Goal: Task Accomplishment & Management: Complete application form

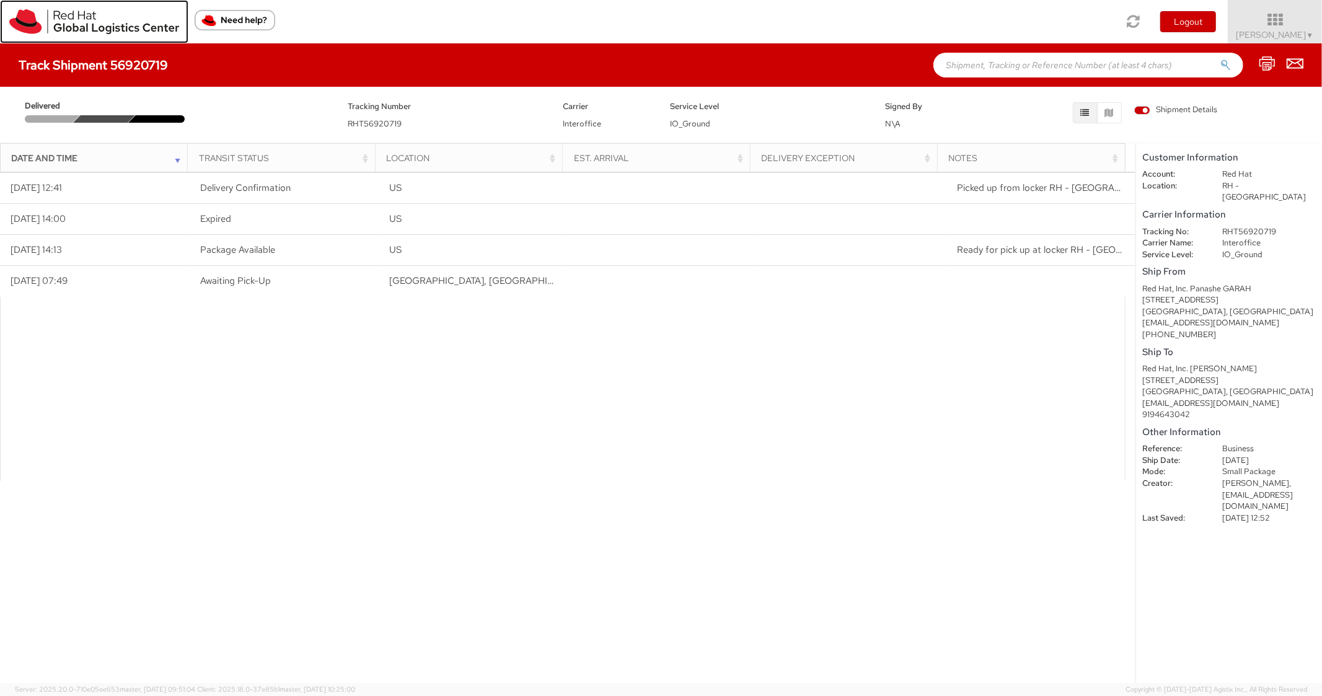
click at [20, 24] on img at bounding box center [94, 21] width 170 height 25
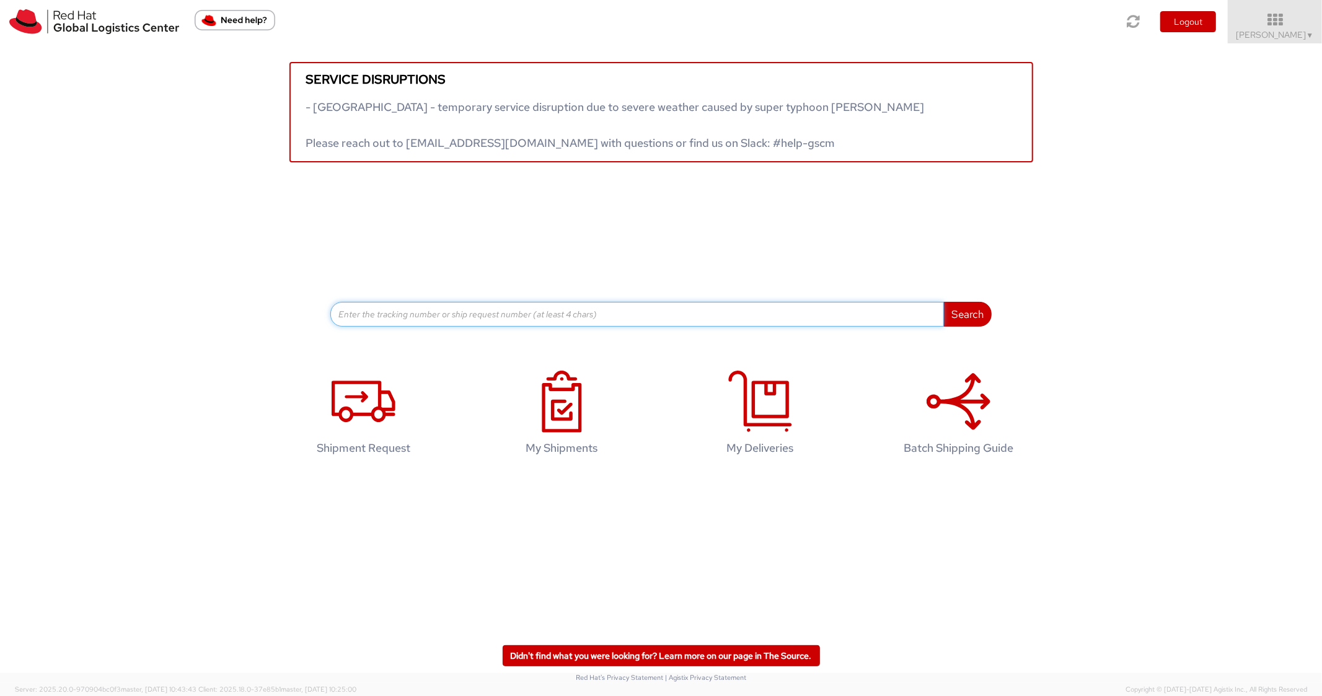
click at [532, 317] on input at bounding box center [637, 314] width 614 height 25
paste input "56895831"
type input "56895831"
click at [943, 302] on button "Search" at bounding box center [967, 314] width 48 height 25
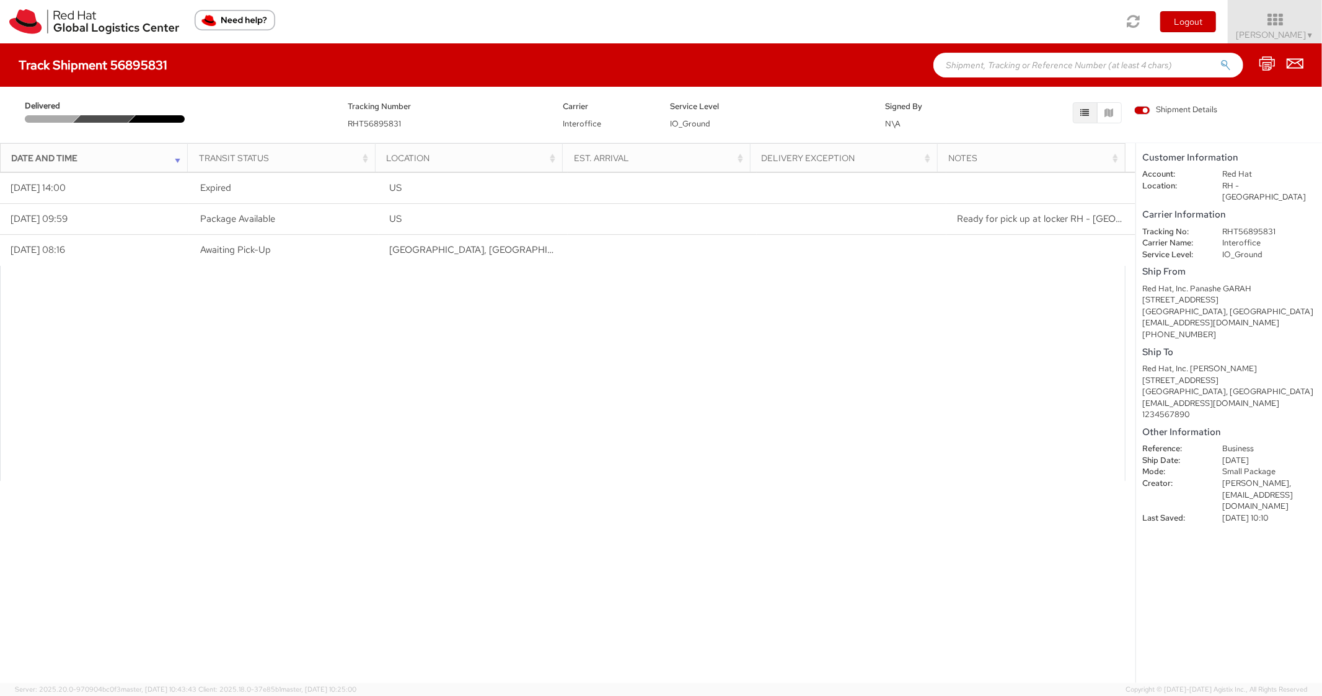
click at [1026, 65] on input "text" at bounding box center [1088, 65] width 310 height 25
paste input "56895820"
type input "56895820"
click at [1220, 59] on button "submit" at bounding box center [1225, 66] width 11 height 15
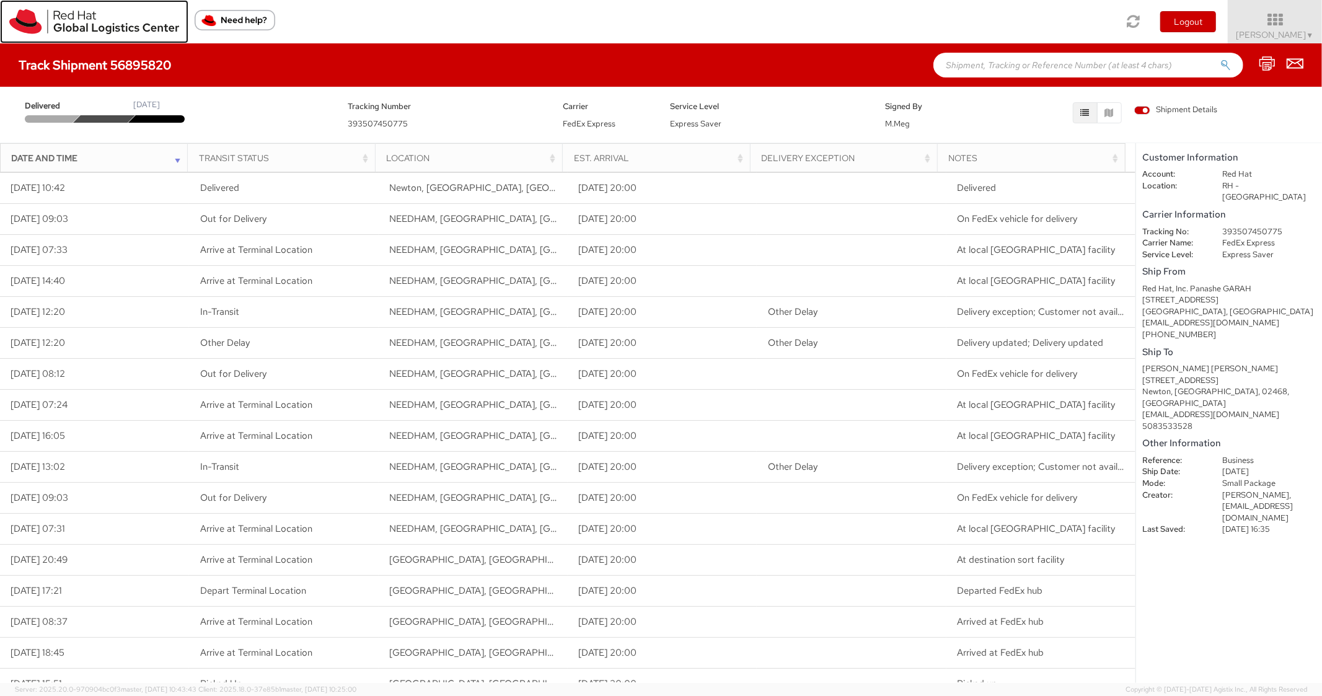
click at [20, 21] on img at bounding box center [94, 21] width 170 height 25
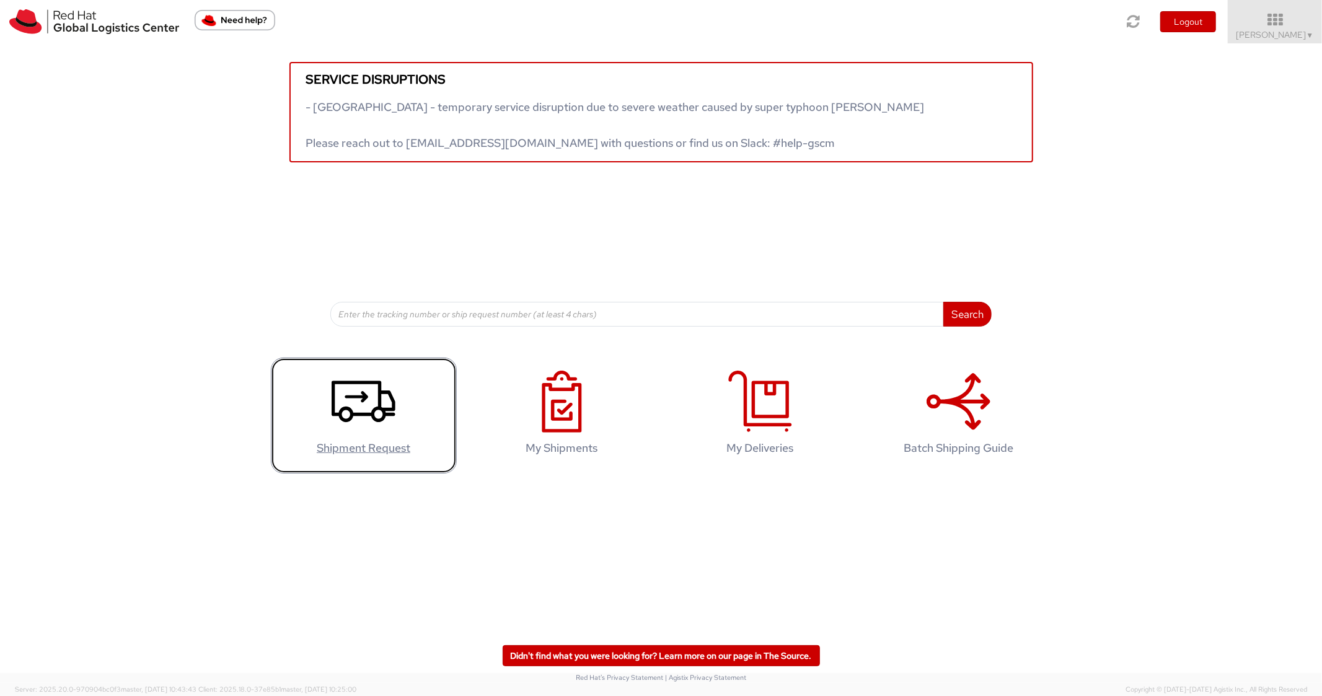
click at [356, 364] on link "Shipment Request" at bounding box center [364, 416] width 186 height 116
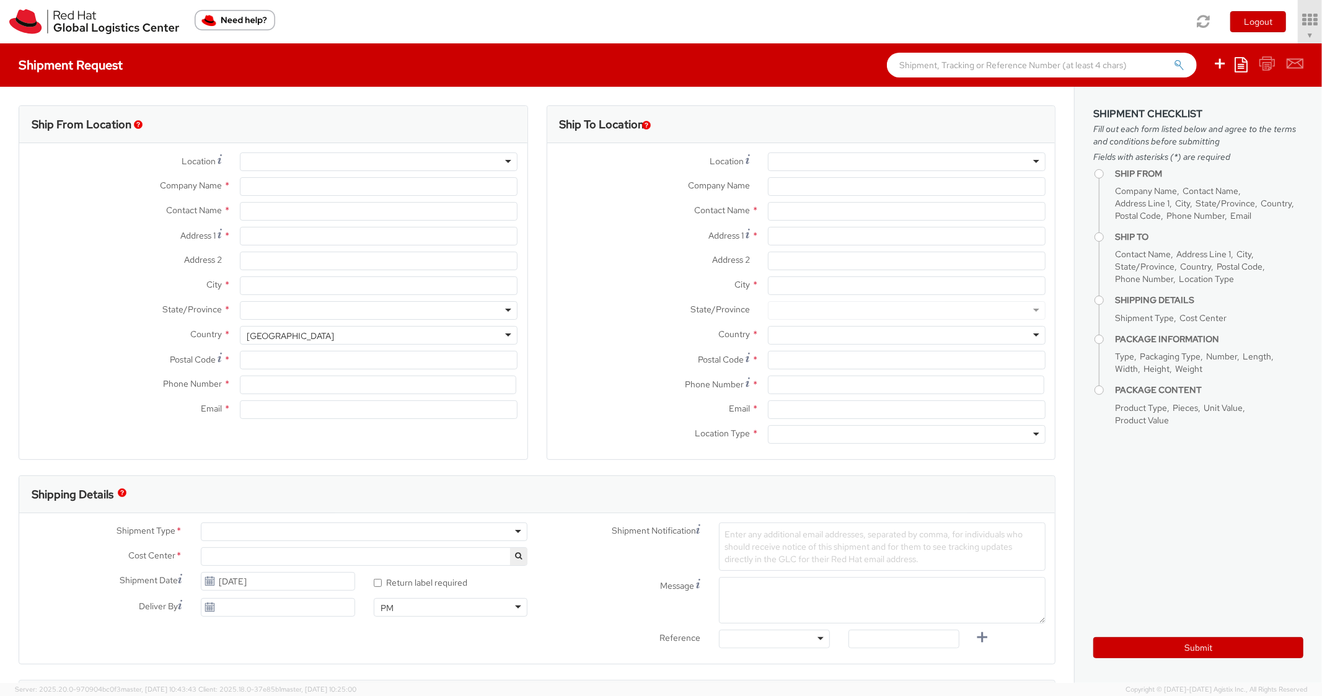
select select "850"
select select
click at [1246, 59] on icon at bounding box center [1241, 64] width 13 height 15
type input "Red Hat, Inc."
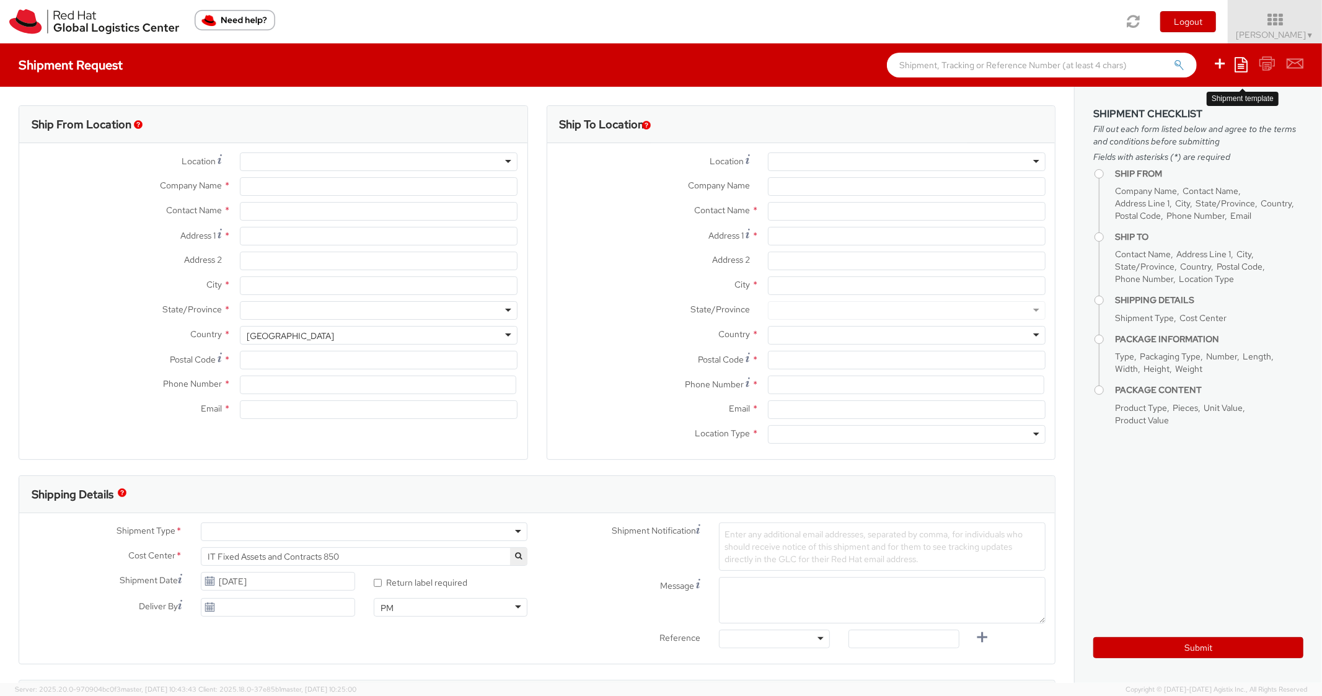
type input "[PERSON_NAME]"
type input "[STREET_ADDRESS]"
type input "RALEIGH"
type input "27601"
type input "[PHONE_NUMBER]"
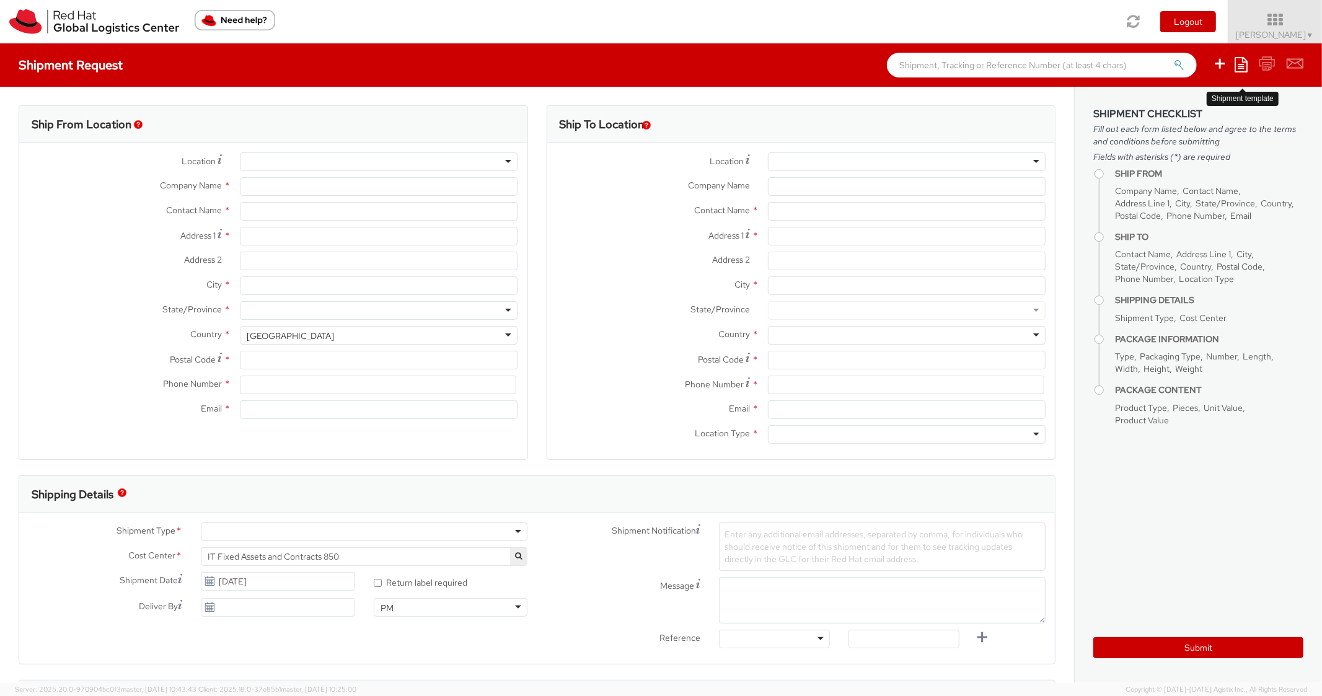
type input "[EMAIL_ADDRESS][DOMAIN_NAME]"
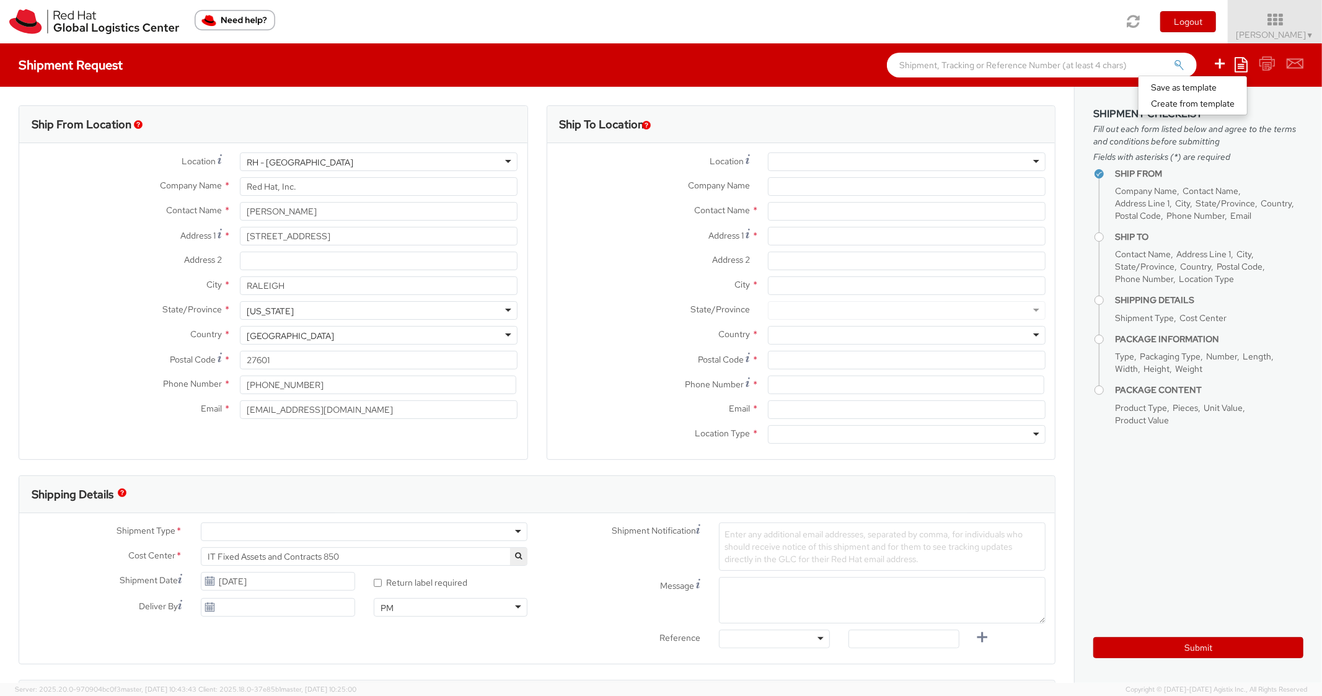
click at [1202, 105] on link "Create from template" at bounding box center [1193, 103] width 108 height 16
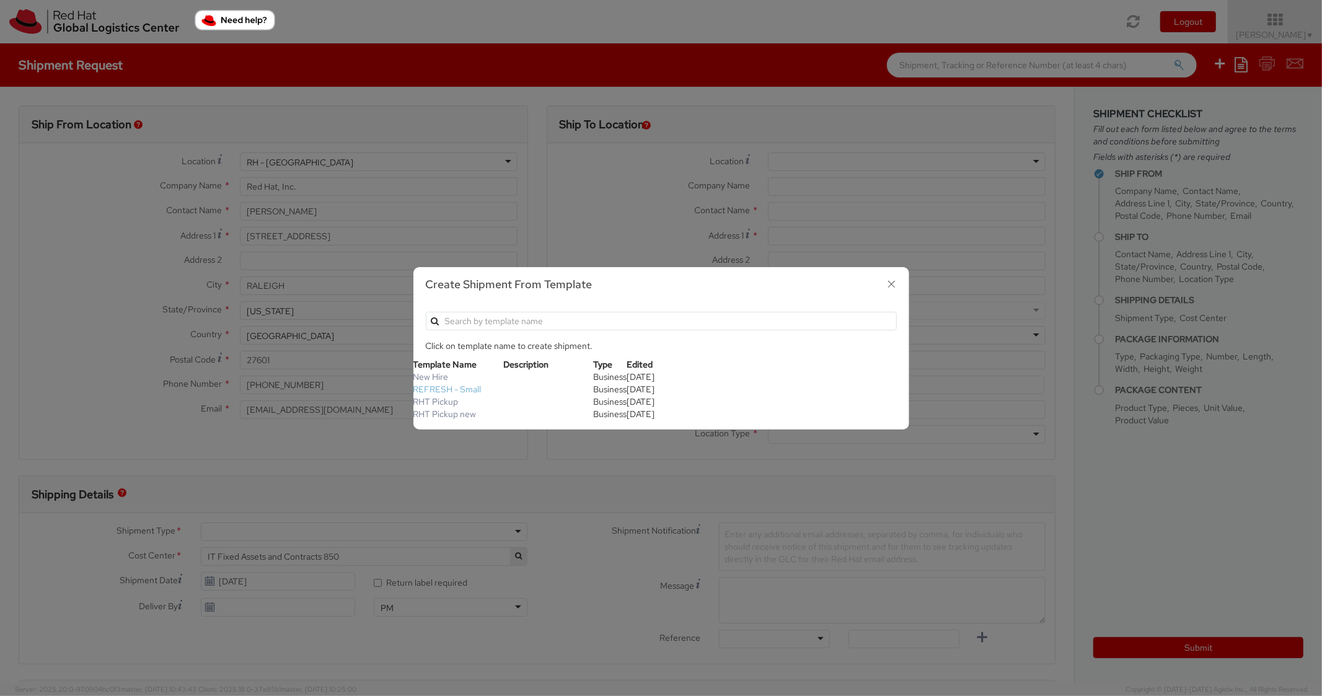
click at [445, 389] on link "REFRESH - Small" at bounding box center [447, 389] width 68 height 11
type textarea "Please include return label."
type input "*RPCI*"
select select "LAPTOP"
type input "1"
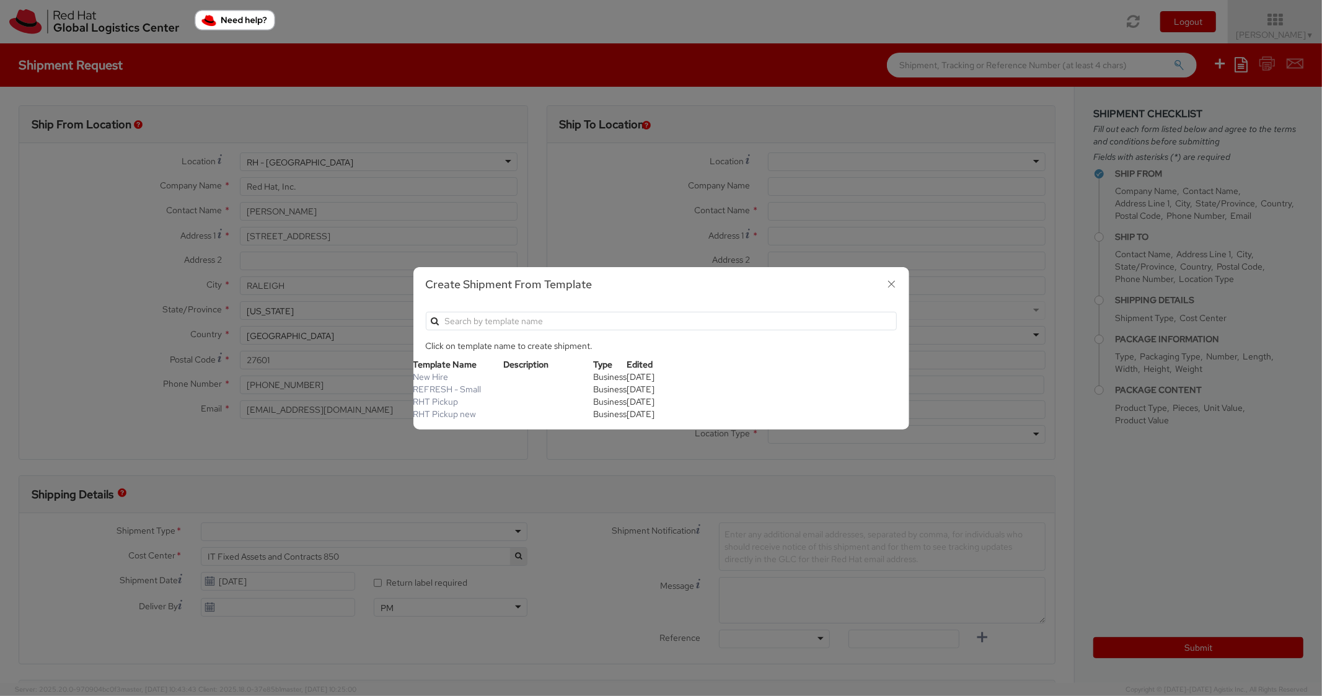
type input "18"
type input "14"
type input "4"
type input "7"
type input "*Laptop Model*"
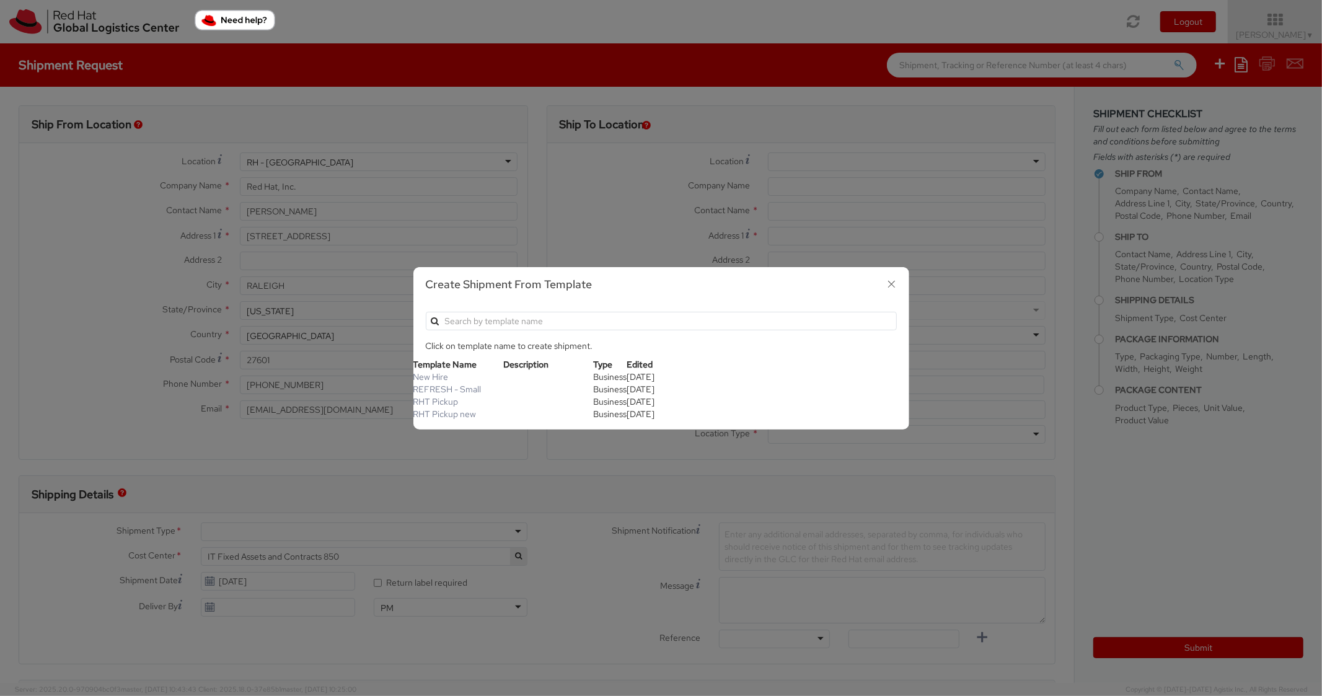
select select "LAPTOP"
type input "2,000.00"
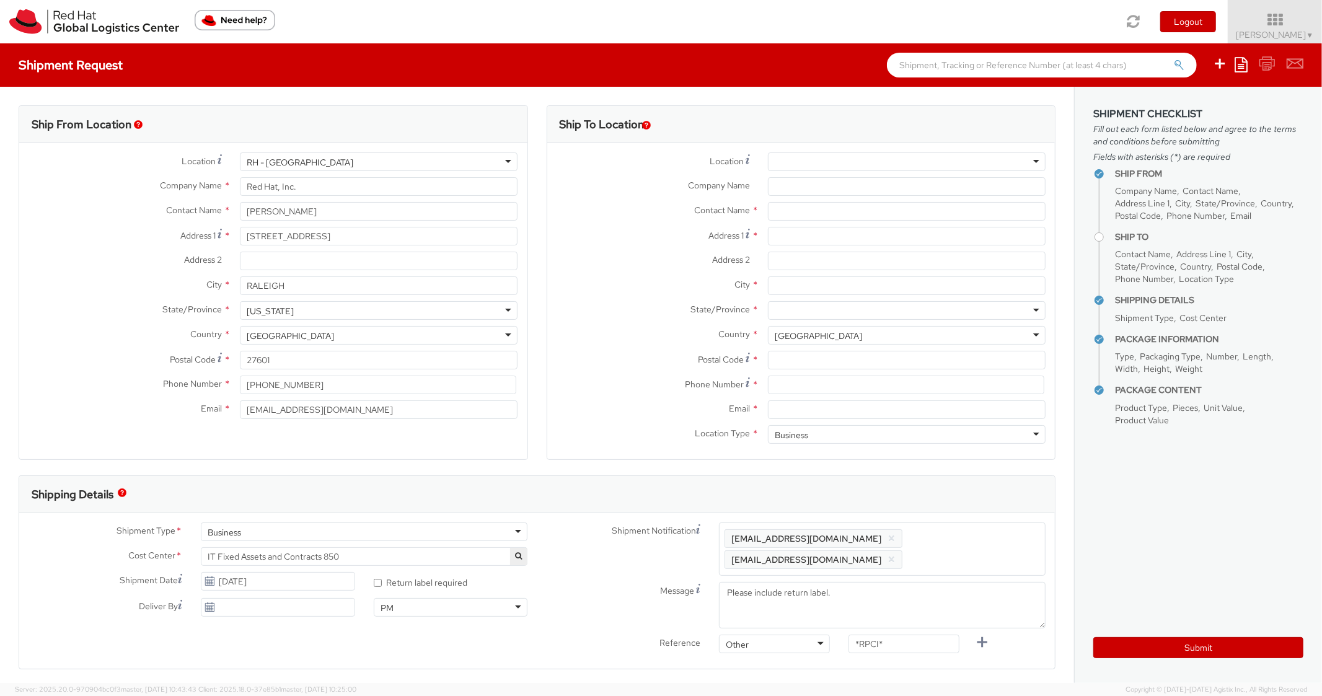
scroll to position [37, 0]
select select
click at [833, 241] on input "Address 1 *" at bounding box center [907, 236] width 278 height 19
paste input "[STREET_ADDRESS]"
type input "[STREET_ADDRESS]"
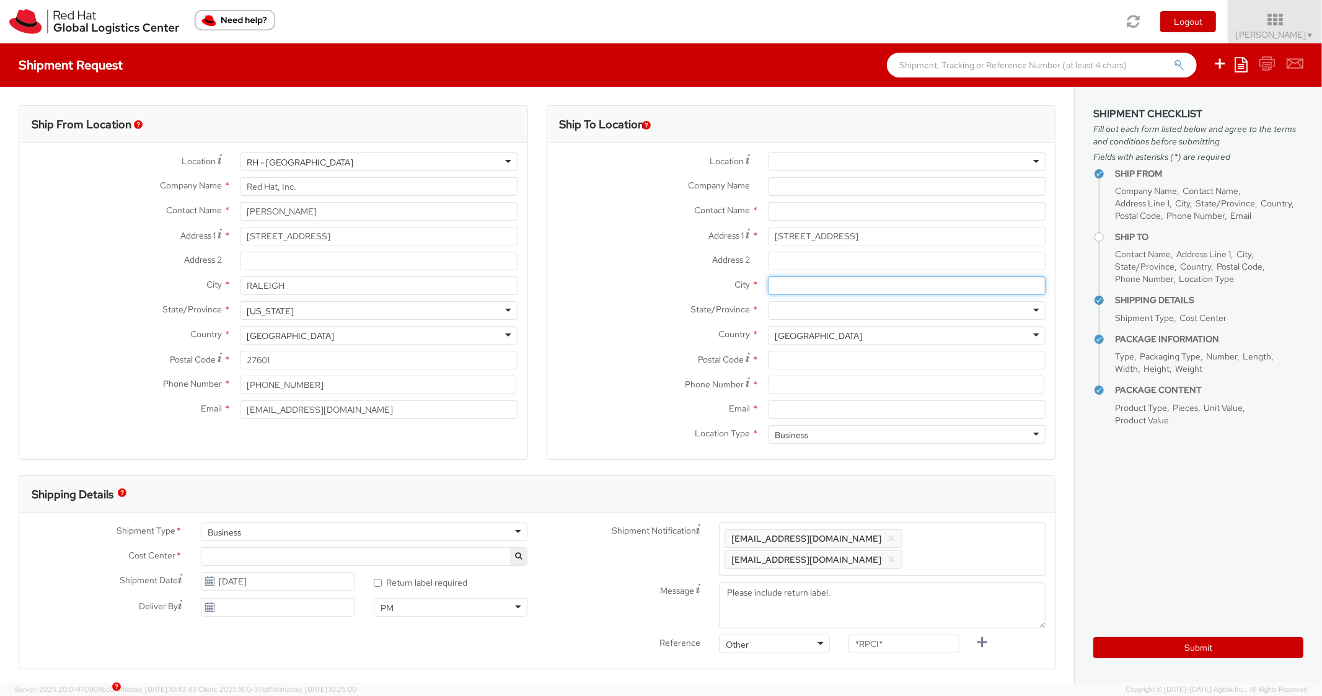
click at [793, 285] on input "City *" at bounding box center [907, 285] width 278 height 19
paste input "[PERSON_NAME][GEOGRAPHIC_DATA]"
type input "[PERSON_NAME][GEOGRAPHIC_DATA]"
click at [788, 309] on div at bounding box center [907, 310] width 278 height 19
type input "nor"
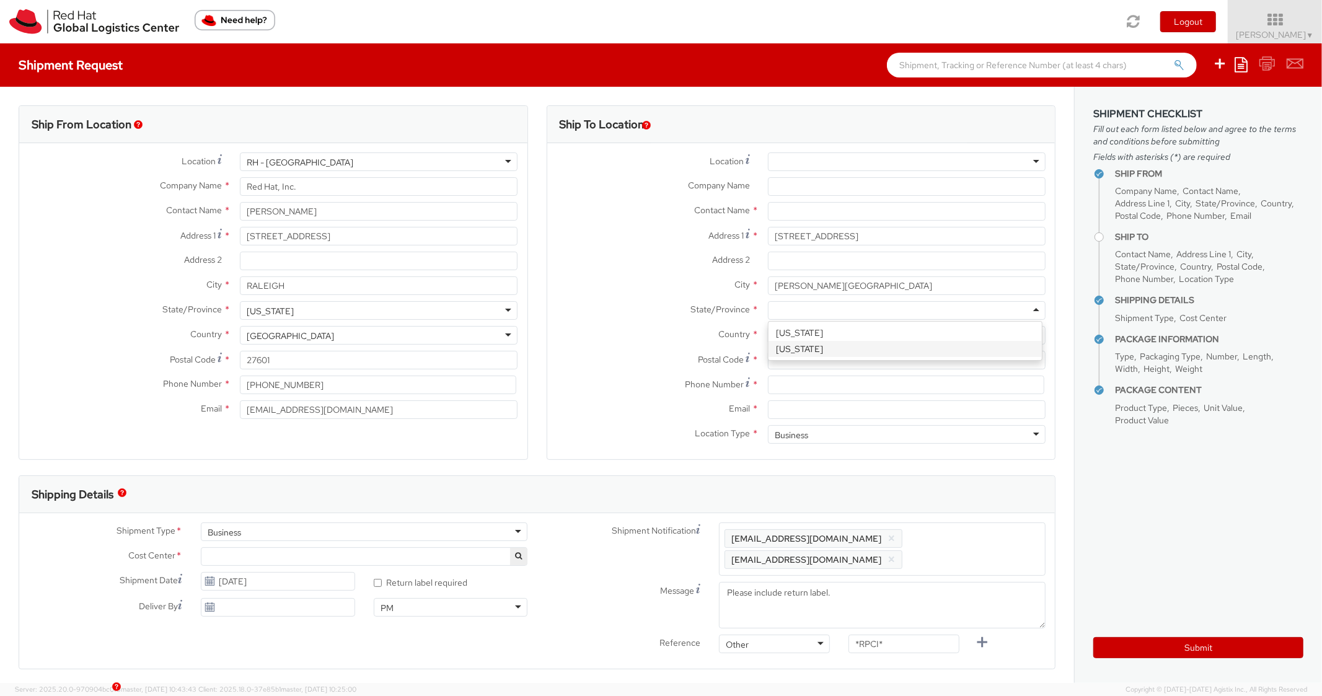
scroll to position [0, 0]
drag, startPoint x: 801, startPoint y: 371, endPoint x: 855, endPoint y: 336, distance: 63.9
click at [802, 371] on div "Postal Code *" at bounding box center [801, 363] width 508 height 25
click at [822, 359] on input "Postal Code *" at bounding box center [907, 360] width 278 height 19
paste input "27540"
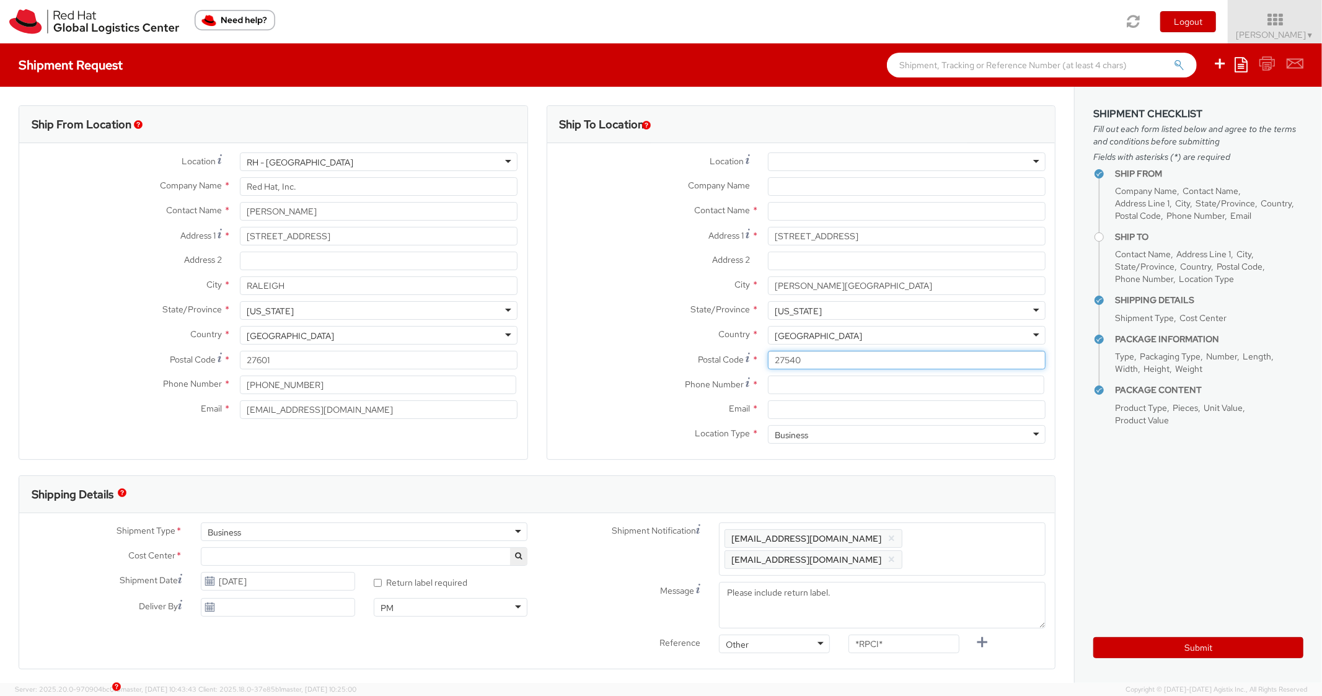
type input "27540"
click at [792, 391] on input at bounding box center [906, 385] width 276 height 19
paste input "2675934352"
type input "2675934352"
click at [642, 346] on div "Country * [GEOGRAPHIC_DATA] [GEOGRAPHIC_DATA] [GEOGRAPHIC_DATA] [GEOGRAPHIC_DAT…" at bounding box center [801, 338] width 508 height 25
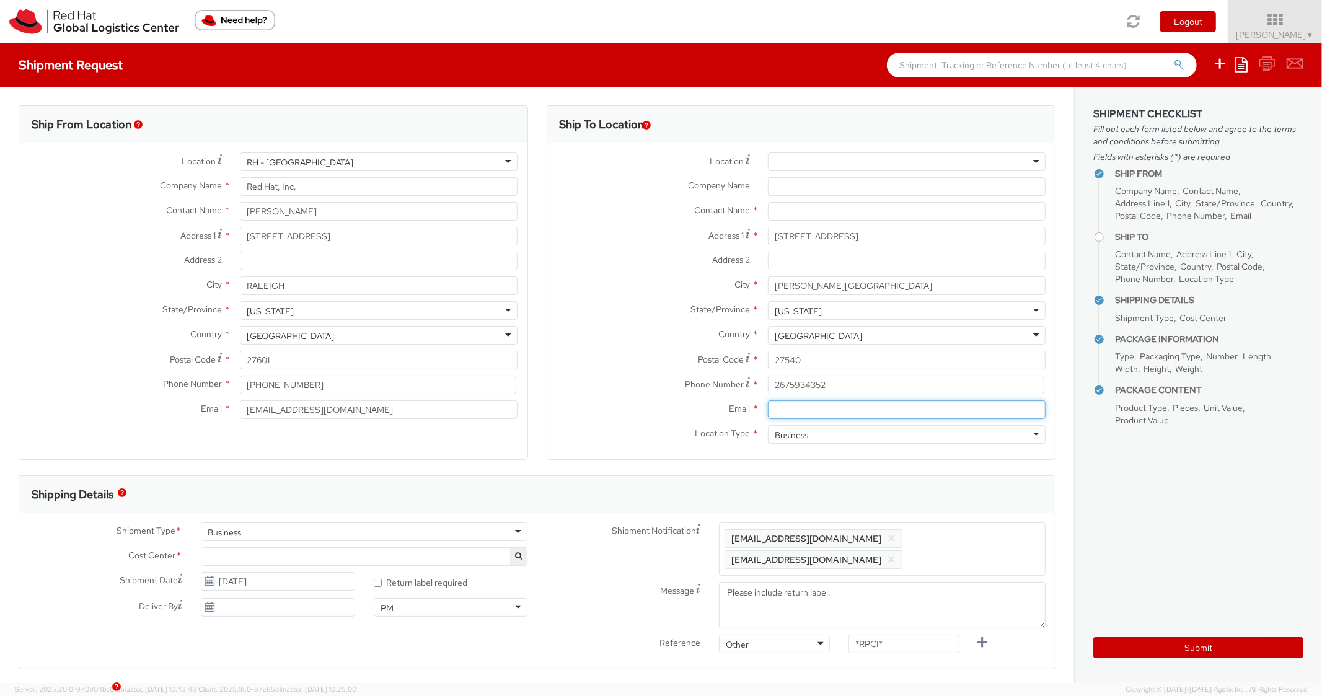
click at [822, 414] on input "Email *" at bounding box center [907, 409] width 278 height 19
paste input "[EMAIL_ADDRESS][DOMAIN_NAME]"
type input "[EMAIL_ADDRESS][DOMAIN_NAME]"
drag, startPoint x: 959, startPoint y: 555, endPoint x: 974, endPoint y: 532, distance: 27.3
click at [961, 553] on span "Enter any additional email addresses, separated by comma, for individuals who s…" at bounding box center [882, 549] width 315 height 37
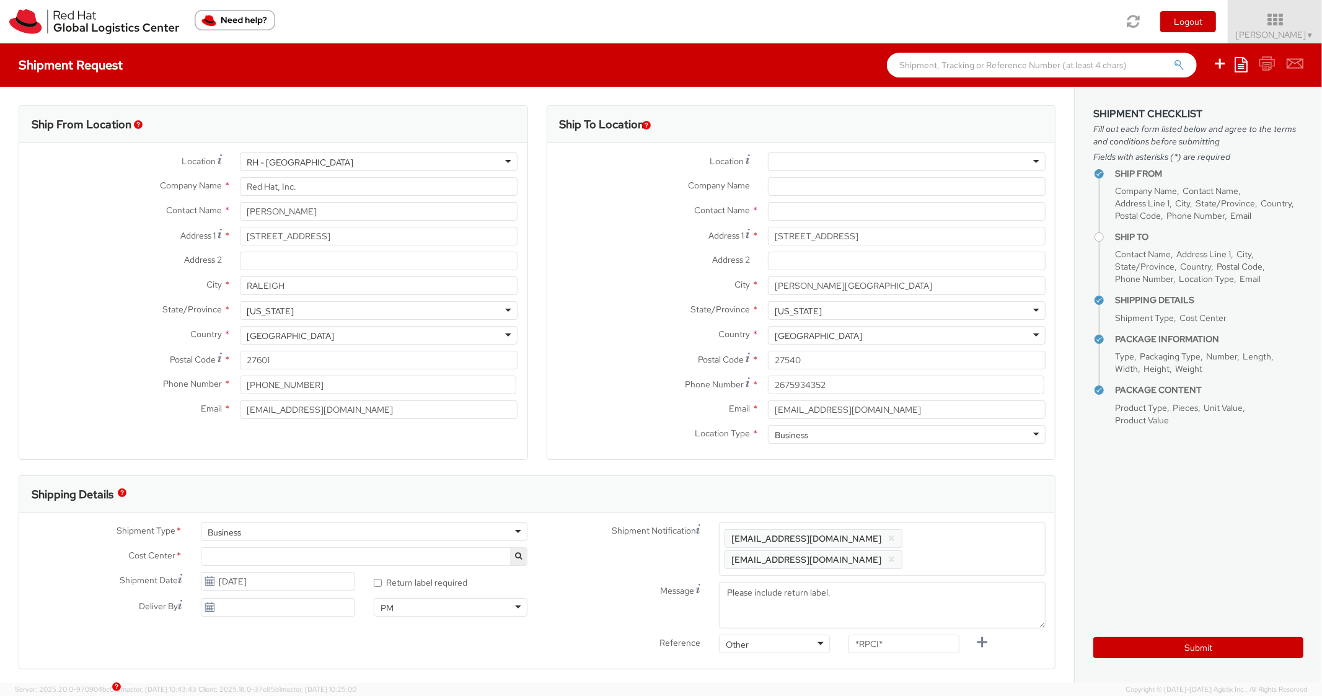
paste input "[EMAIL_ADDRESS][DOMAIN_NAME]"
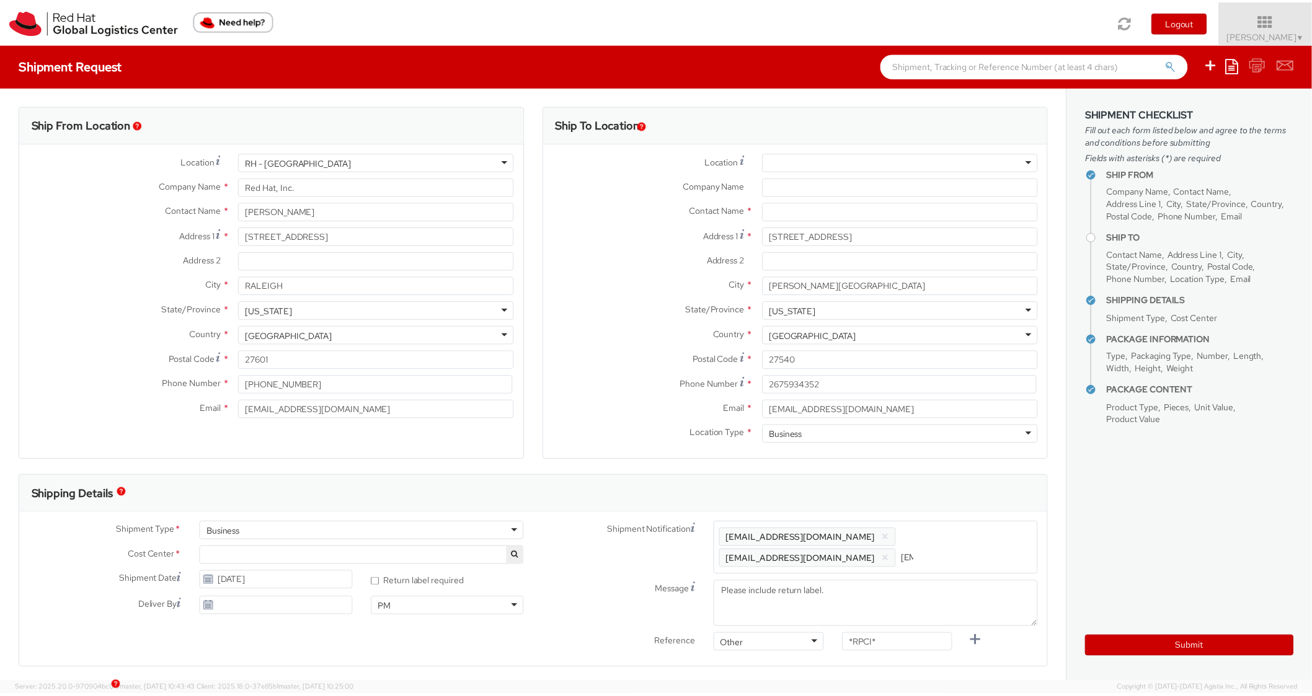
scroll to position [0, 71]
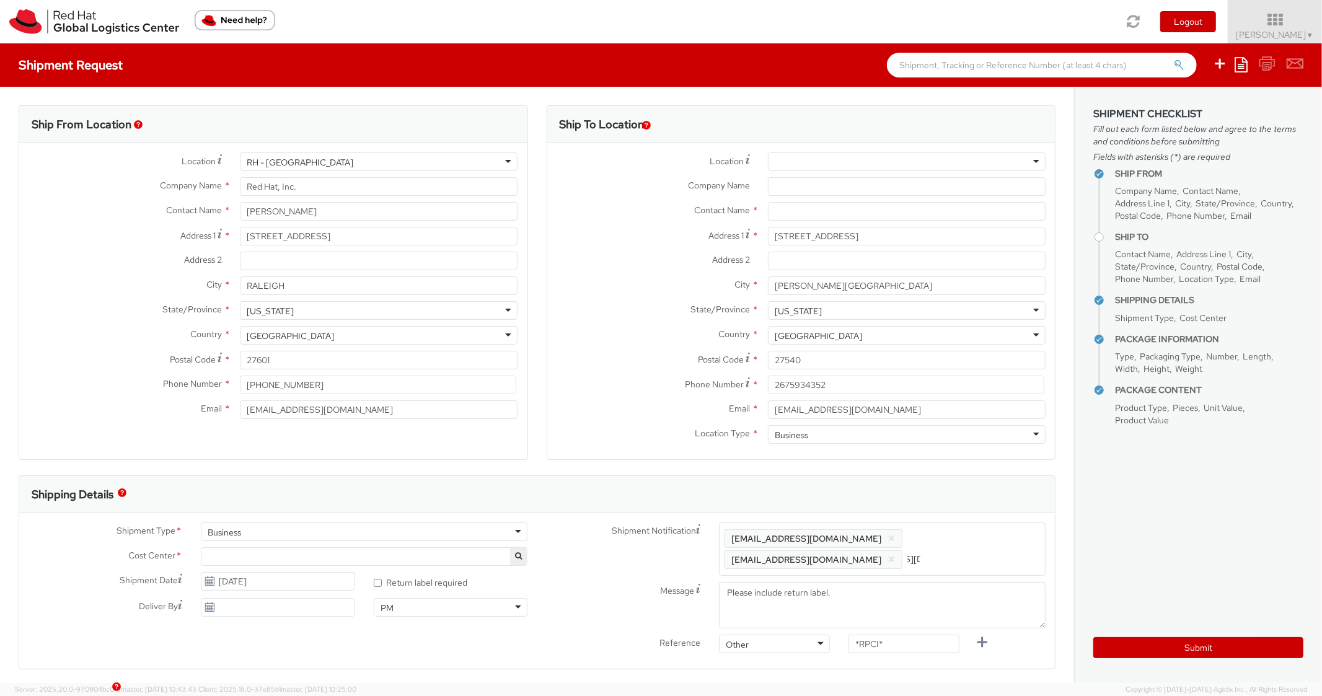
type input "[EMAIL_ADDRESS][DOMAIN_NAME]"
click at [979, 485] on div "Shipping Details" at bounding box center [531, 494] width 1025 height 37
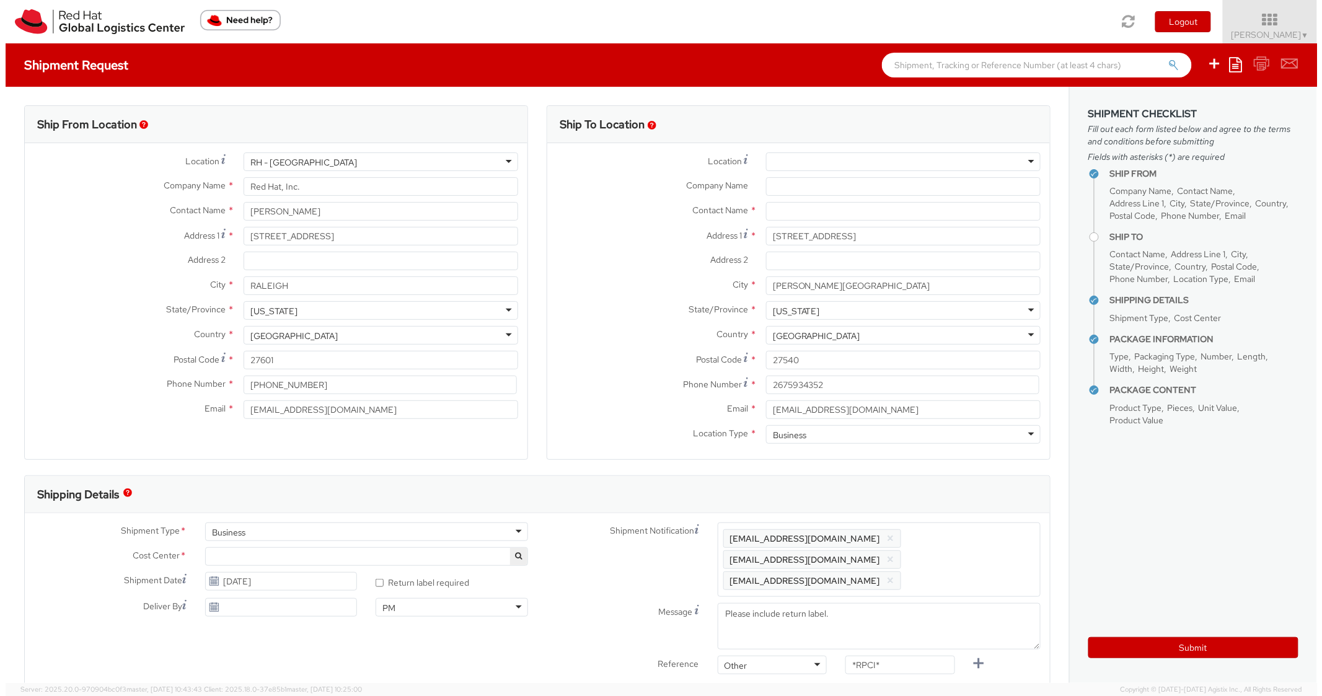
scroll to position [0, 0]
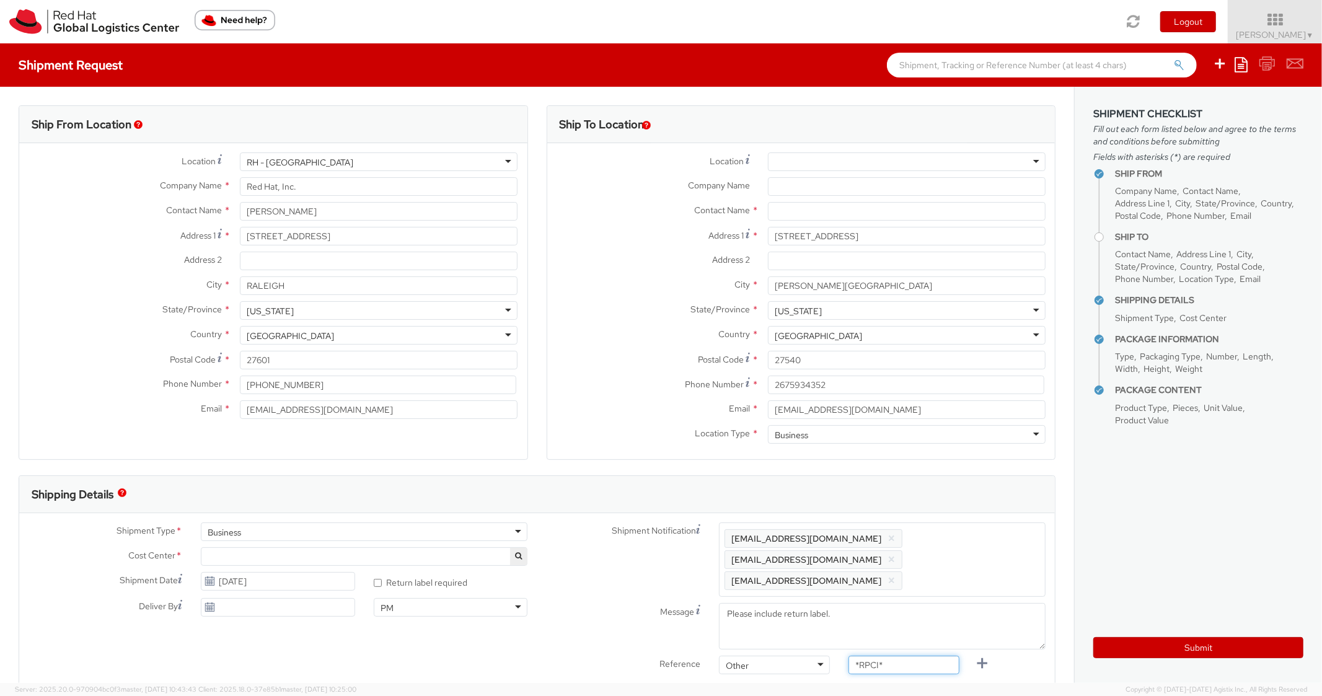
drag, startPoint x: 884, startPoint y: 636, endPoint x: 886, endPoint y: 646, distance: 10.0
click at [893, 656] on input "*RPCI*" at bounding box center [904, 665] width 111 height 19
paste input "REQ5999301"
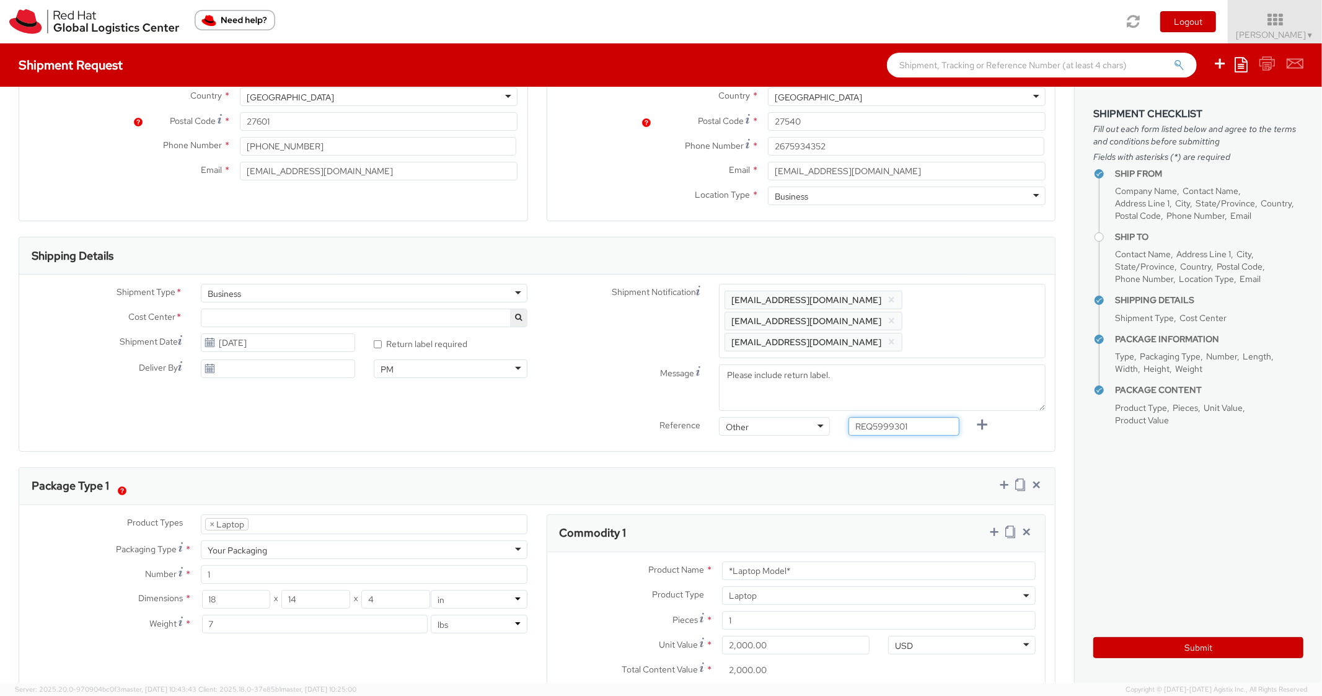
scroll to position [496, 0]
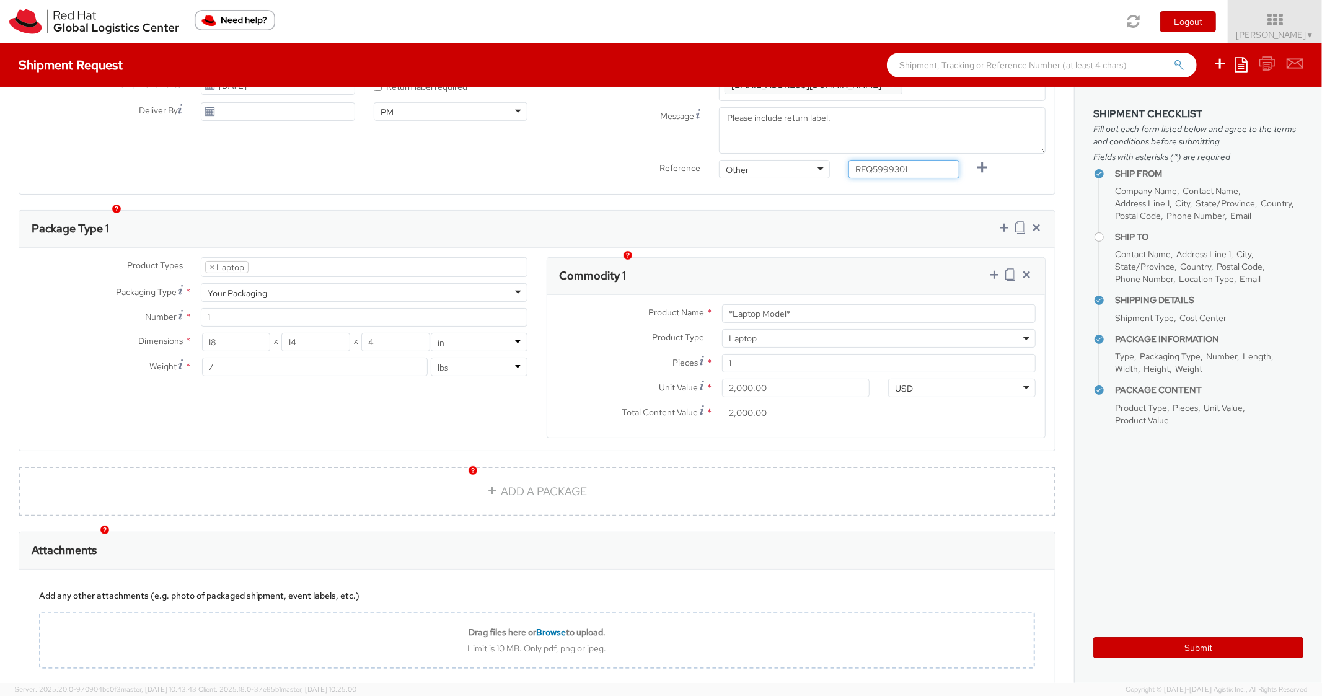
type input "REQ5999301"
drag, startPoint x: 808, startPoint y: 301, endPoint x: 703, endPoint y: 283, distance: 105.6
click at [704, 304] on div "Product Name * *Laptop Model*" at bounding box center [796, 313] width 498 height 19
type input "DEVELOPER/DESIGNER -LENOVO"
click at [752, 258] on div "Commodity 1" at bounding box center [796, 276] width 498 height 37
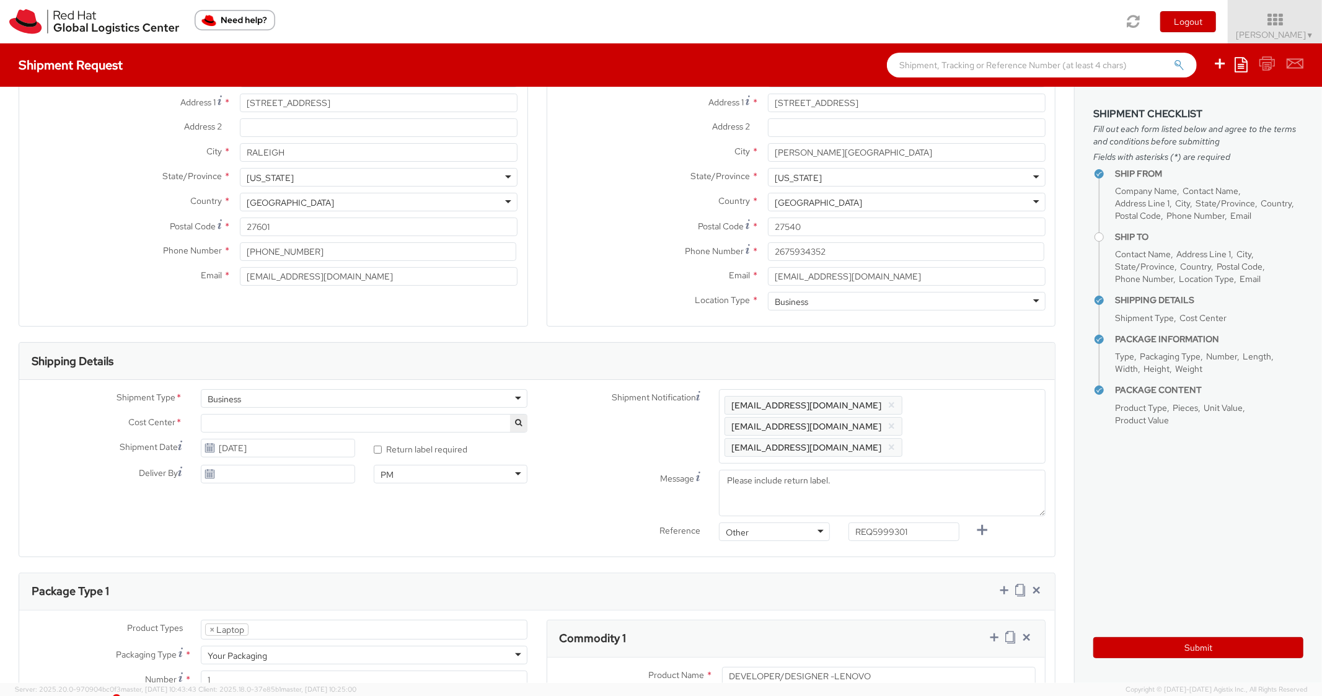
scroll to position [0, 0]
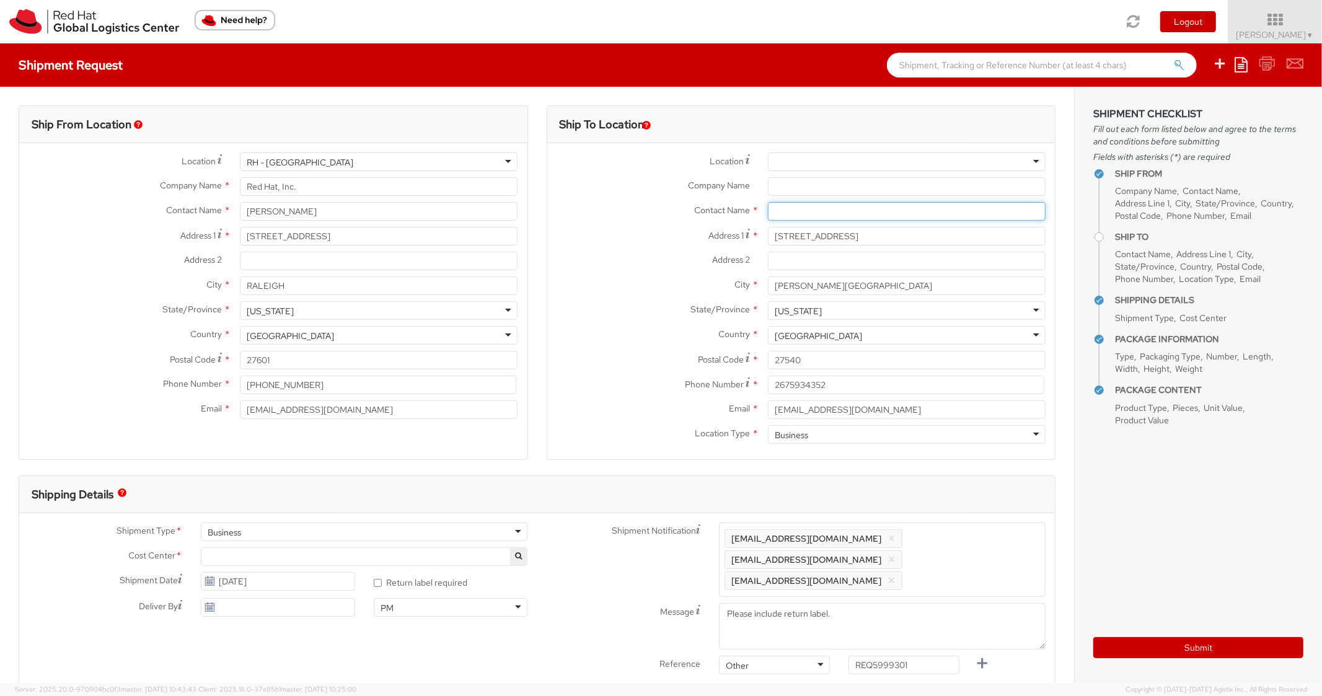
paste input "Homaja [PERSON_NAME]"
click at [793, 212] on input "text" at bounding box center [907, 211] width 278 height 19
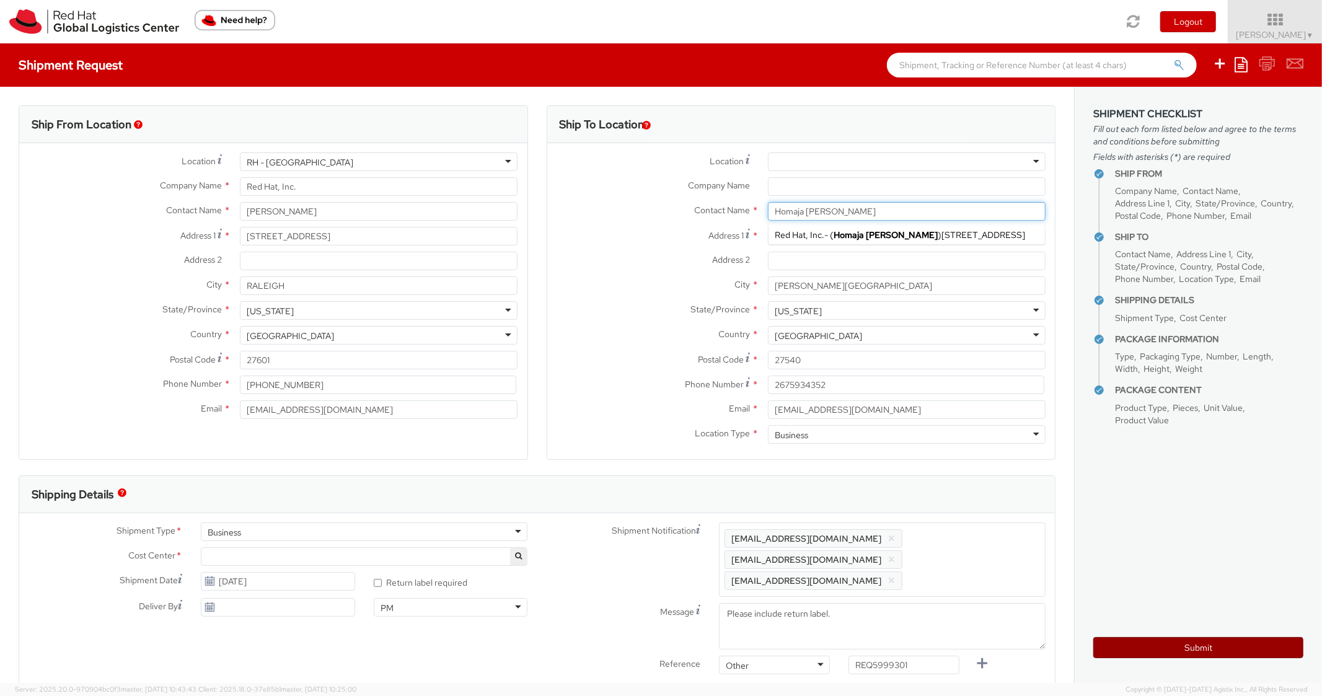
type input "Homaja [PERSON_NAME]"
click at [1126, 648] on button "Submit" at bounding box center [1198, 647] width 210 height 21
type input "Homaja [PERSON_NAME]"
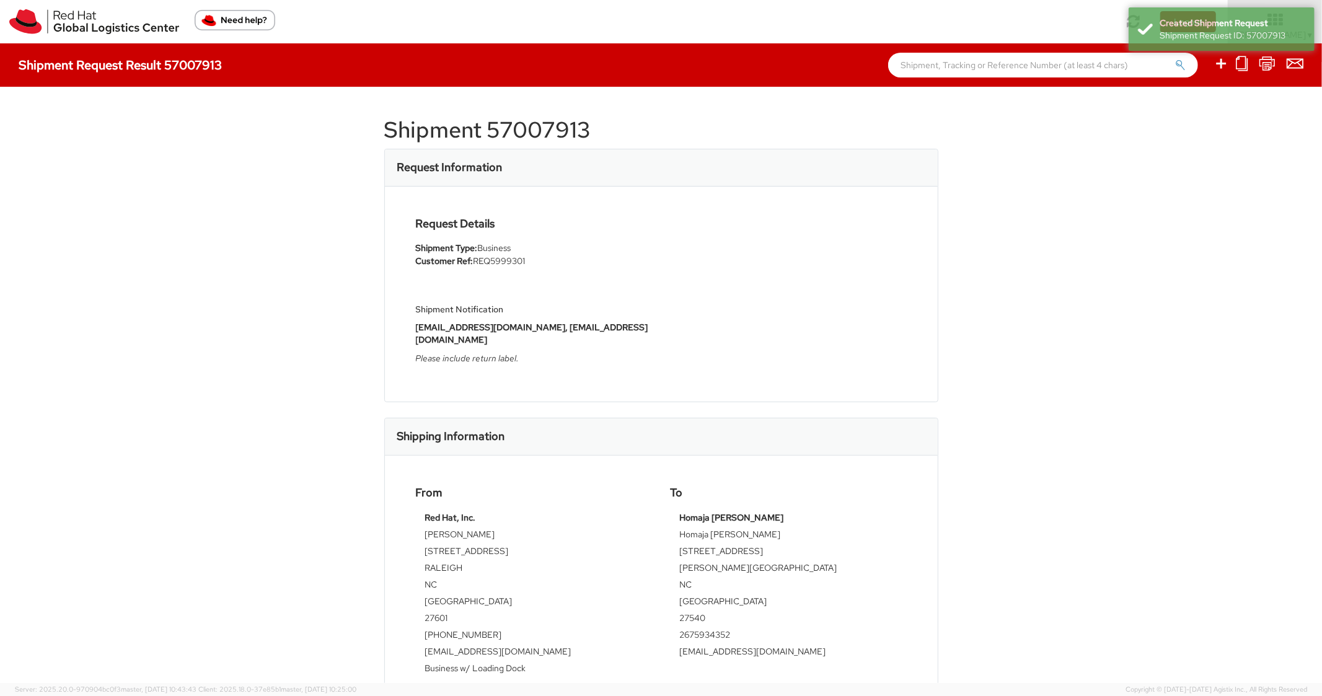
click at [501, 130] on h1 "Shipment 57007913" at bounding box center [661, 130] width 554 height 25
copy h1 "57007913"
click at [594, 440] on div "Shipping Information" at bounding box center [661, 436] width 553 height 37
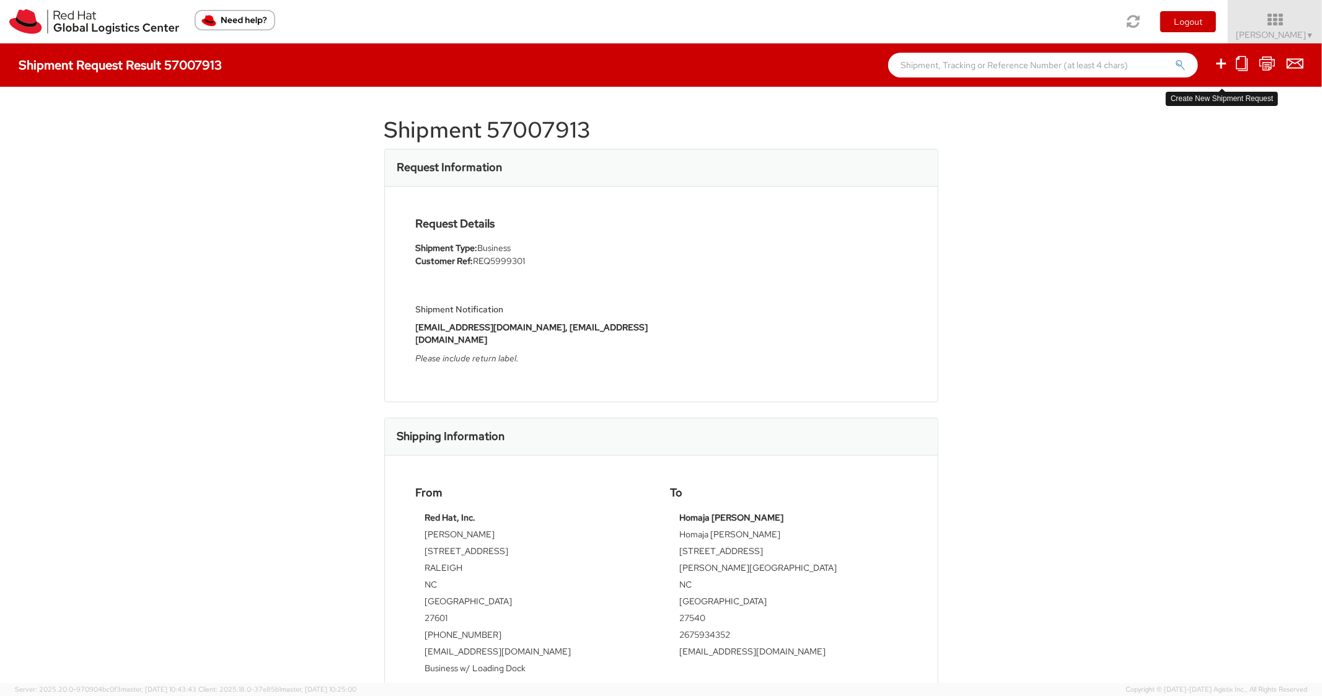
click at [1216, 63] on icon at bounding box center [1221, 63] width 15 height 15
select select
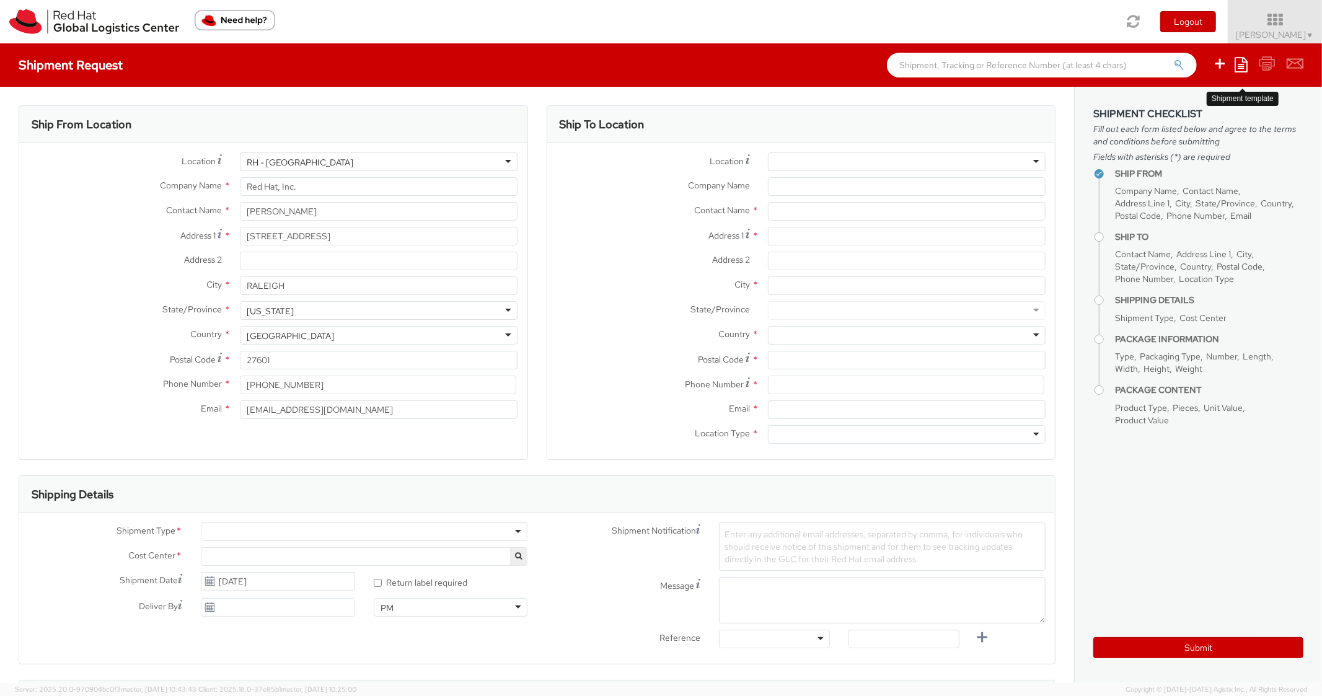
click at [1239, 58] on icon at bounding box center [1241, 64] width 13 height 15
select select "850"
click at [1190, 105] on link "Create from template" at bounding box center [1193, 103] width 108 height 16
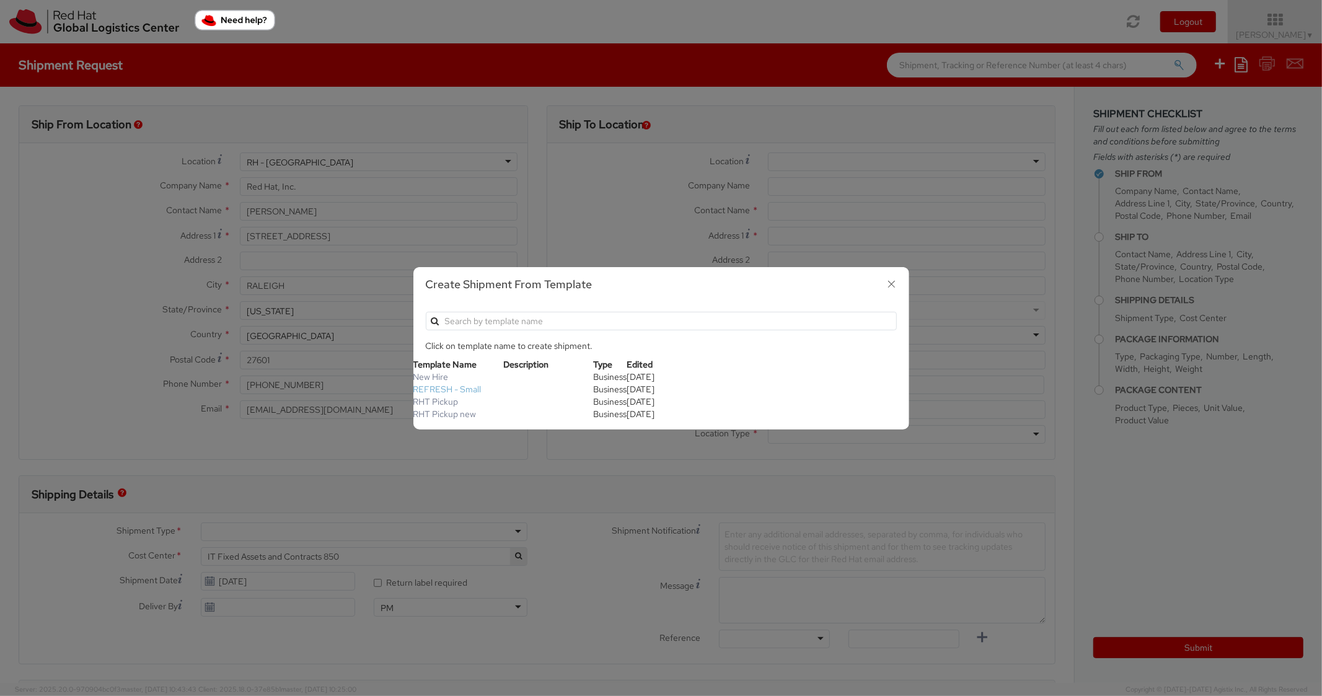
click at [439, 390] on link "REFRESH - Small" at bounding box center [447, 389] width 68 height 11
type textarea "Please include return label."
type input "*RPCI*"
select select "LAPTOP"
type input "1"
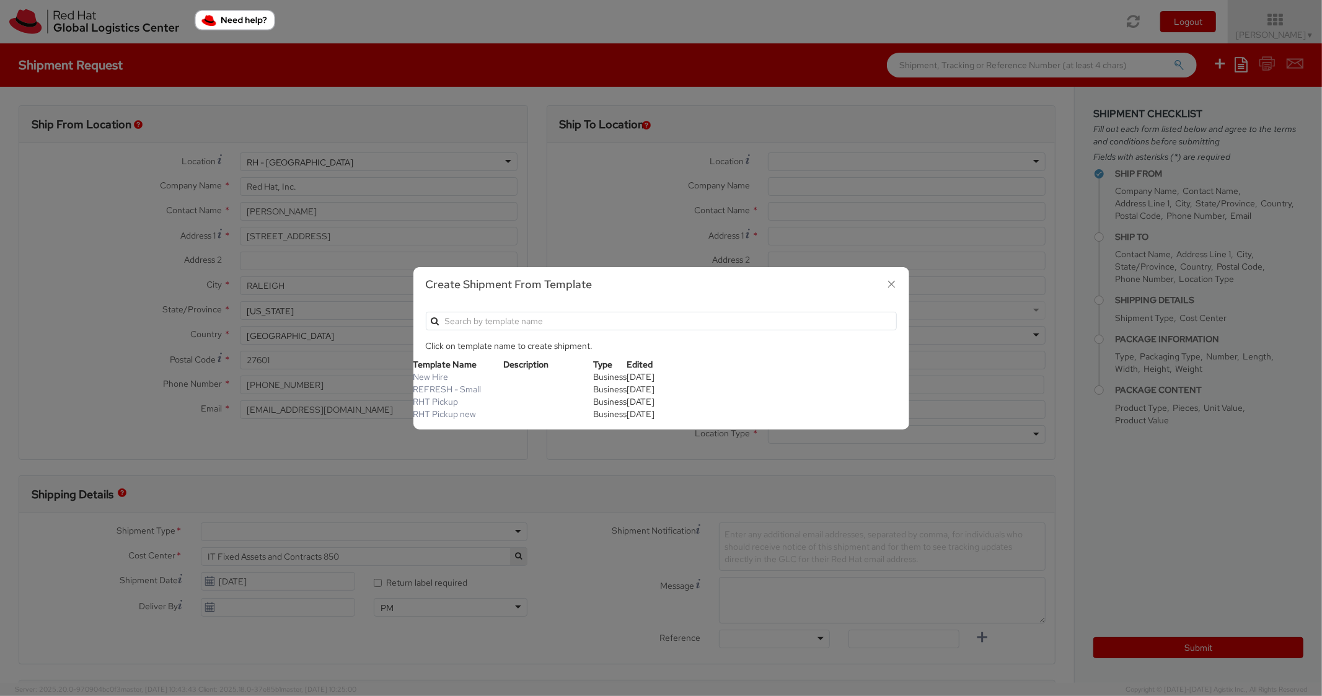
type input "18"
type input "14"
type input "4"
type input "7"
type input "*Laptop Model*"
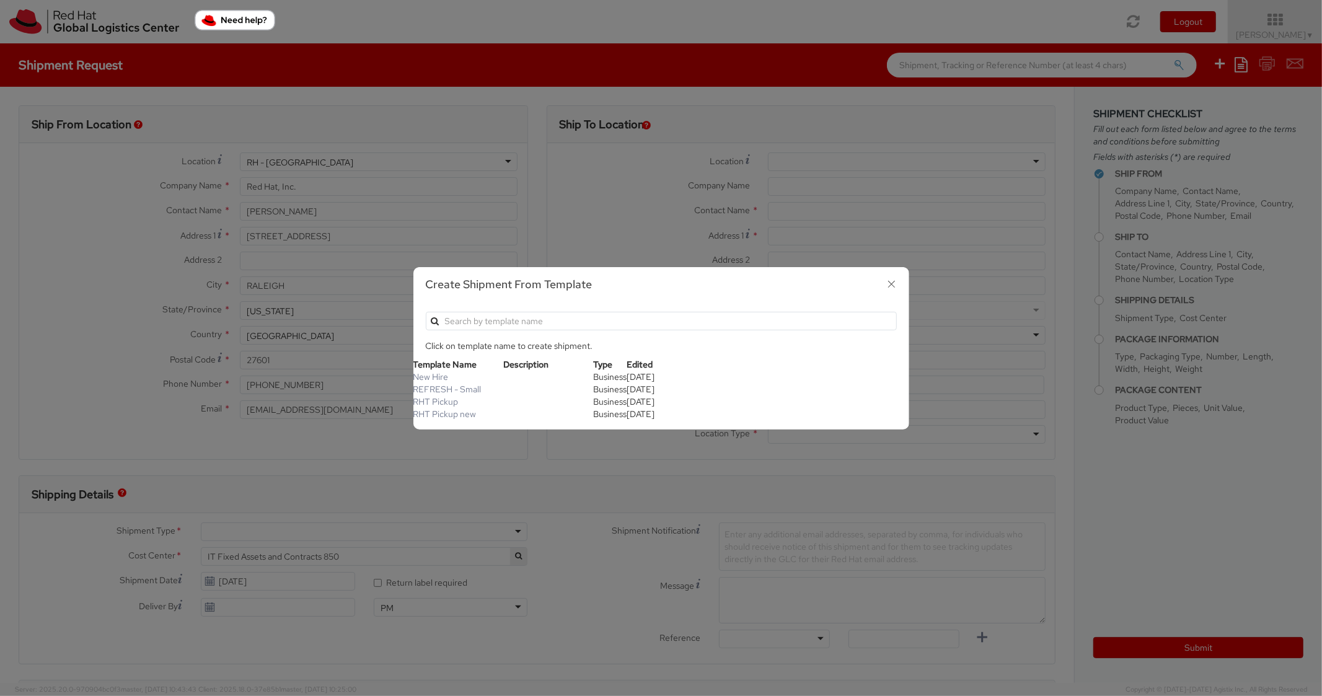
select select "LAPTOP"
type input "2,000.00"
select select "850"
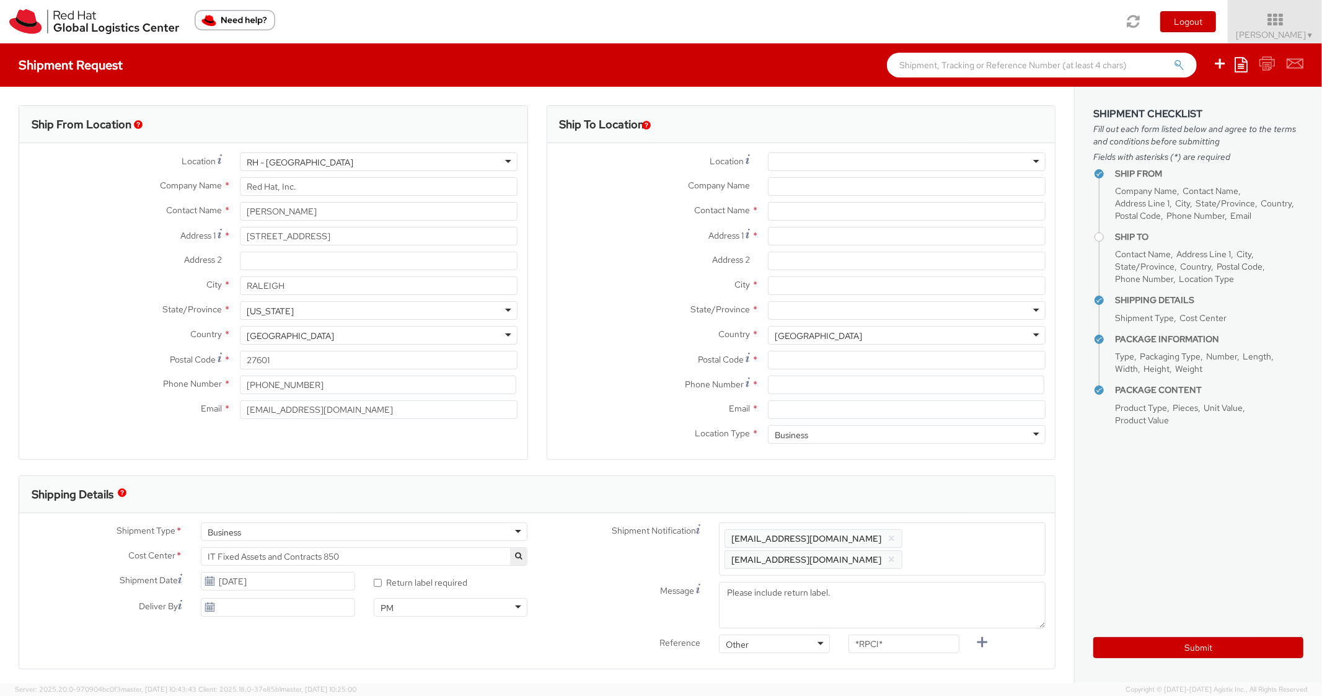
scroll to position [37, 0]
paste input "1934 [PERSON_NAME]"
click at [796, 240] on input "1934 [PERSON_NAME]" at bounding box center [907, 236] width 278 height 19
type input "1934 [PERSON_NAME]"
click at [786, 288] on input "City *" at bounding box center [907, 285] width 278 height 19
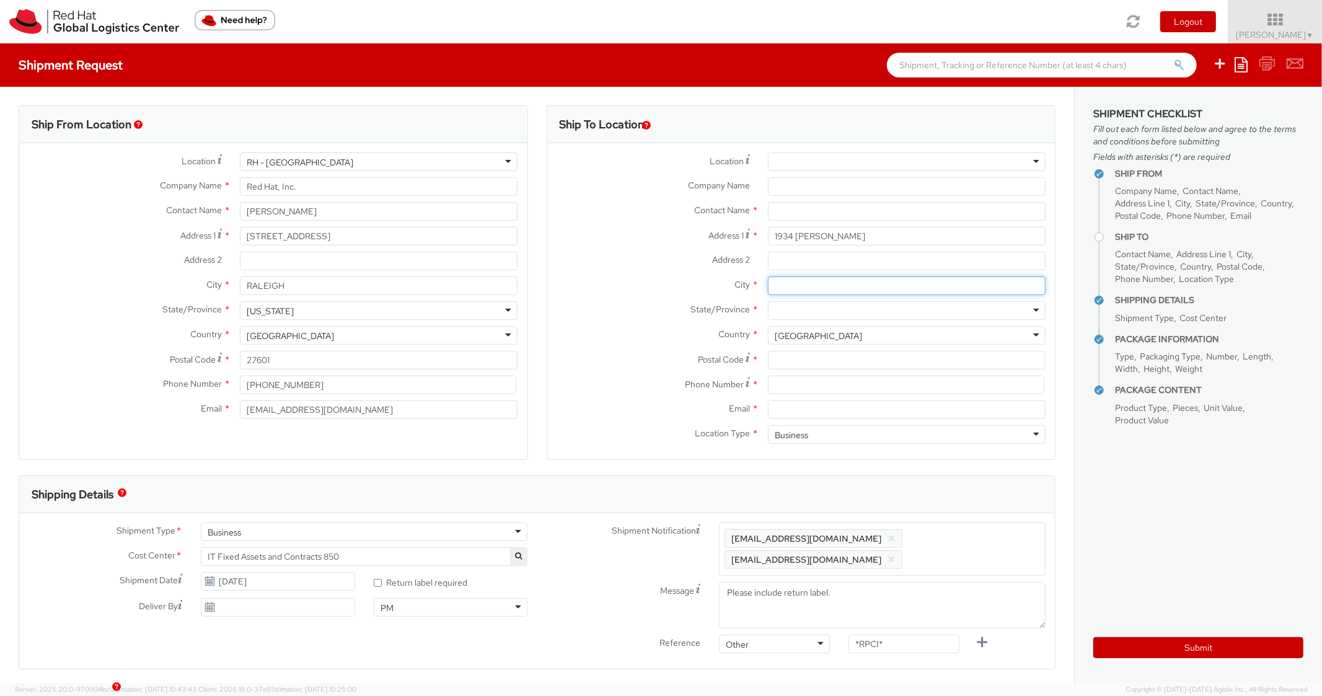
paste input "Cumming"
type input "Cumming"
click at [801, 315] on div at bounding box center [907, 310] width 278 height 19
type input "Geo"
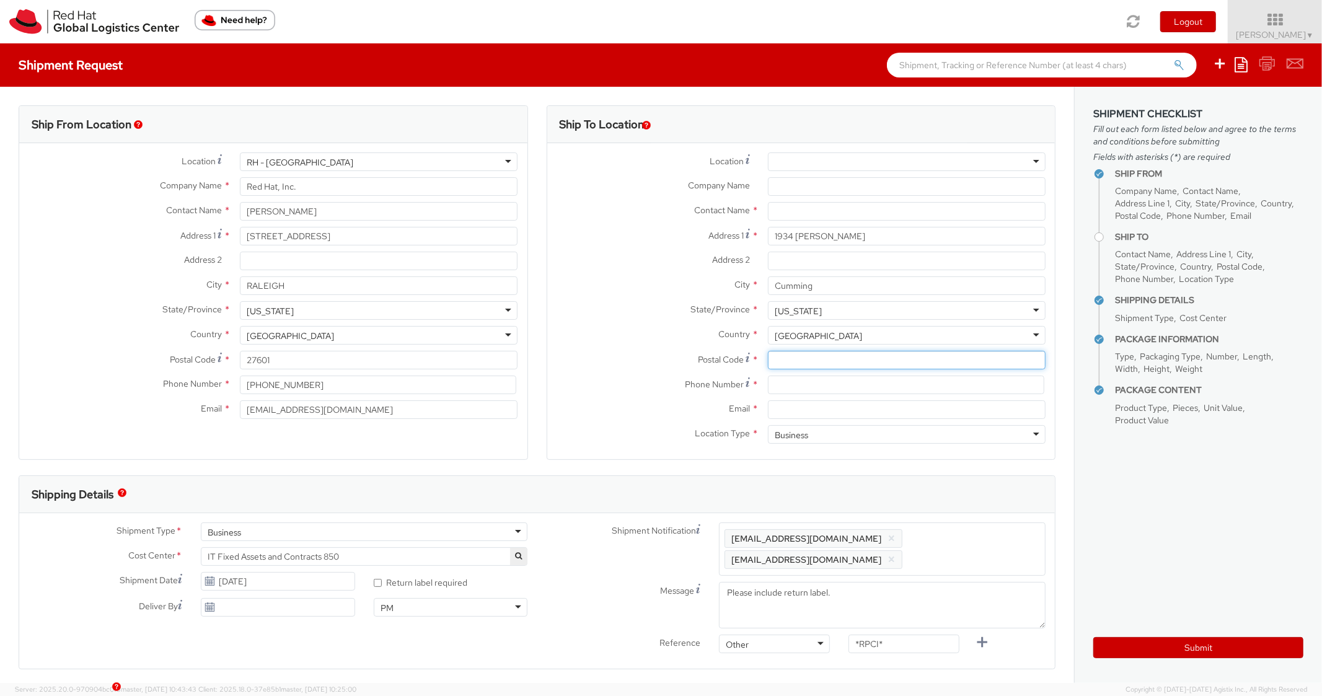
click at [820, 365] on input "Postal Code *" at bounding box center [907, 360] width 278 height 19
paste input "30041"
type input "30041"
click at [795, 390] on input at bounding box center [906, 385] width 276 height 19
paste input "7705278614"
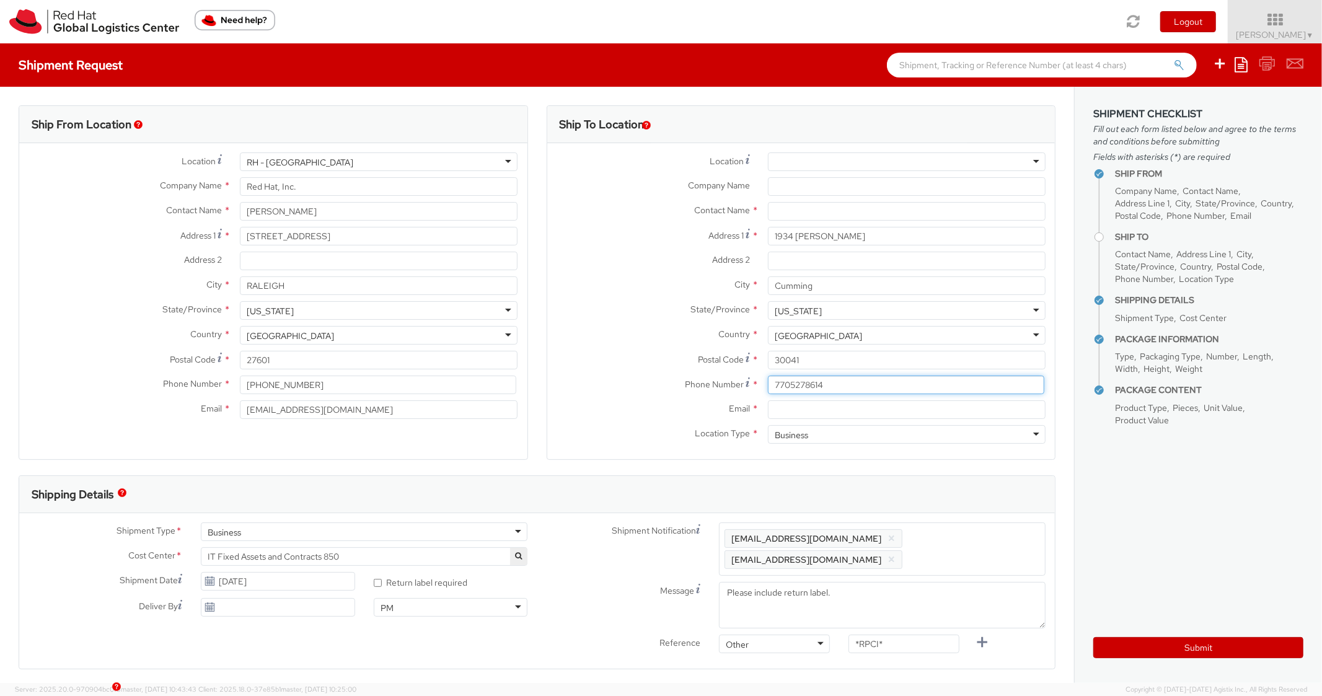
type input "7705278614"
click at [660, 326] on label "Country *" at bounding box center [652, 334] width 211 height 16
click at [784, 408] on input "Email *" at bounding box center [907, 409] width 278 height 19
paste input "[EMAIL_ADDRESS][DOMAIN_NAME]"
type input "[EMAIL_ADDRESS][DOMAIN_NAME]"
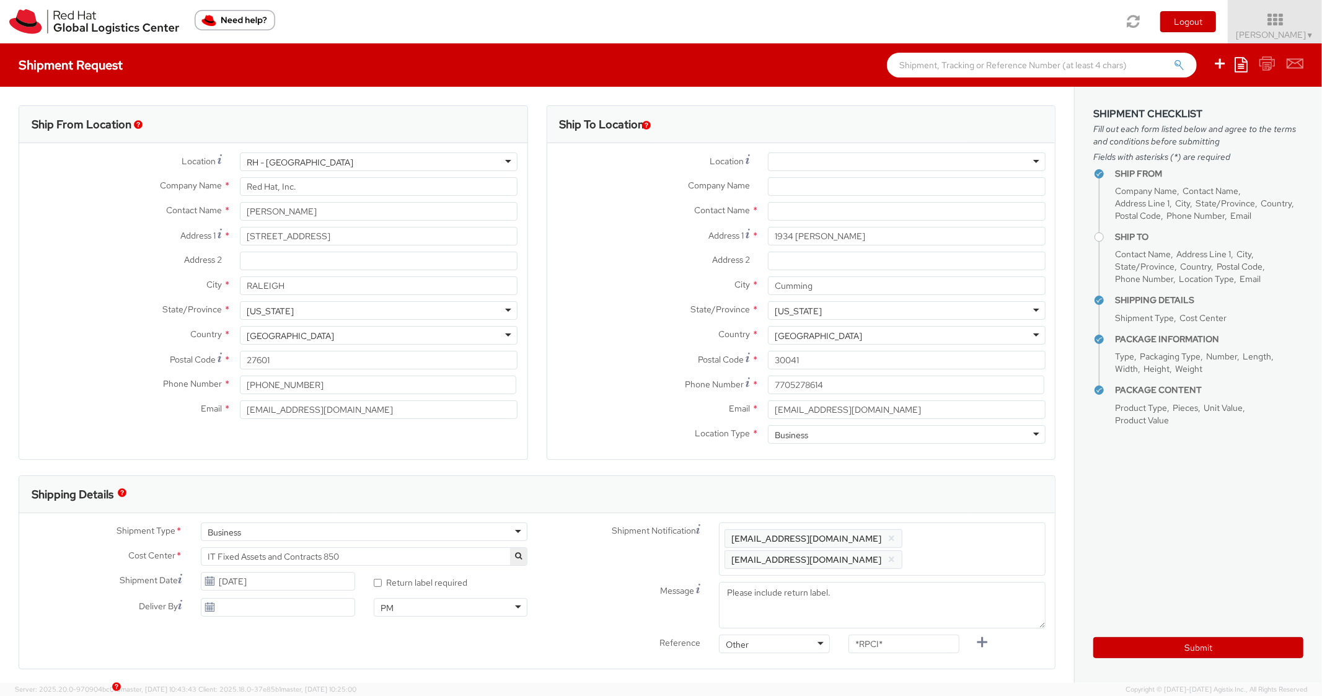
click at [951, 535] on span "Enter any additional email addresses, separated by comma, for individuals who s…" at bounding box center [882, 549] width 315 height 37
paste input "[EMAIL_ADDRESS][DOMAIN_NAME]"
type input "[EMAIL_ADDRESS][DOMAIN_NAME]"
click at [958, 482] on div "Shipping Details" at bounding box center [537, 494] width 1036 height 37
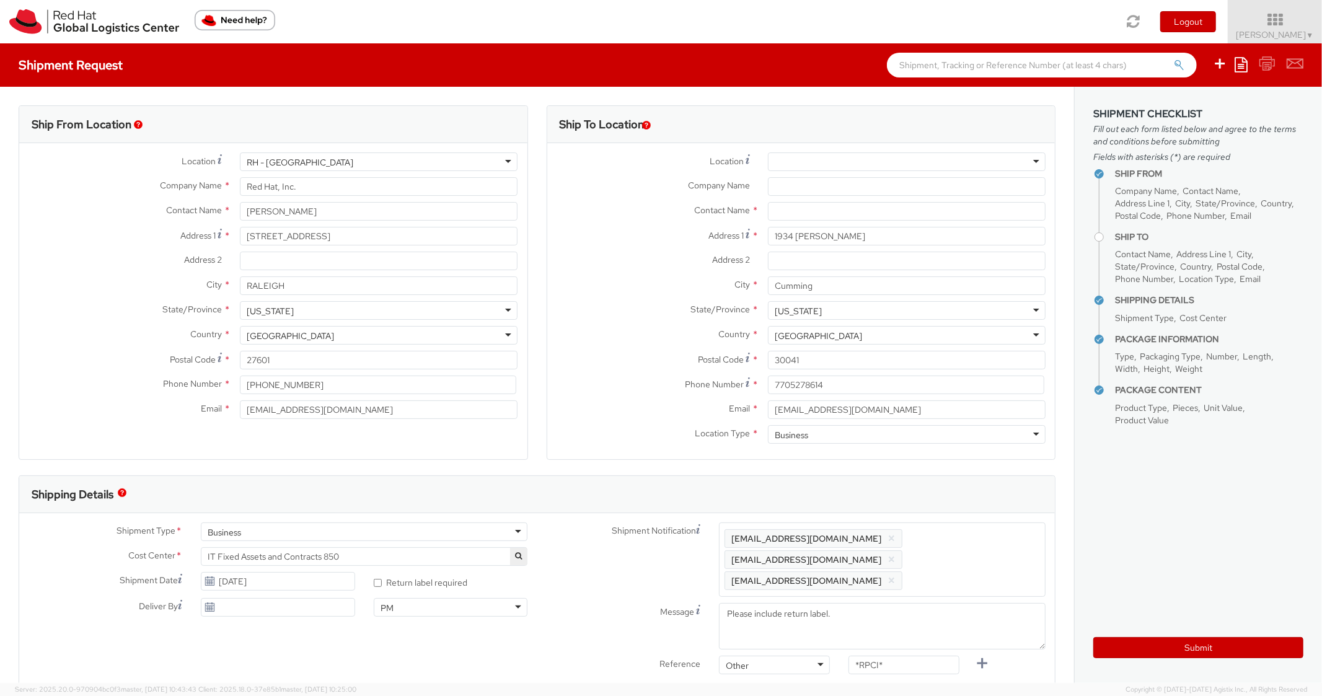
scroll to position [496, 0]
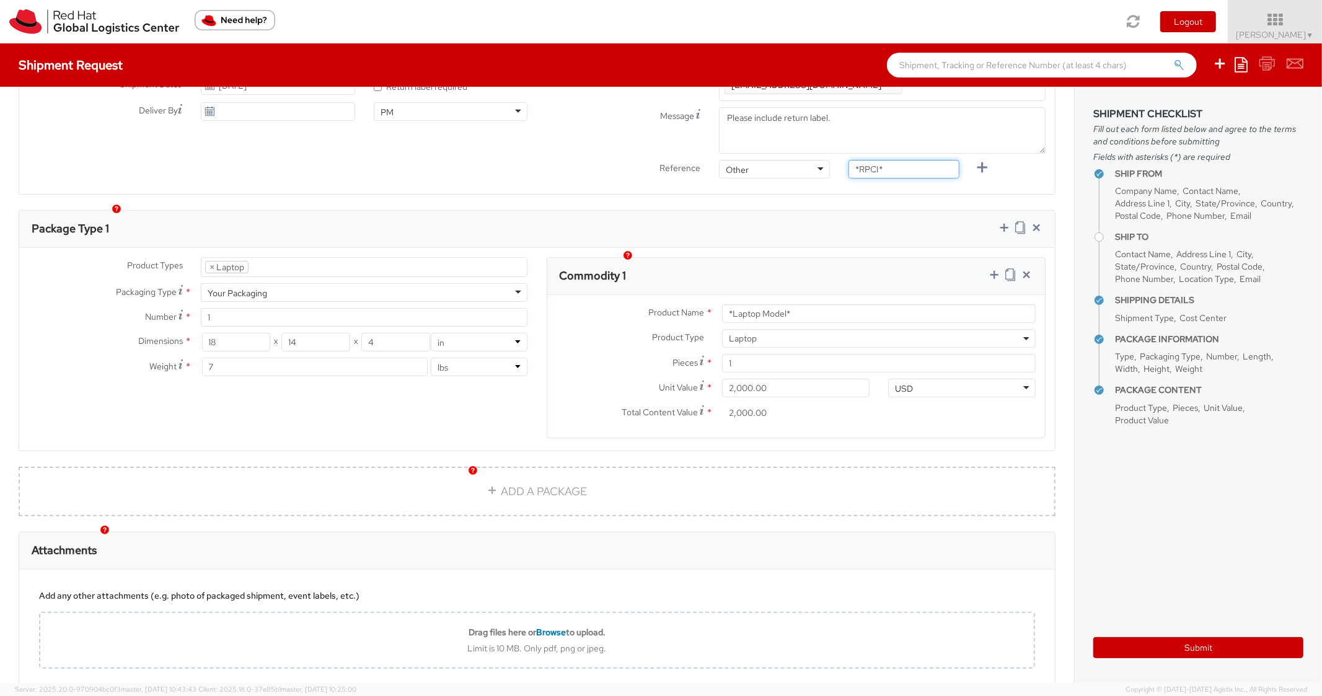
drag, startPoint x: 861, startPoint y: 145, endPoint x: 831, endPoint y: 144, distance: 30.4
click at [839, 160] on div "*RPCI*" at bounding box center [904, 169] width 130 height 19
paste input "REQ6008109"
type input "REQ6008109"
click at [796, 184] on div "Ship From Location Location * [GEOGRAPHIC_DATA] - [GEOGRAPHIC_DATA] [GEOGRAPHIC…" at bounding box center [537, 148] width 1074 height 1114
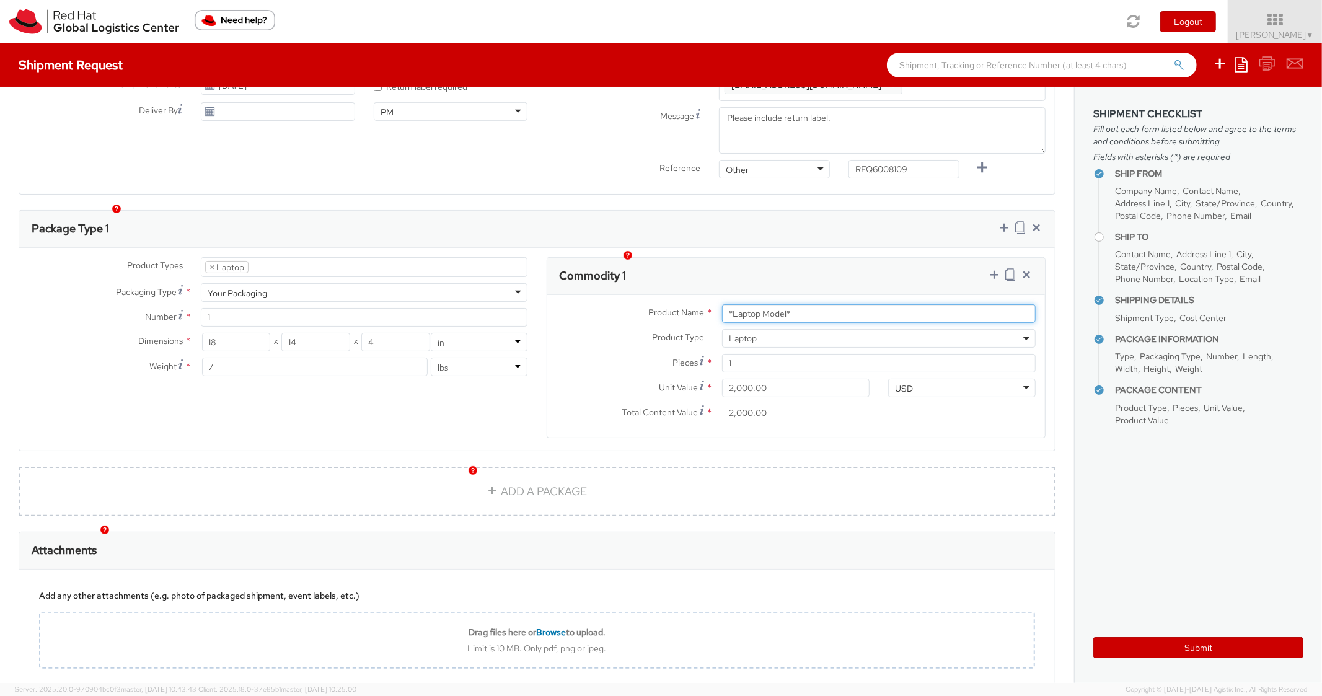
drag, startPoint x: 783, startPoint y: 302, endPoint x: 694, endPoint y: 285, distance: 90.8
click at [690, 304] on div "Product Name * *Laptop Model*" at bounding box center [796, 313] width 498 height 19
paste input "COMPACT - Lenovo"
type input "COMPACT - Lenovo"
click at [757, 263] on div "Commodity 1" at bounding box center [796, 276] width 498 height 37
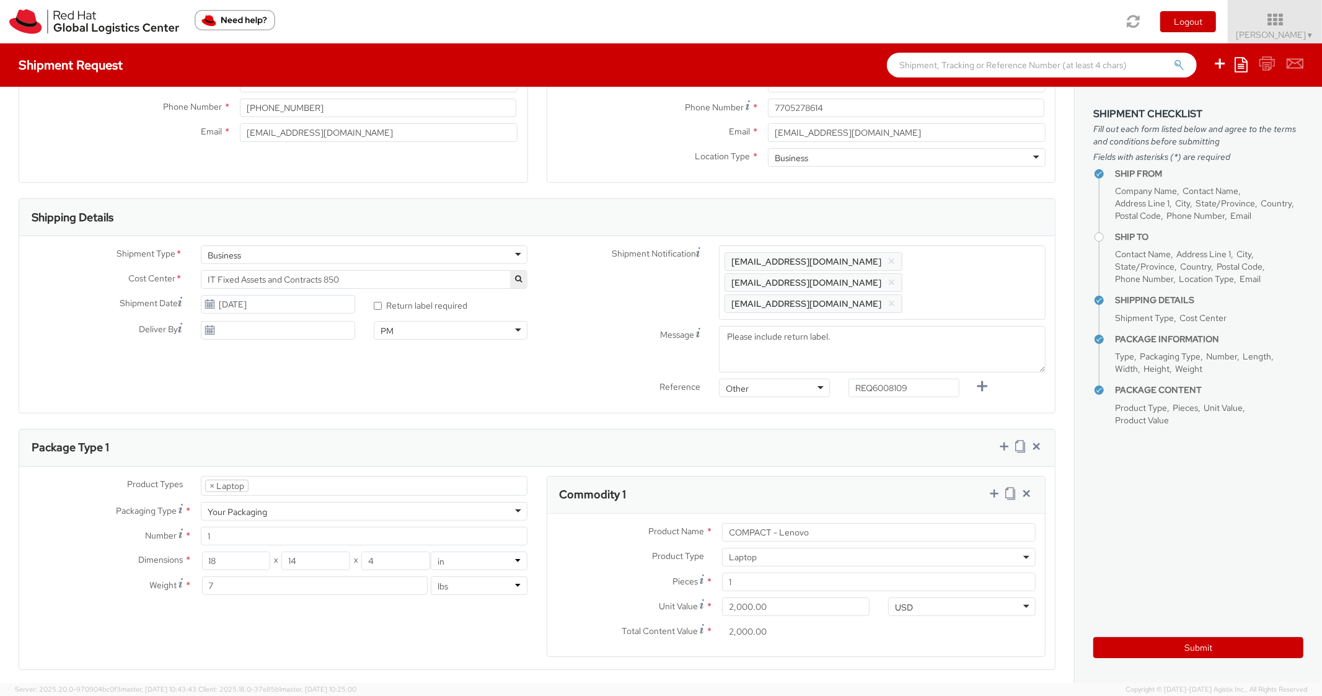
scroll to position [0, 0]
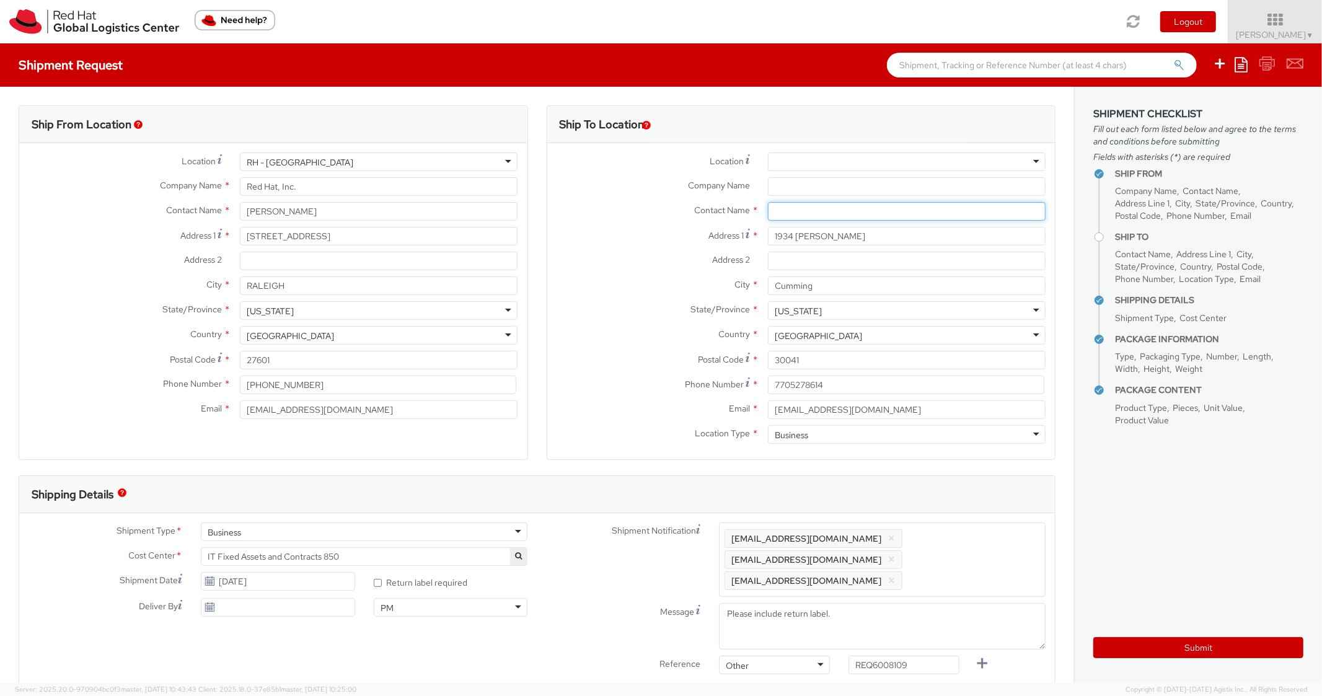
click at [794, 209] on input "text" at bounding box center [907, 211] width 278 height 19
paste input "[PERSON_NAME]"
type input "[PERSON_NAME]"
drag, startPoint x: 633, startPoint y: 265, endPoint x: 734, endPoint y: 329, distance: 118.7
click at [633, 265] on label "Address 2 *" at bounding box center [652, 260] width 211 height 16
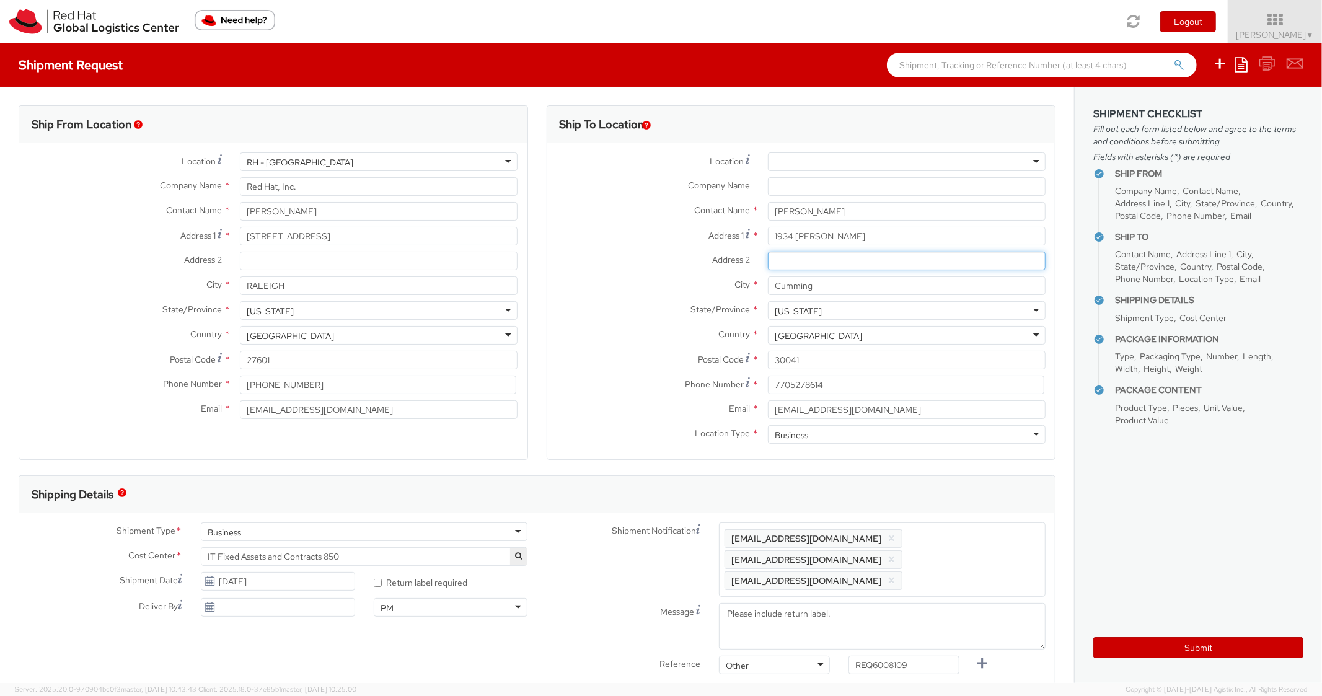
click at [768, 265] on input "Address 2 *" at bounding box center [907, 261] width 278 height 19
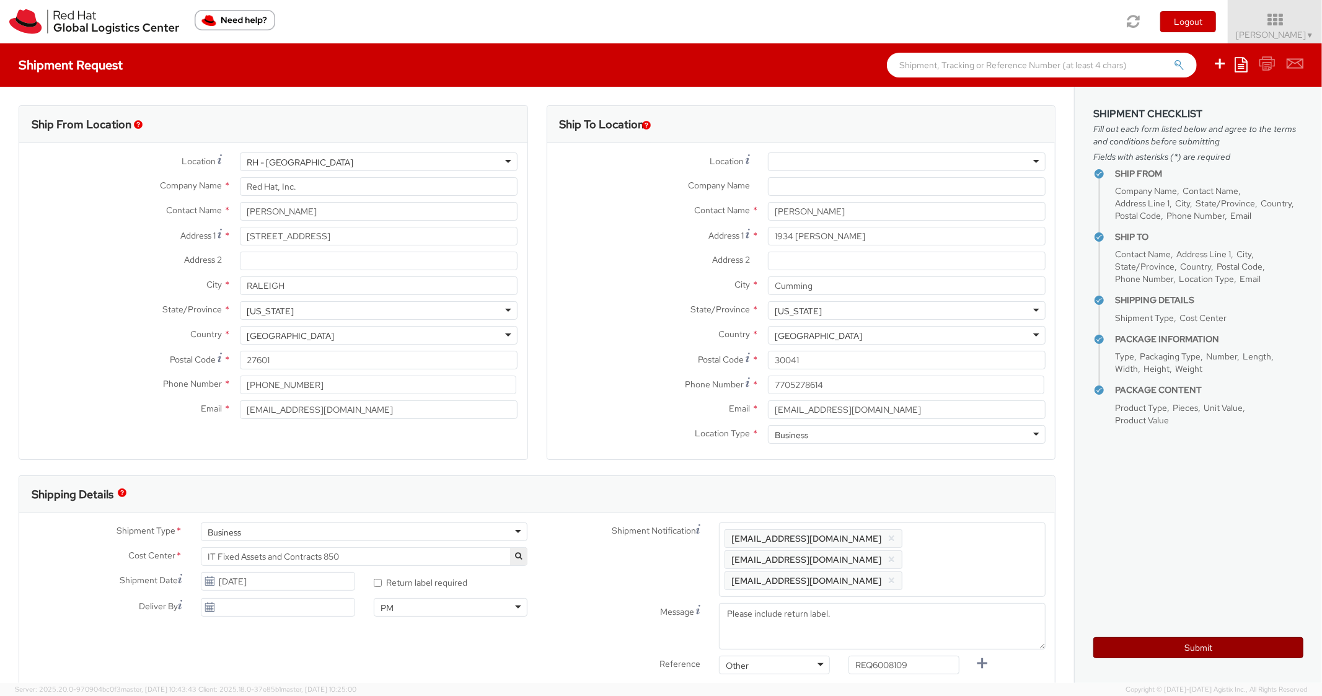
click at [1121, 650] on button "Submit" at bounding box center [1198, 647] width 210 height 21
type input "[PERSON_NAME]"
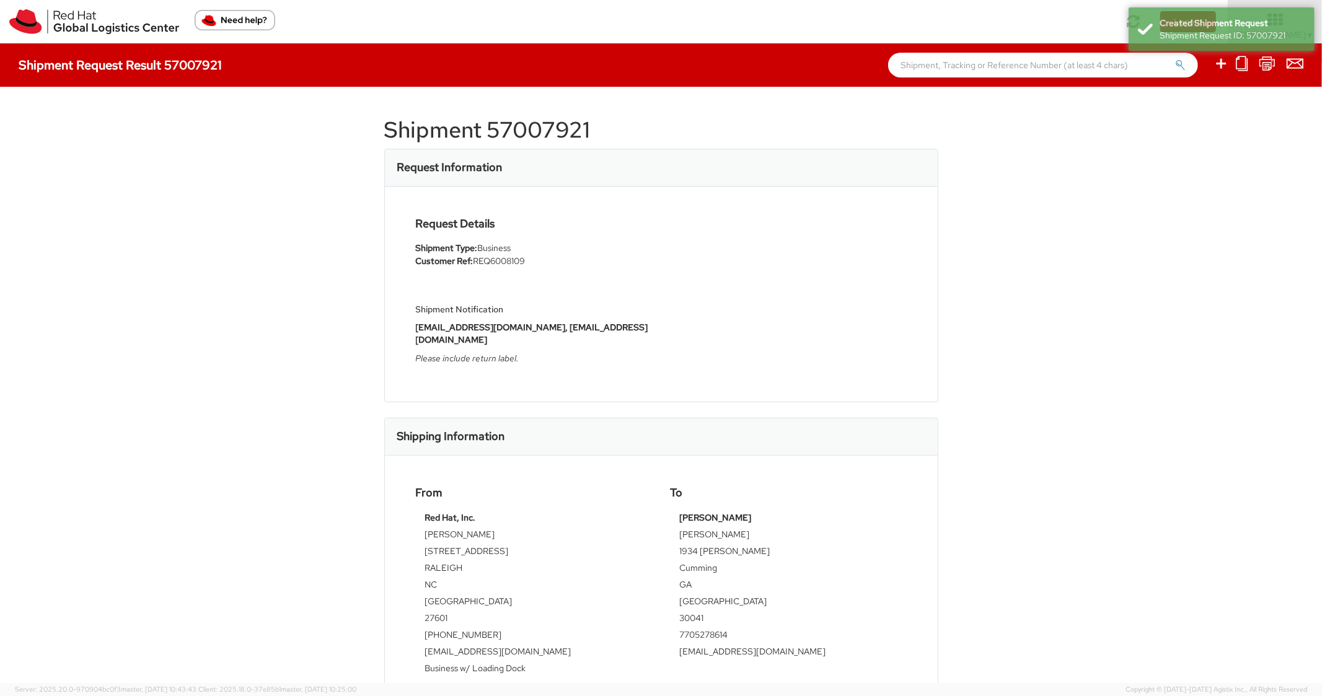
click at [539, 133] on h1 "Shipment 57007921" at bounding box center [661, 130] width 554 height 25
copy h1 "57007921"
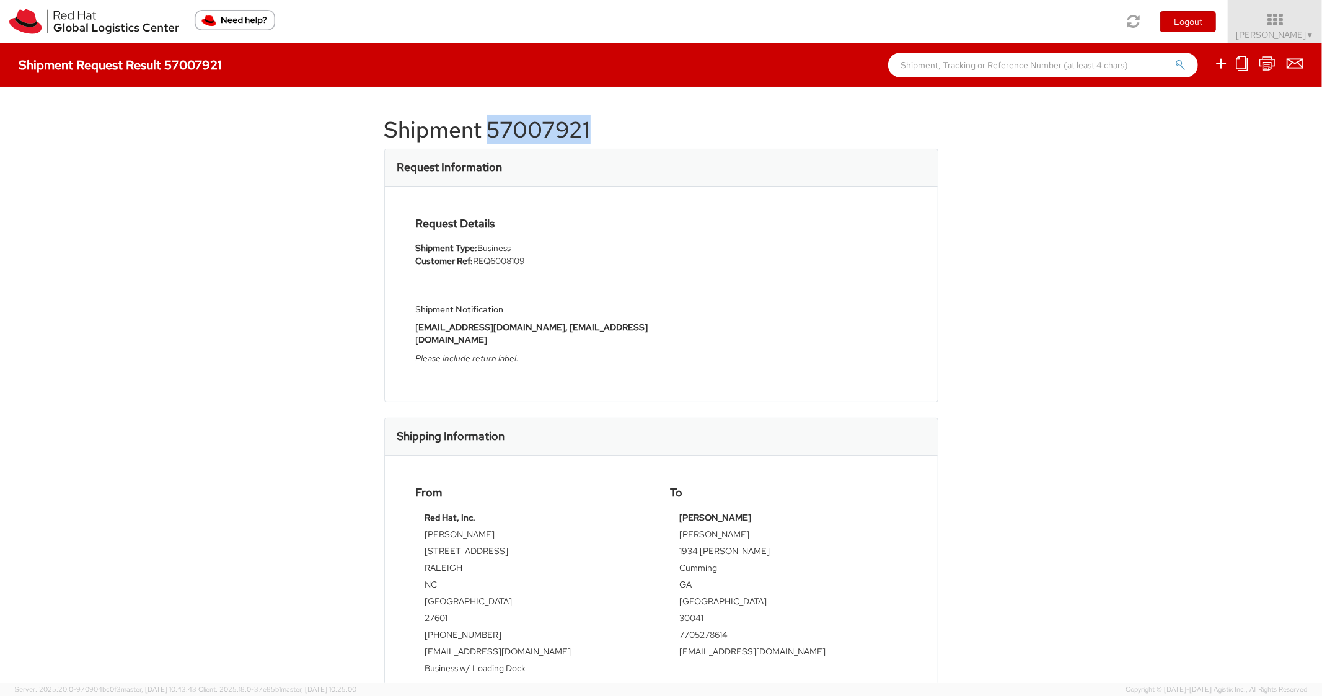
click at [792, 121] on h1 "Shipment 57007921" at bounding box center [661, 130] width 554 height 25
click at [1222, 68] on icon at bounding box center [1221, 63] width 15 height 15
select select
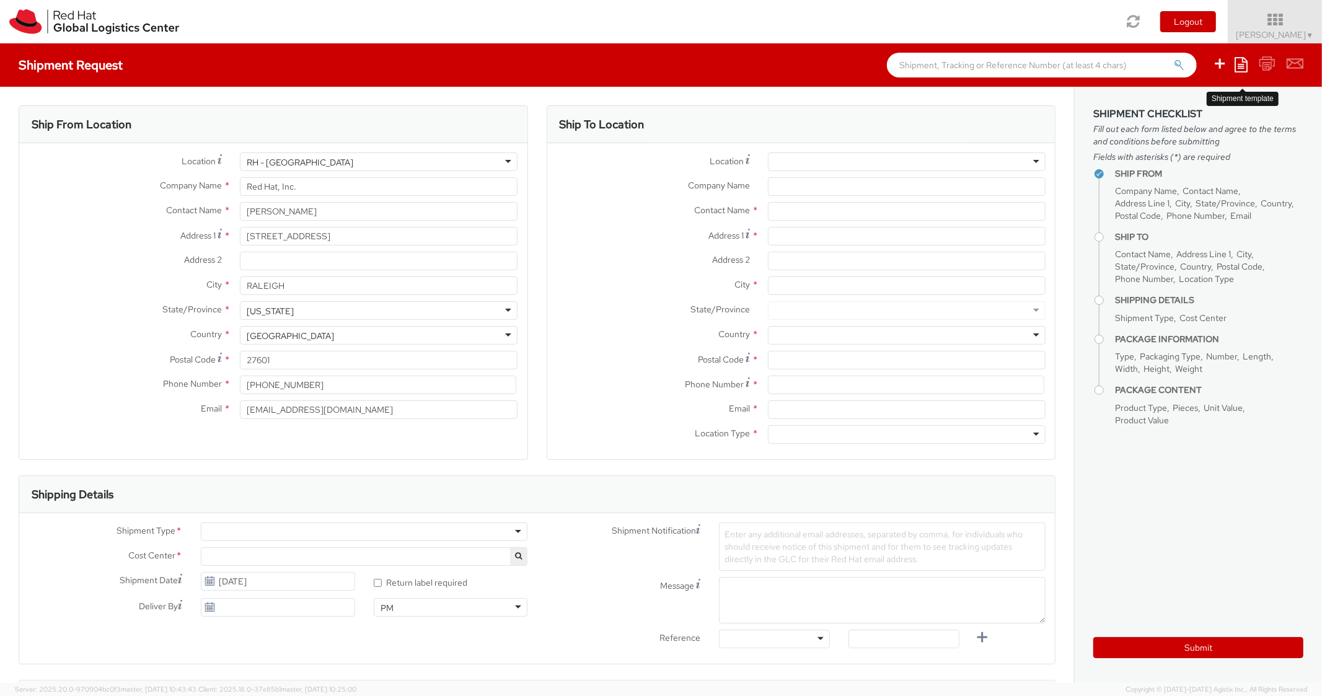
select select "850"
click at [1241, 64] on icon at bounding box center [1241, 64] width 13 height 15
click at [1178, 108] on link "Create from template" at bounding box center [1193, 103] width 108 height 16
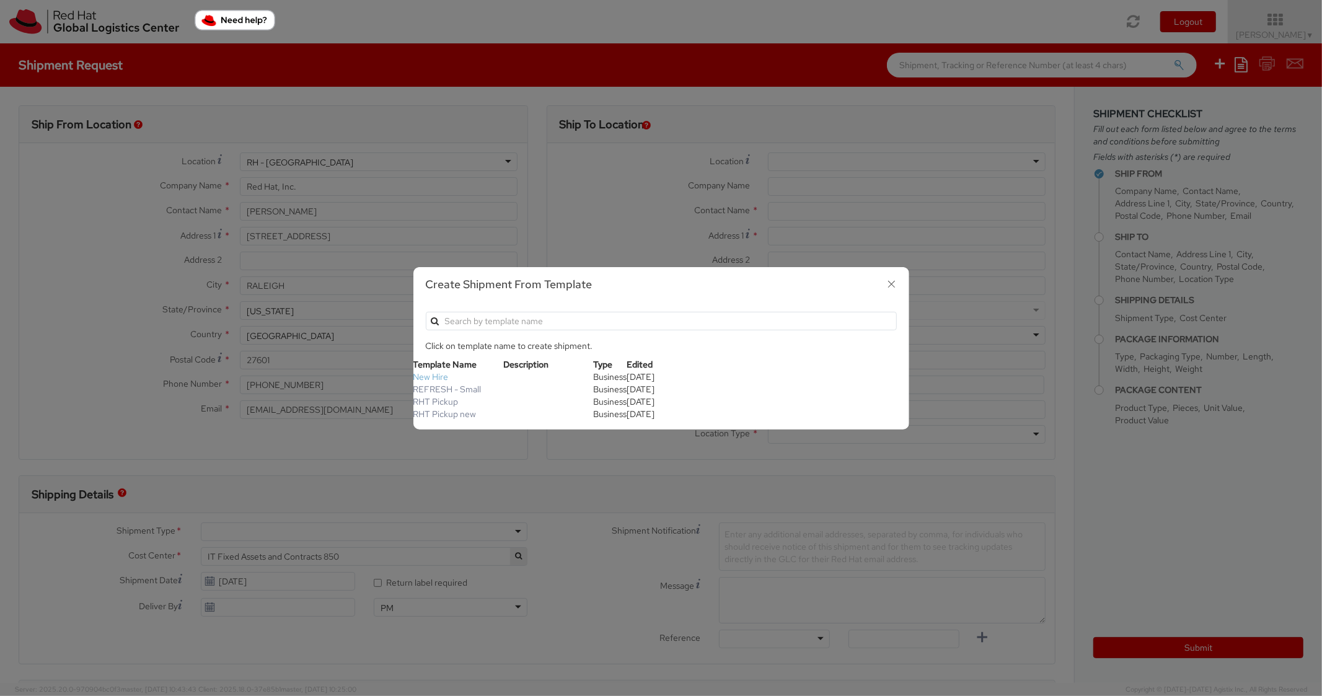
click at [434, 379] on link "New Hire" at bounding box center [430, 376] width 35 height 11
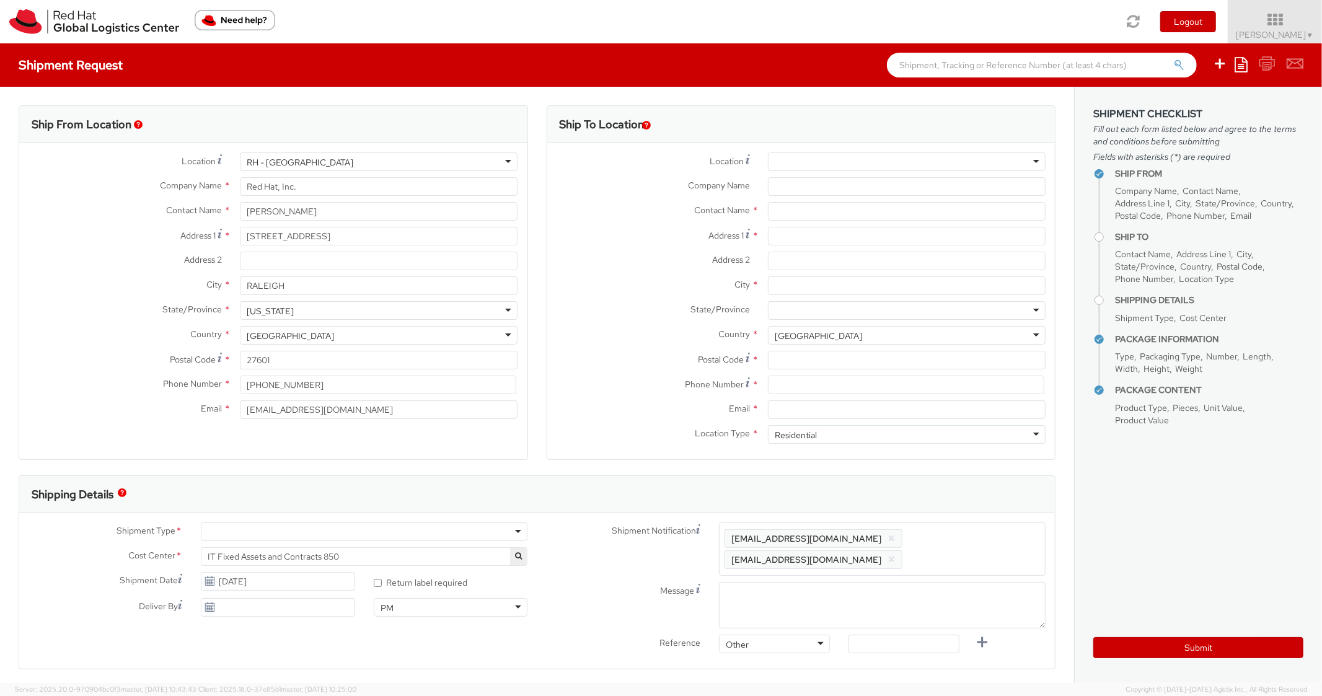
type textarea "Standard Shipping - New hire"
type input "*RPCI*"
select select "LAPTOP"
type input "1"
type input "22"
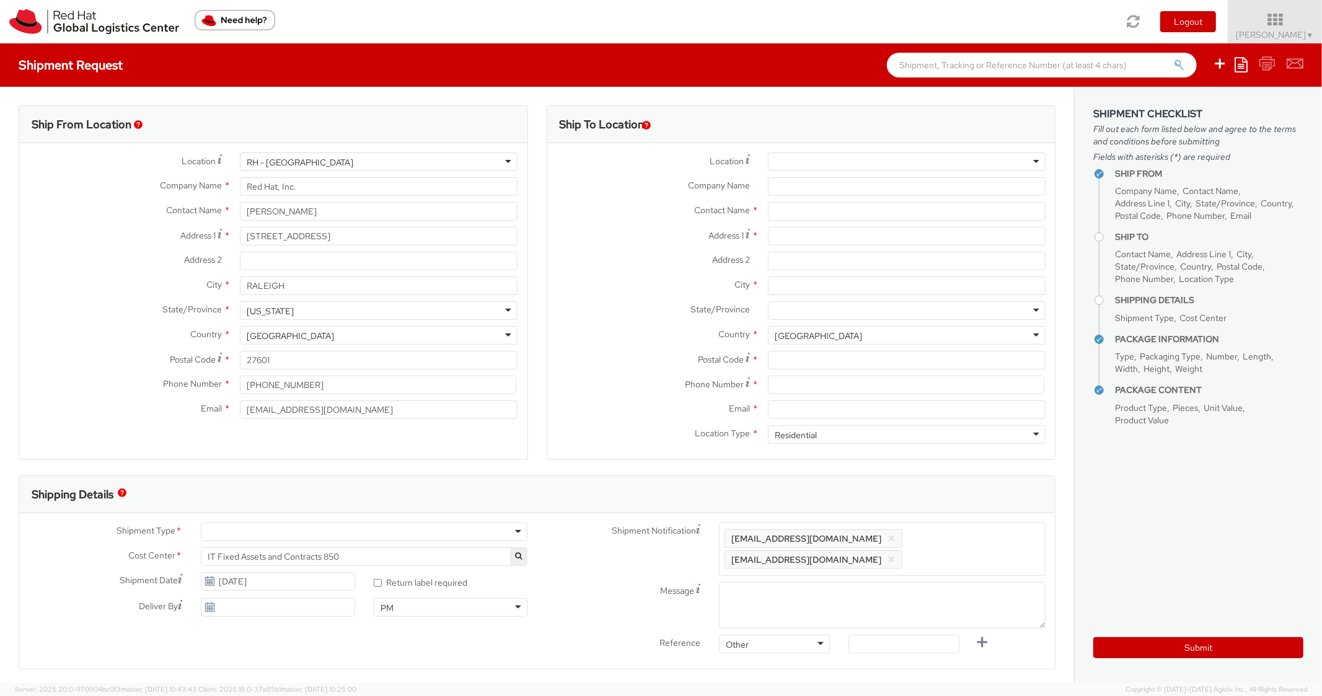
type input "14"
type input "6"
type input "8"
type input "*Laptop model*"
select select "LAPTOP"
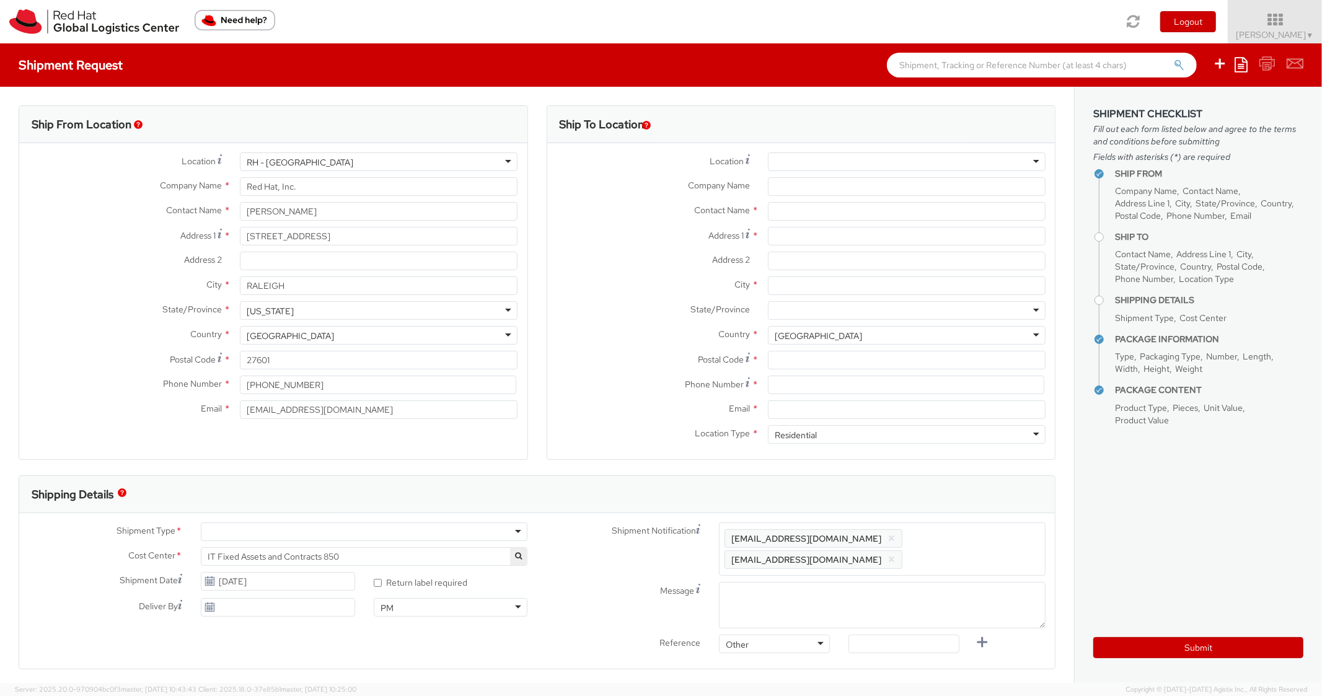
type input "2,000.00"
drag, startPoint x: 827, startPoint y: 573, endPoint x: 796, endPoint y: 571, distance: 31.0
click at [796, 582] on textarea "Standard Shipping - New hire" at bounding box center [882, 605] width 327 height 46
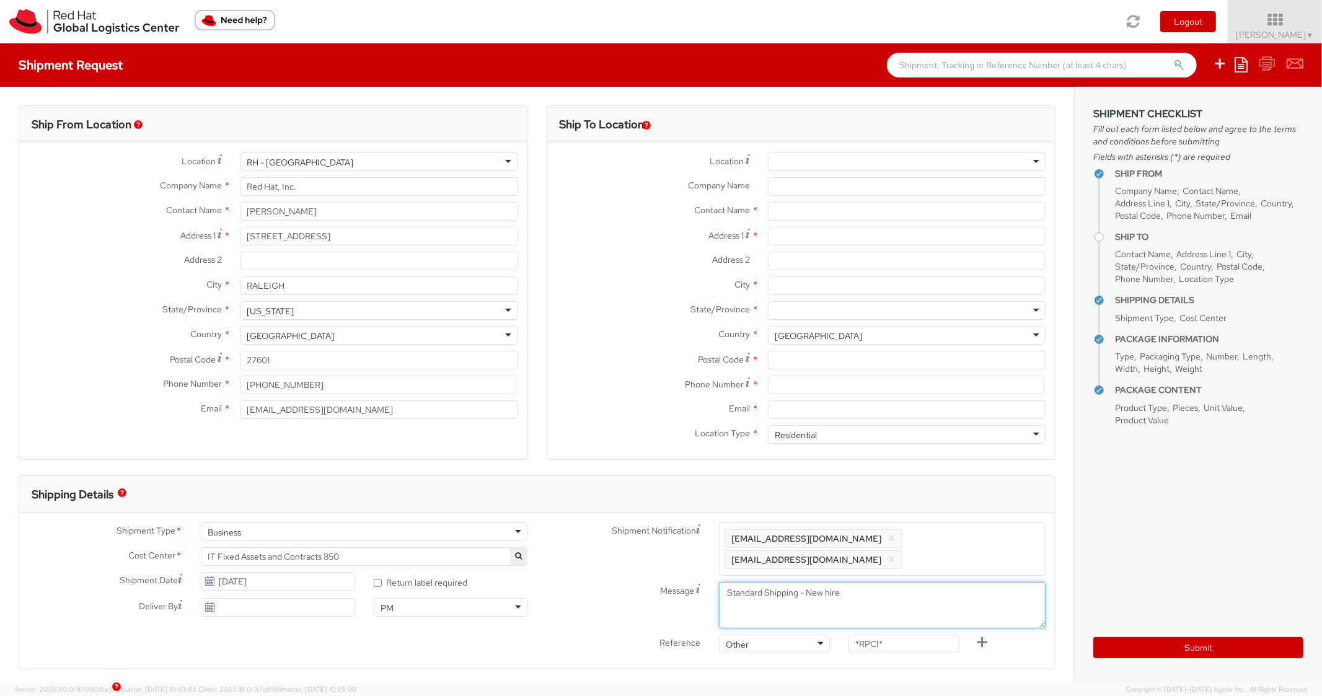
click at [800, 582] on textarea "Standard Shipping - New hire" at bounding box center [882, 605] width 327 height 46
drag, startPoint x: 800, startPoint y: 574, endPoint x: 832, endPoint y: 573, distance: 32.9
click at [832, 582] on textarea "Standard Shipping - New hire" at bounding box center [882, 605] width 327 height 46
type textarea "Standard Shipping - Dock"
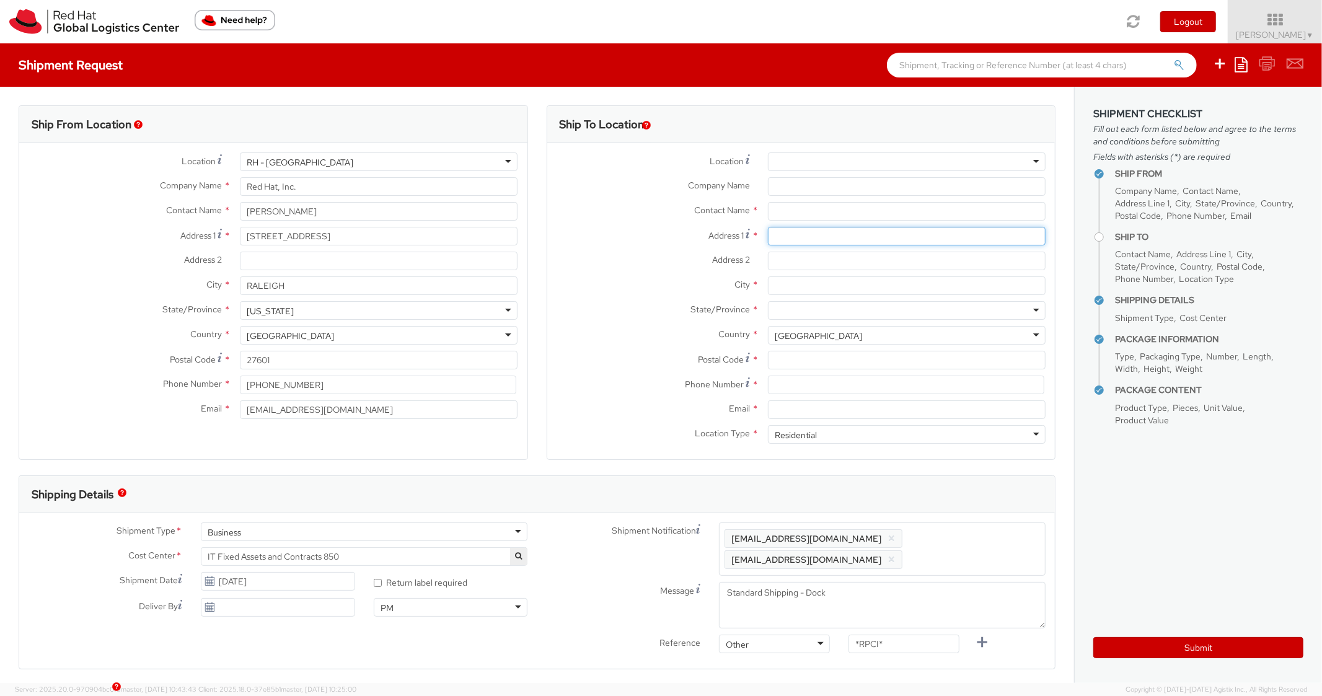
click at [819, 234] on input "Address 1 *" at bounding box center [907, 236] width 278 height 19
paste input "[STREET_ADDRESS][PERSON_NAME]"
type input "[STREET_ADDRESS][PERSON_NAME]"
click at [819, 250] on div "Address [STREET_ADDRESS][PERSON_NAME]" at bounding box center [801, 239] width 508 height 25
click at [820, 258] on input "Address 2 *" at bounding box center [907, 261] width 278 height 19
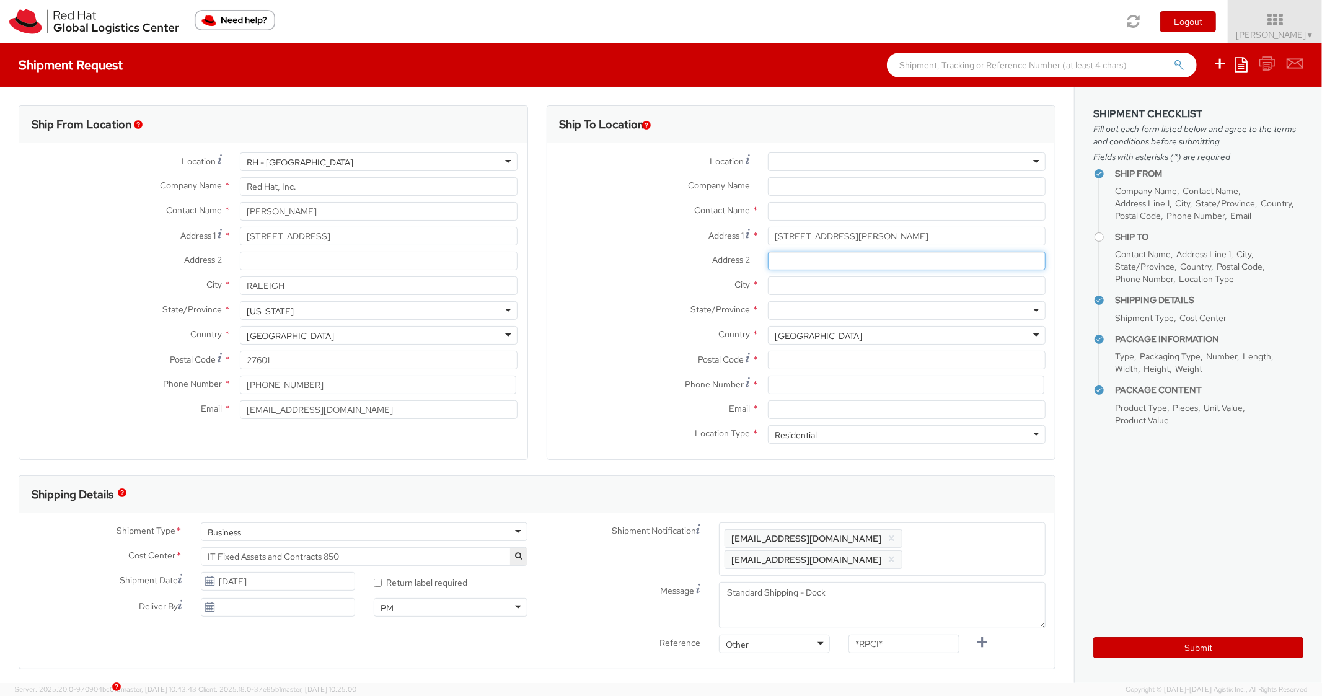
paste input "Apt 452"
type input "Apt 452"
click at [824, 291] on input "City *" at bounding box center [907, 285] width 278 height 19
paste input "[GEOGRAPHIC_DATA]"
type input "[GEOGRAPHIC_DATA]"
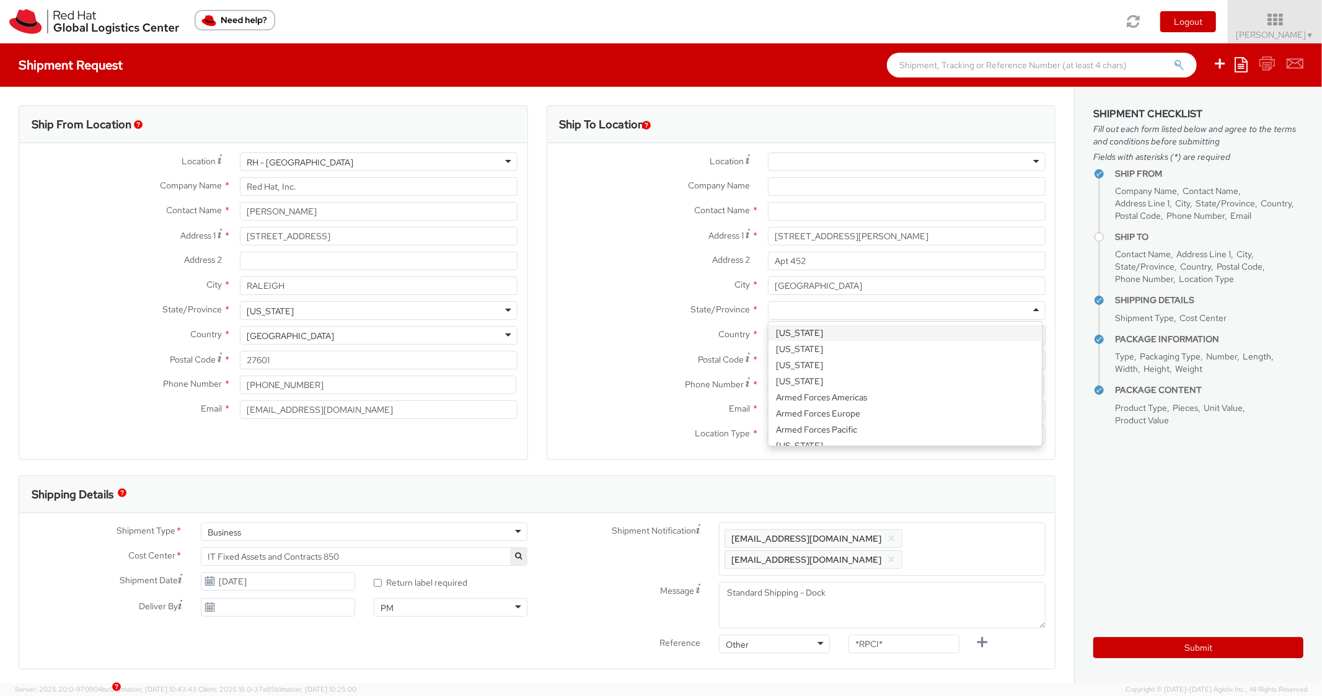
click at [830, 309] on div at bounding box center [907, 310] width 278 height 19
type input "North"
click at [805, 371] on div "Postal Code *" at bounding box center [801, 363] width 508 height 25
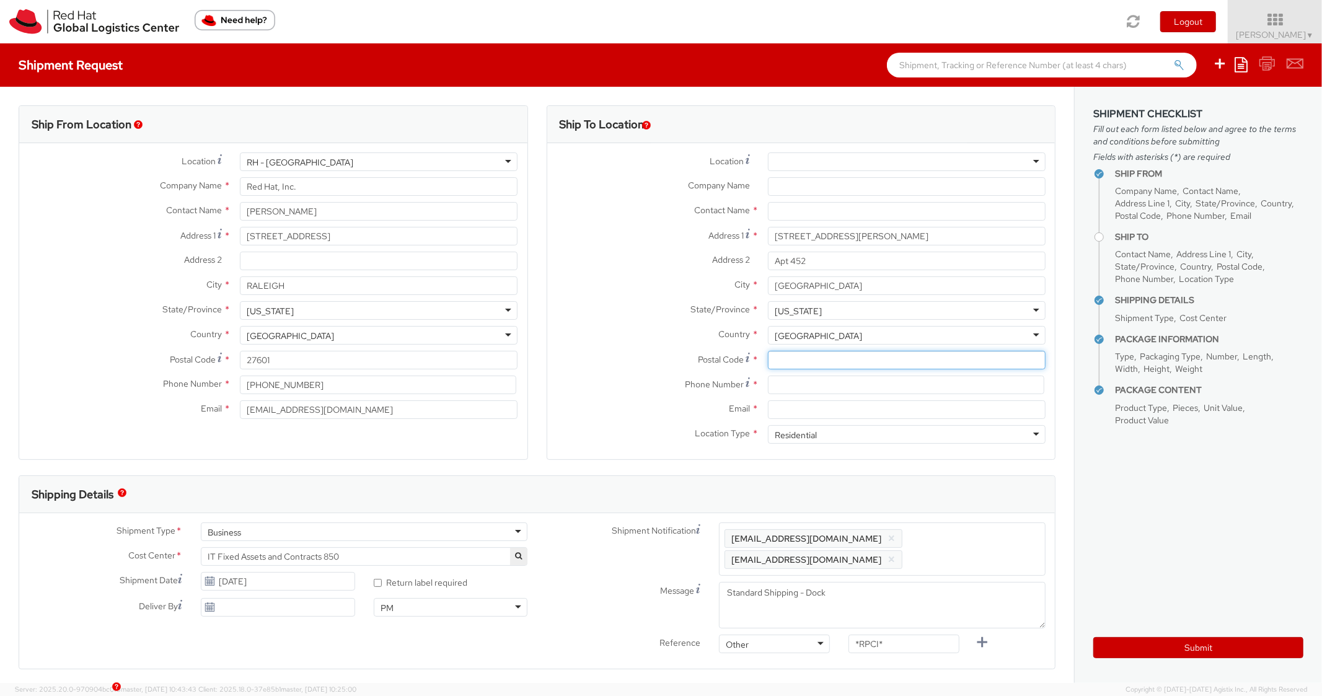
click at [781, 366] on input "Postal Code *" at bounding box center [907, 360] width 278 height 19
paste input "27701"
type input "27701"
click at [718, 333] on span "Country" at bounding box center [734, 334] width 32 height 11
click at [839, 386] on input at bounding box center [906, 385] width 276 height 19
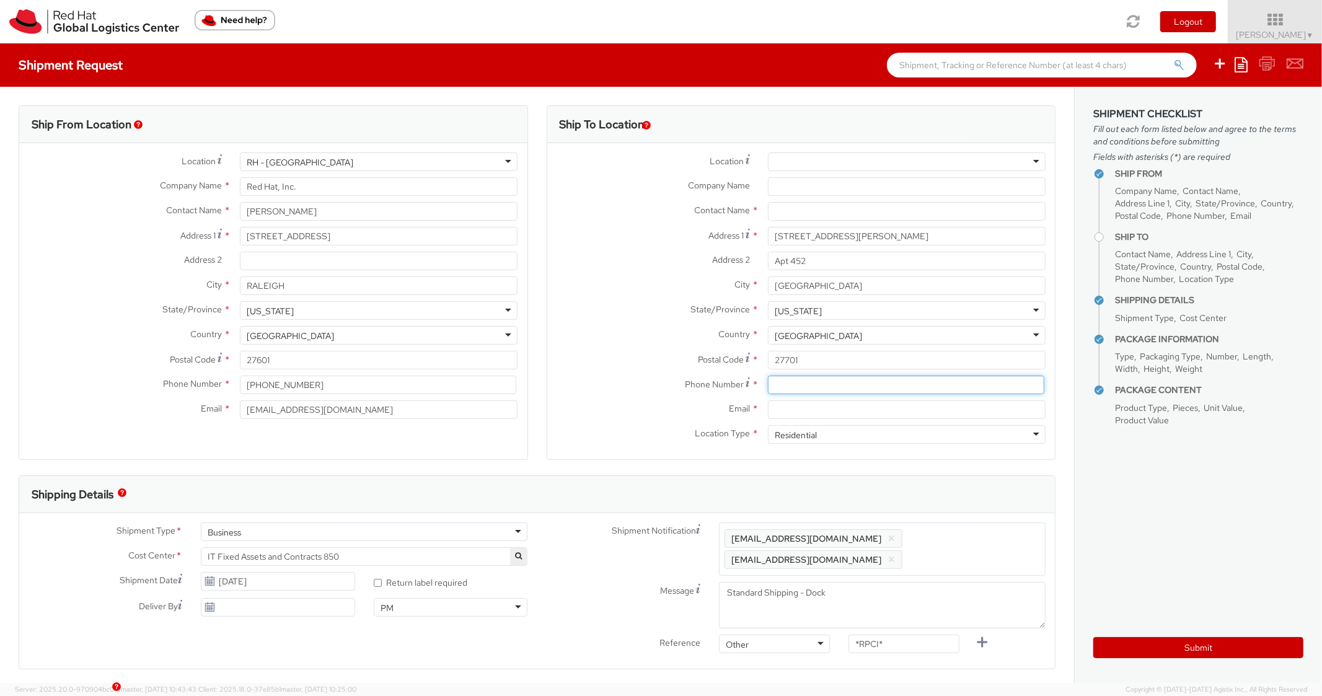
paste input "3212911543"
type input "3212911543"
click at [633, 332] on label "Country *" at bounding box center [652, 334] width 211 height 16
click at [809, 401] on input "Email *" at bounding box center [907, 409] width 278 height 19
paste input "[EMAIL_ADDRESS][DOMAIN_NAME]"
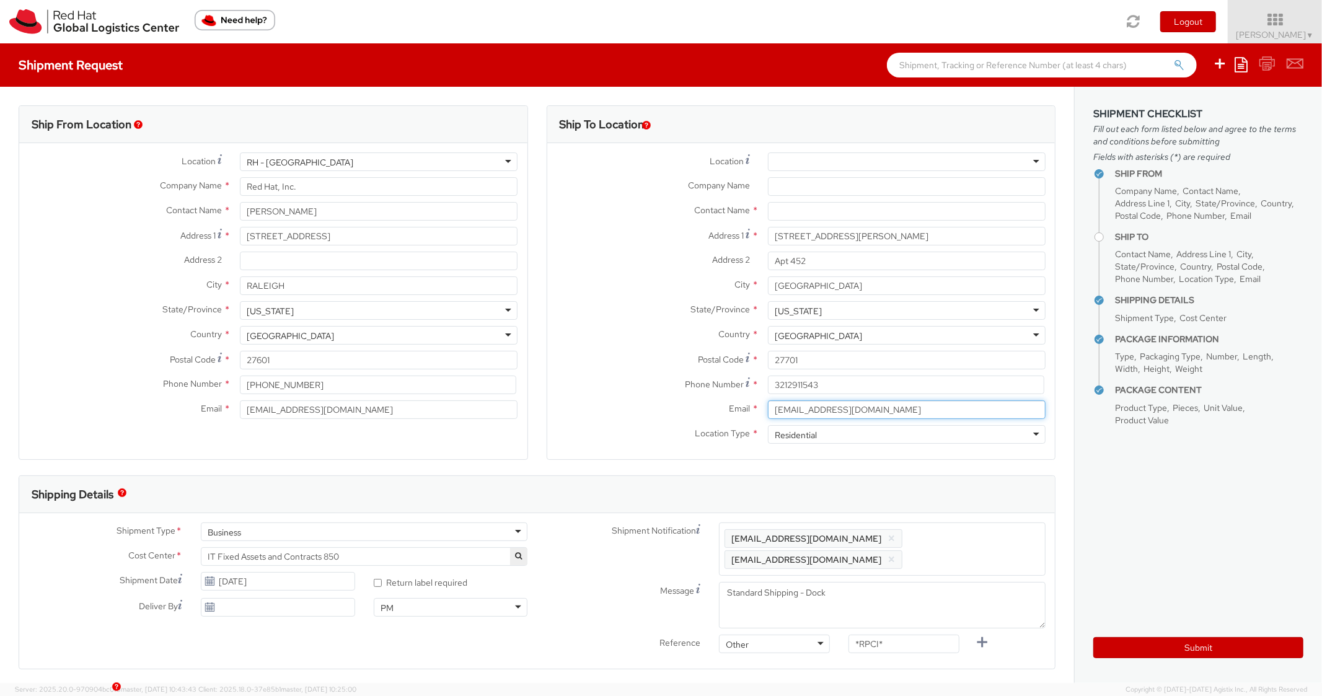
type input "[EMAIL_ADDRESS][DOMAIN_NAME]"
click at [968, 529] on ul "[EMAIL_ADDRESS][DOMAIN_NAME] × [EMAIL_ADDRESS][DOMAIN_NAME] ×" at bounding box center [882, 549] width 315 height 42
paste input "[EMAIL_ADDRESS][DOMAIN_NAME]"
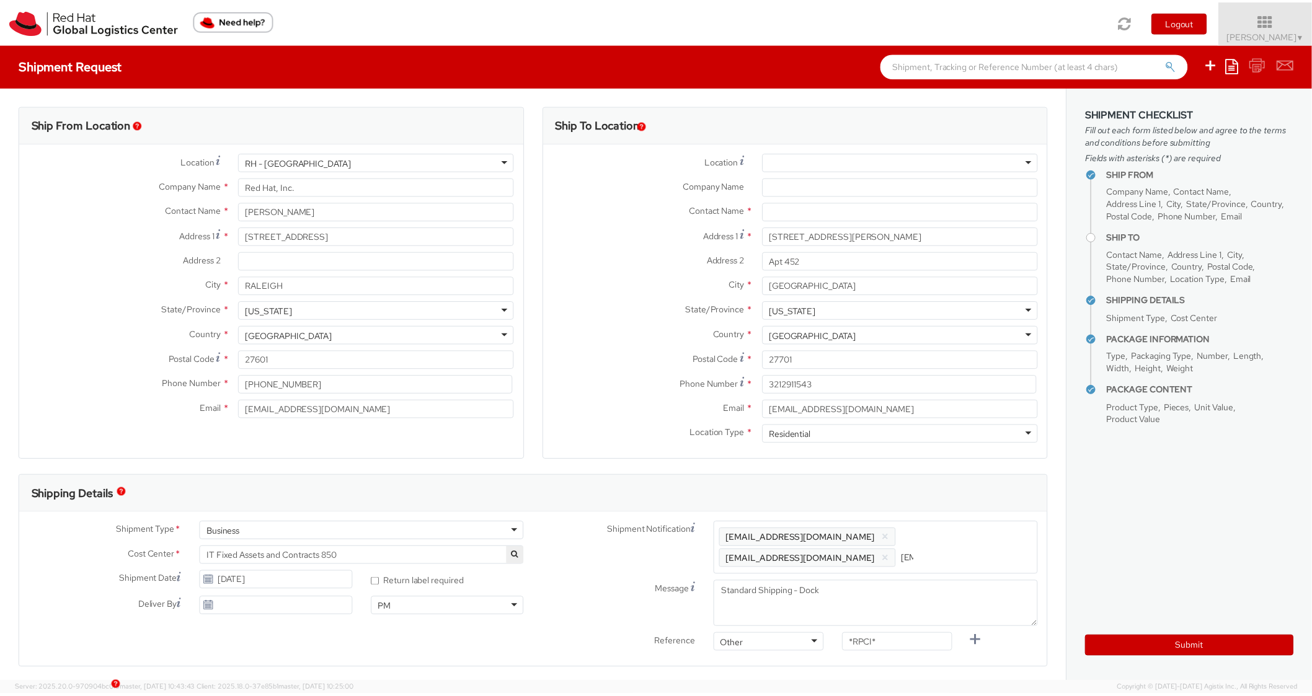
scroll to position [0, 63]
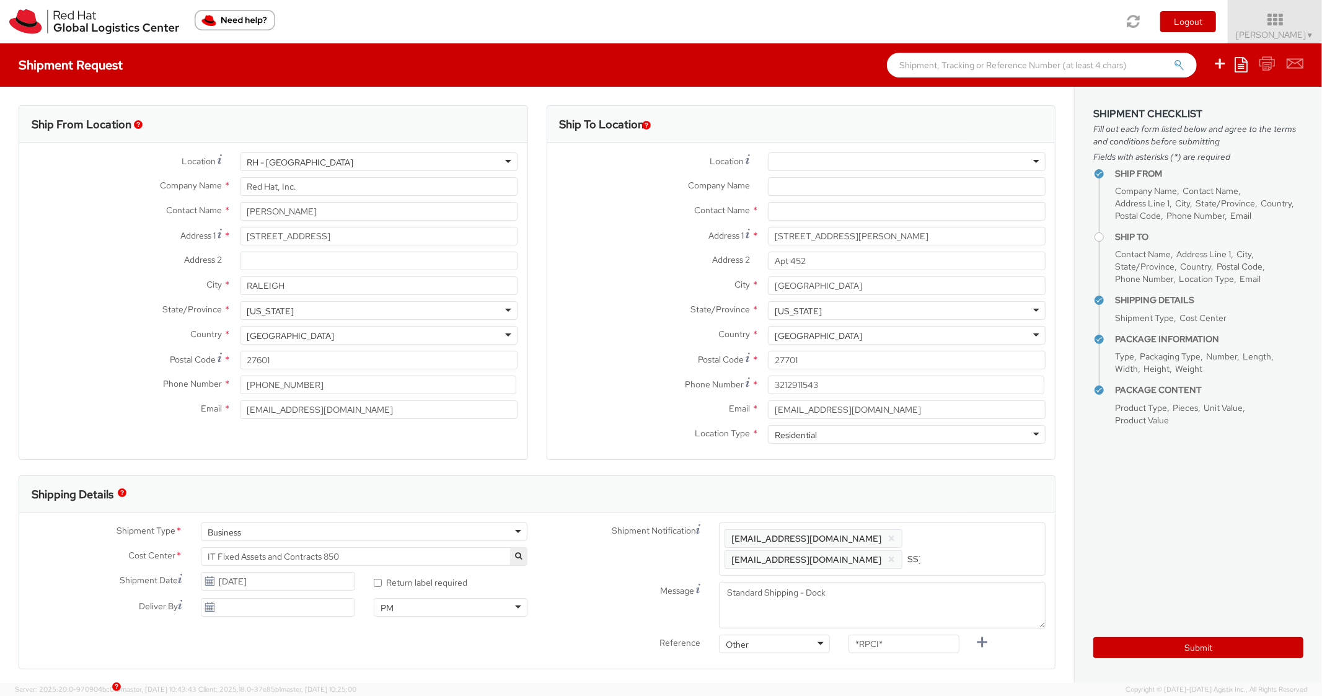
type input "[EMAIL_ADDRESS][DOMAIN_NAME]"
click at [957, 490] on div "Shipping Details" at bounding box center [531, 494] width 1025 height 37
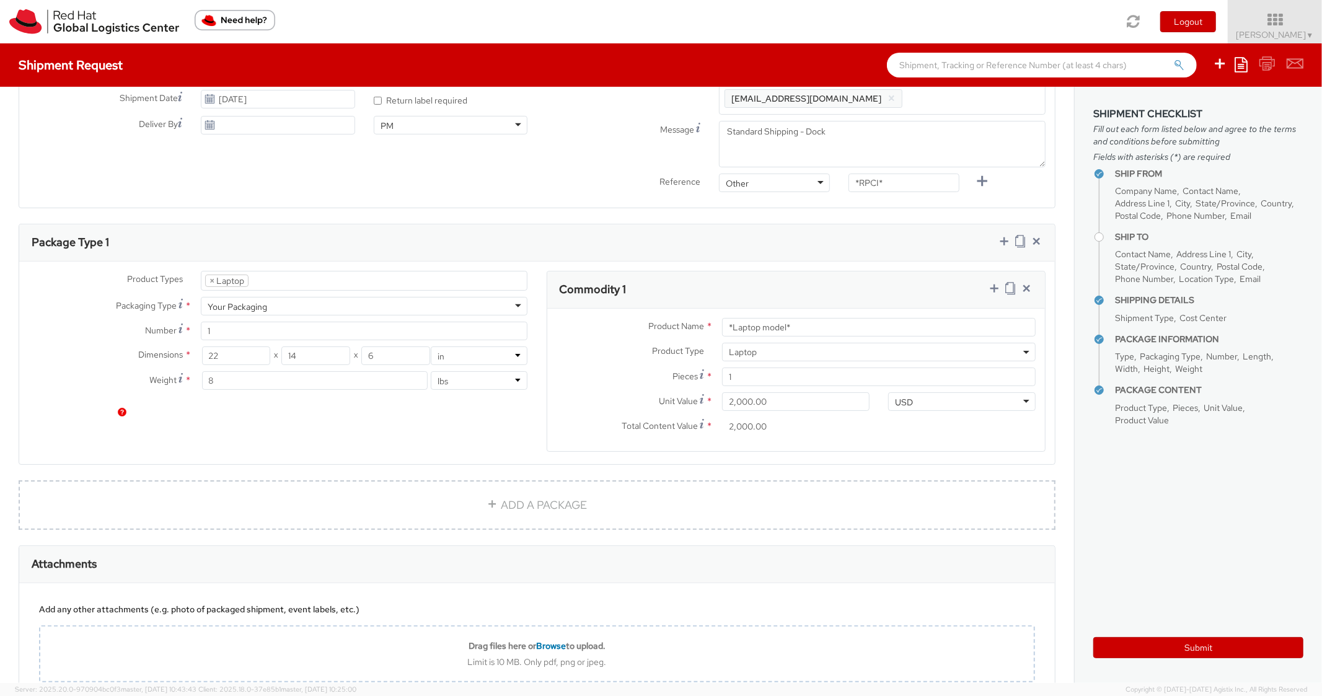
scroll to position [496, 0]
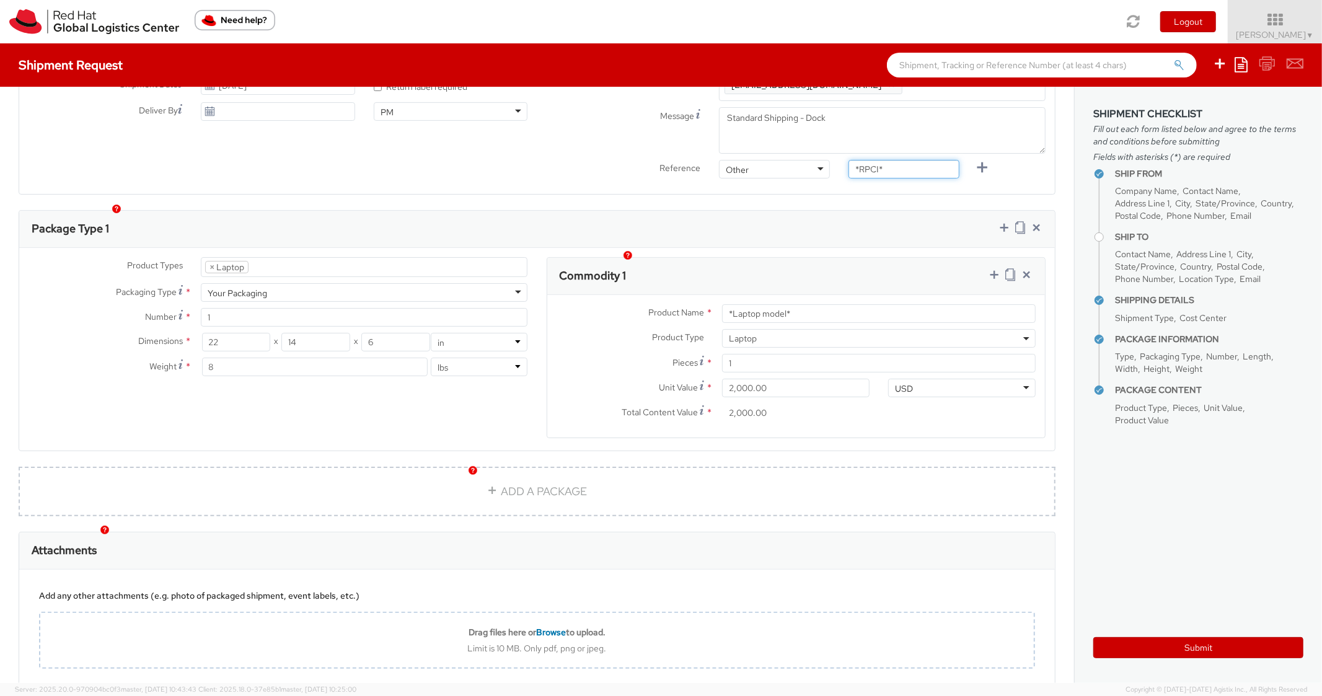
click at [896, 160] on input "*RPCI*" at bounding box center [904, 169] width 111 height 19
drag, startPoint x: 897, startPoint y: 142, endPoint x: 840, endPoint y: 146, distance: 57.8
click at [849, 160] on input "*RPCI*" at bounding box center [904, 169] width 111 height 19
click at [946, 160] on input "*RPCI*" at bounding box center [904, 169] width 111 height 19
drag, startPoint x: 925, startPoint y: 151, endPoint x: 773, endPoint y: 141, distance: 152.8
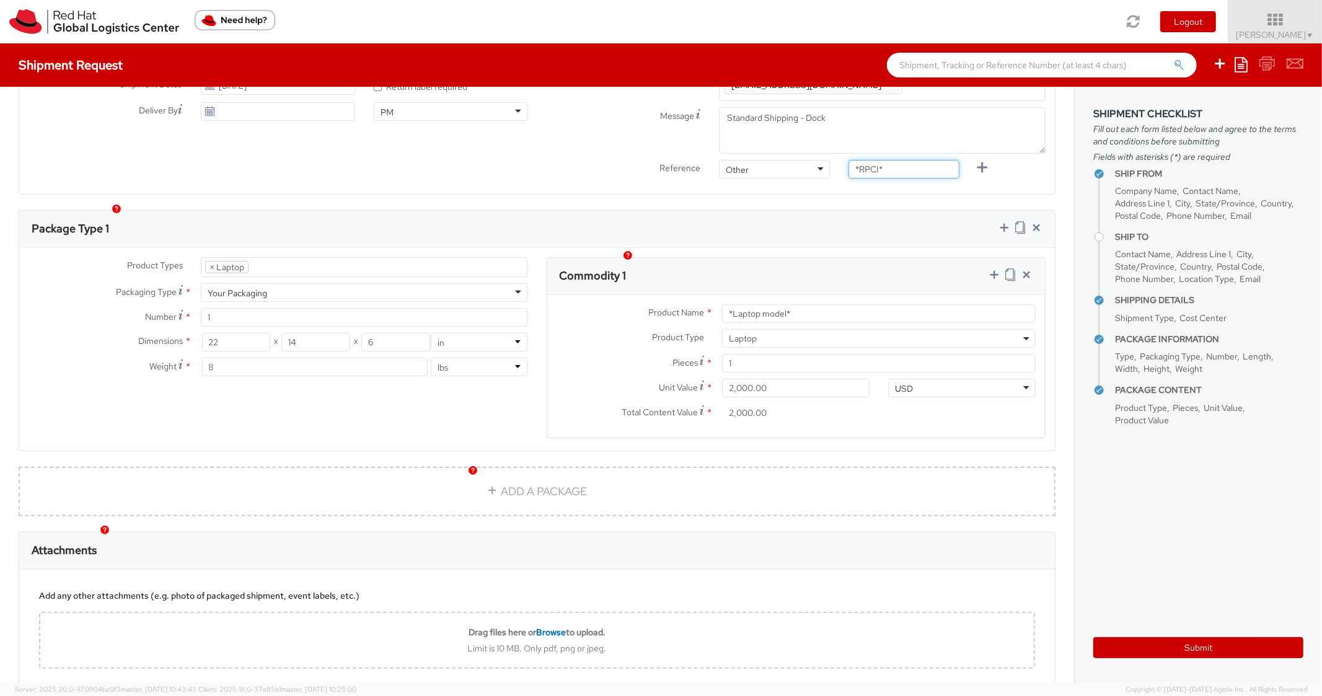
click at [773, 160] on div "Reference Other Other Other Purchase Order Number Reference Number *RPCI*" at bounding box center [796, 172] width 518 height 25
paste input "RPCI0079739"
type input "RPCI0079739"
click at [840, 211] on div "Package Type 1" at bounding box center [537, 229] width 1036 height 37
paste input "MAINSTREAM - Lenovo"
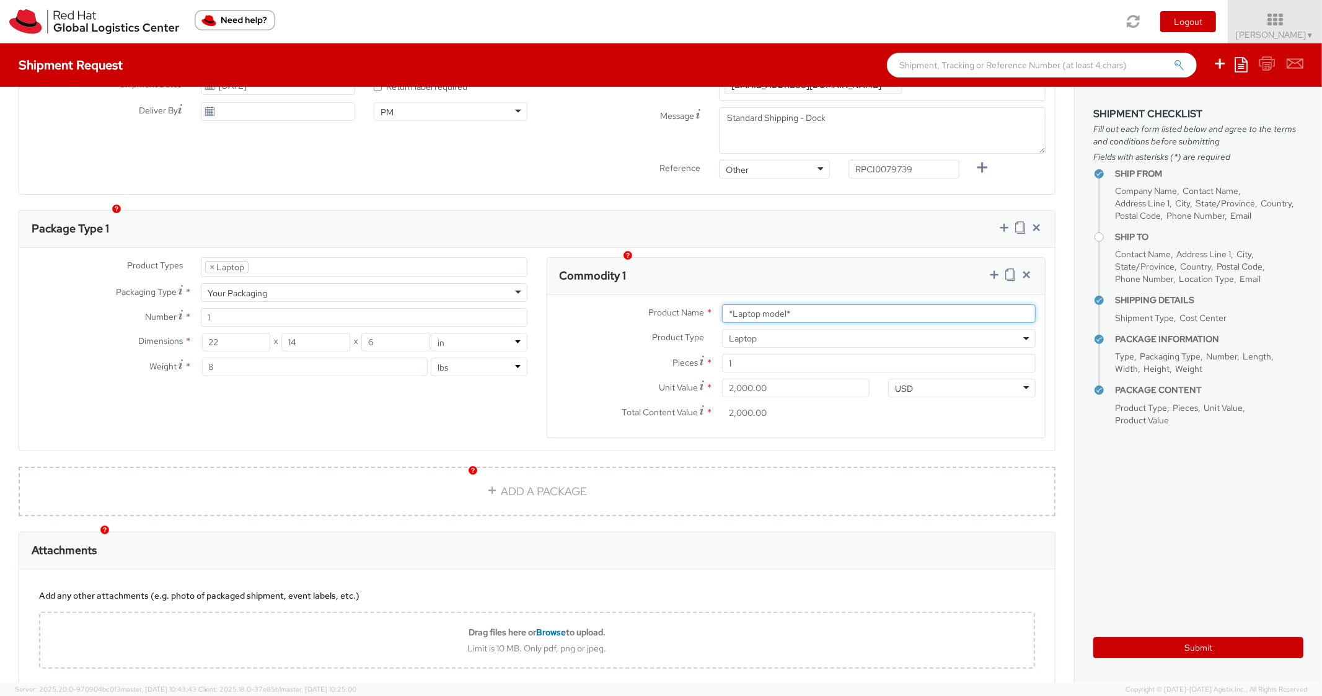
drag, startPoint x: 806, startPoint y: 294, endPoint x: 628, endPoint y: 277, distance: 179.3
click at [628, 295] on div "Product Name * *Laptop model* Product Type * Documents Docking Station Laptop M…" at bounding box center [796, 366] width 498 height 143
click at [829, 227] on div "Package Type 1" at bounding box center [537, 229] width 1036 height 37
drag, startPoint x: 840, startPoint y: 298, endPoint x: 614, endPoint y: 298, distance: 226.9
click at [614, 304] on div "Product Name * MAINSTREAM - Lenovo" at bounding box center [796, 313] width 498 height 19
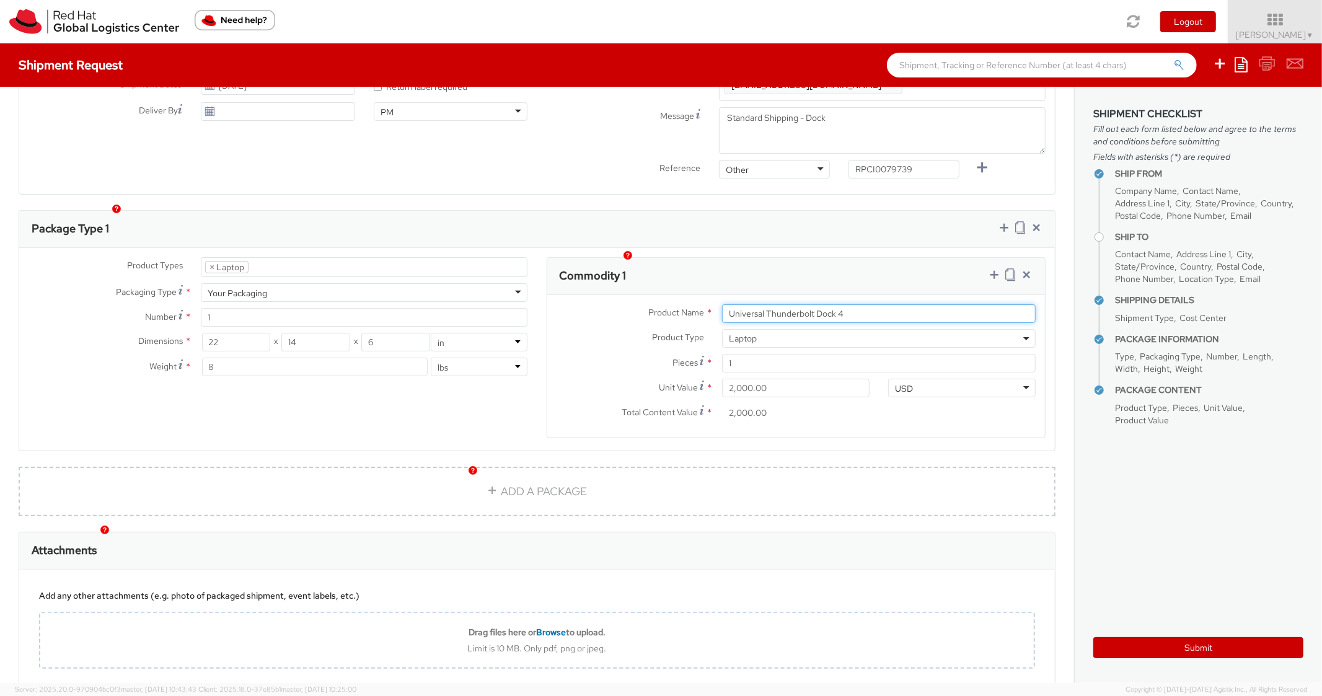
type input "Universal Thunderbolt Dock 4"
click at [889, 333] on span "Laptop" at bounding box center [879, 338] width 300 height 11
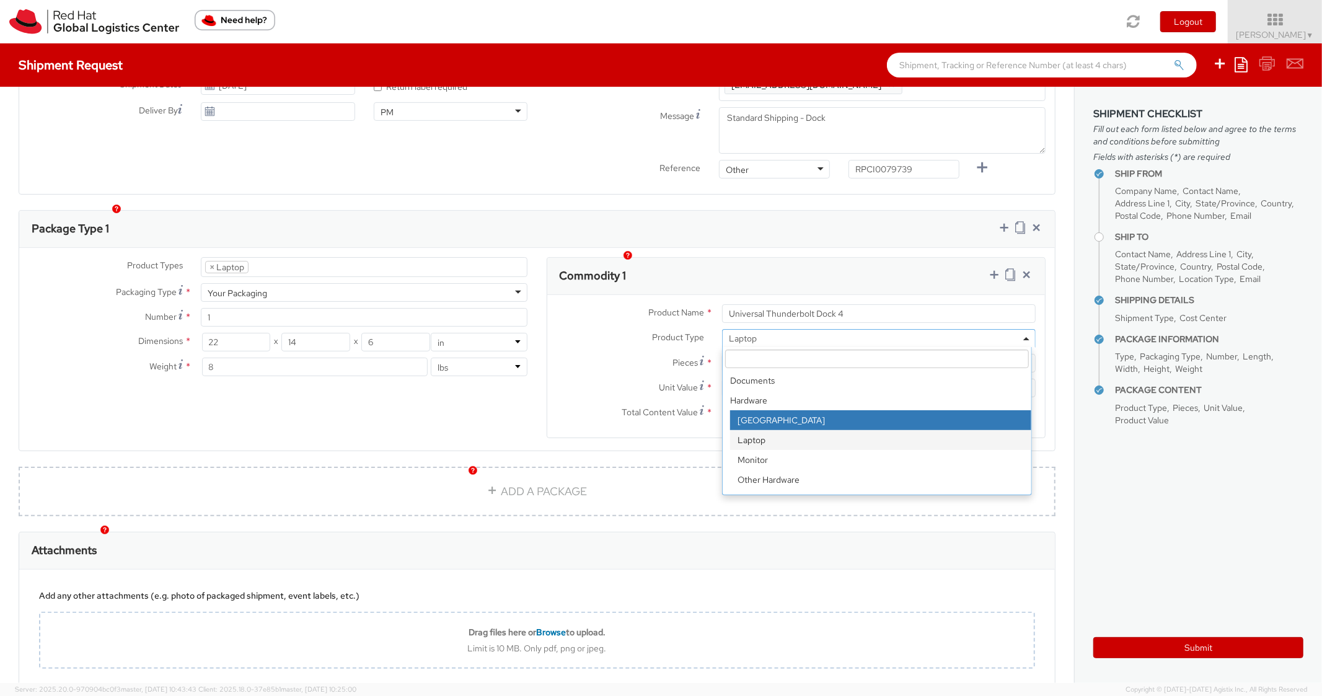
select select "DOC_STATION"
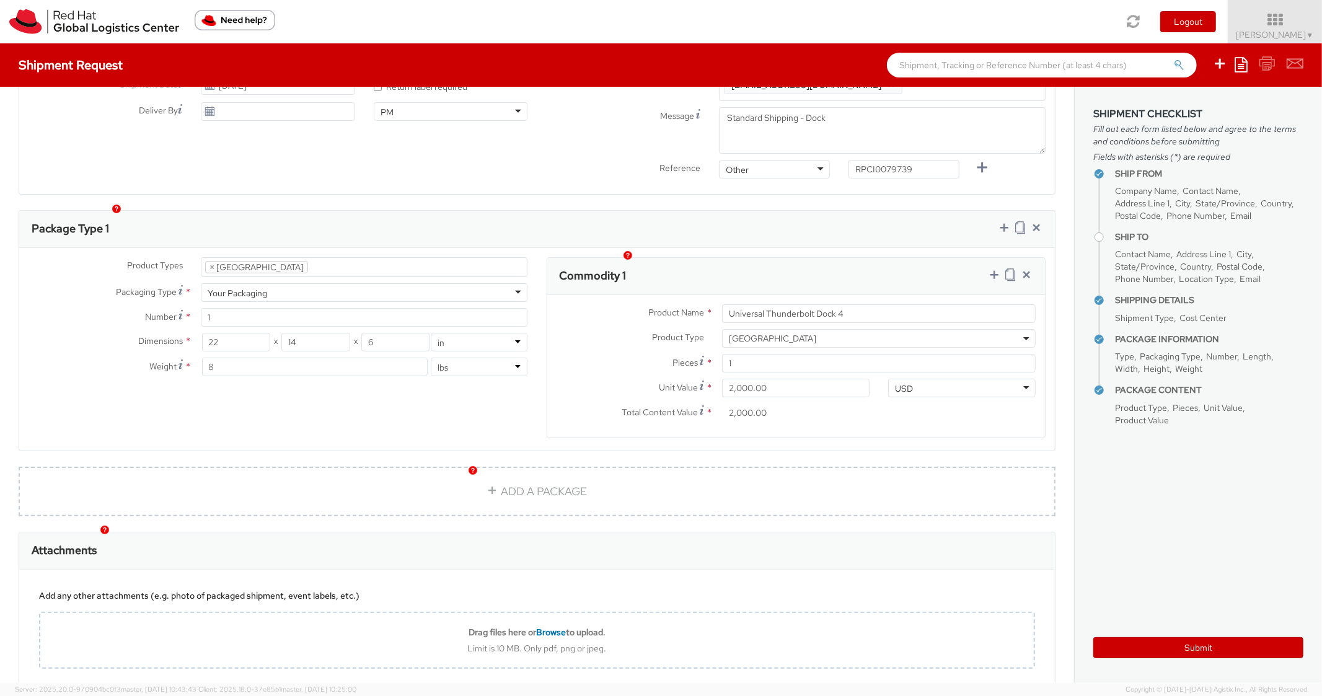
click at [555, 379] on label "Unit Value *" at bounding box center [630, 387] width 166 height 17
click at [722, 379] on input "2,000.00" at bounding box center [796, 388] width 148 height 19
click at [243, 333] on input "22" at bounding box center [236, 342] width 69 height 19
drag, startPoint x: 234, startPoint y: 322, endPoint x: 158, endPoint y: 315, distance: 76.0
click at [158, 333] on div "Dimensions * 22 X 14 X 6 in cm" at bounding box center [278, 342] width 518 height 19
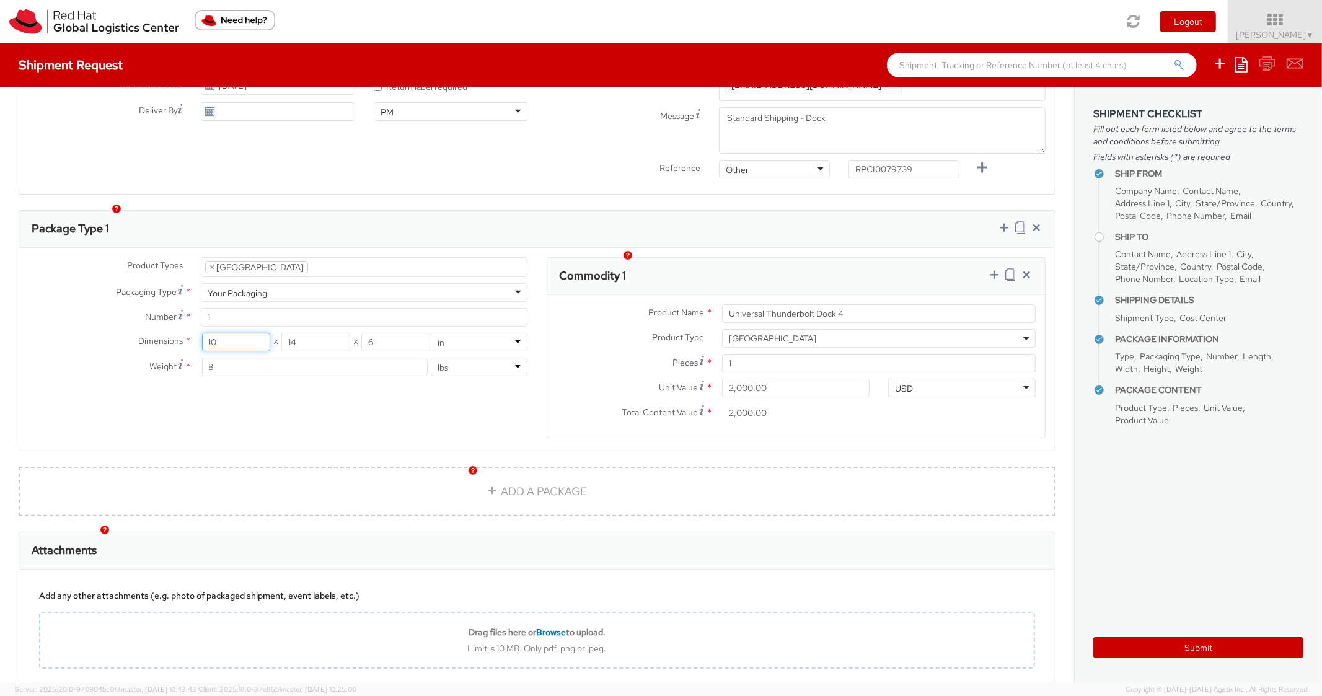
type input "10"
drag, startPoint x: 302, startPoint y: 324, endPoint x: 254, endPoint y: 313, distance: 48.9
click at [254, 333] on div "10 X 14 X 6" at bounding box center [315, 342] width 227 height 19
type input "5"
drag, startPoint x: 397, startPoint y: 319, endPoint x: 329, endPoint y: 315, distance: 68.9
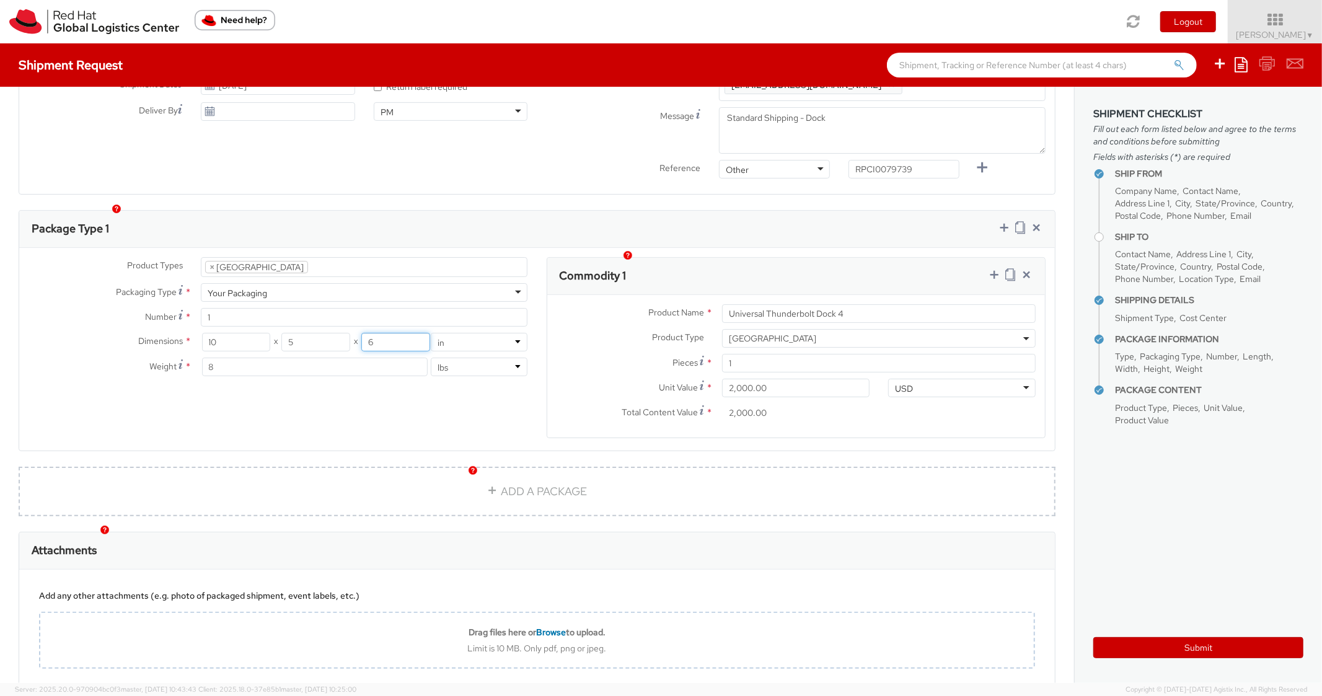
click at [329, 333] on div "10 X 5 X 6" at bounding box center [315, 342] width 227 height 19
type input "3"
drag, startPoint x: 323, startPoint y: 321, endPoint x: 275, endPoint y: 313, distance: 48.4
click at [275, 333] on div "10 X 5 X 3" at bounding box center [315, 342] width 227 height 19
click at [264, 389] on div "Product Types * Documents Docking Station Laptop Monitor Other Hardware Server …" at bounding box center [537, 355] width 1036 height 196
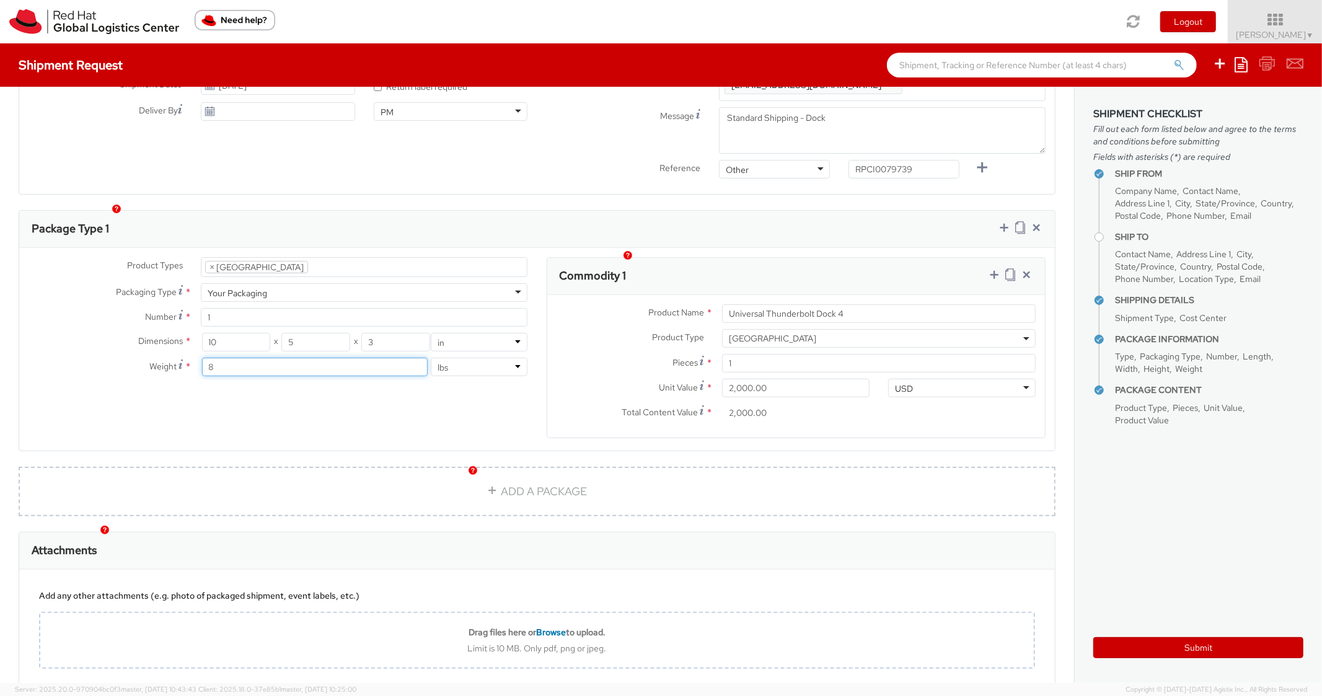
drag, startPoint x: 220, startPoint y: 350, endPoint x: 198, endPoint y: 345, distance: 22.4
click at [198, 358] on div "8 lbs kgs" at bounding box center [364, 367] width 345 height 19
type input "3"
click at [234, 374] on div "Product Types * Documents Docking Station Laptop Monitor Other Hardware Server …" at bounding box center [537, 355] width 1036 height 196
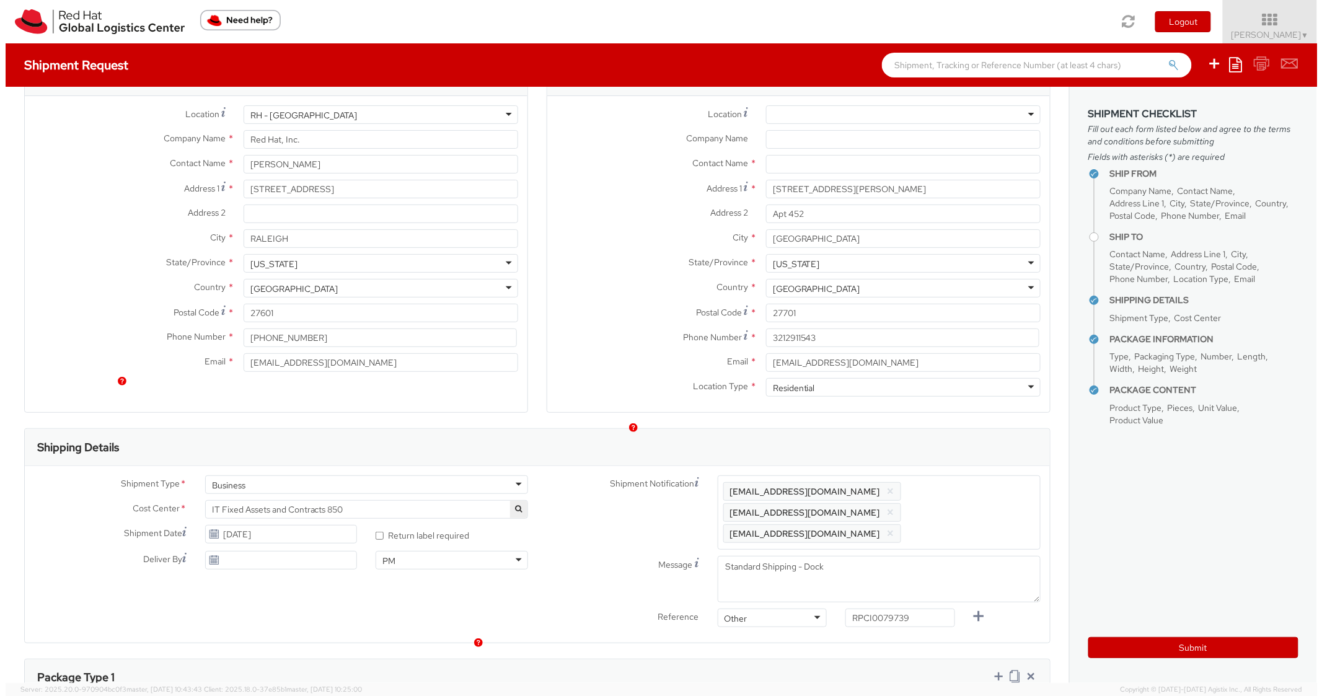
scroll to position [0, 0]
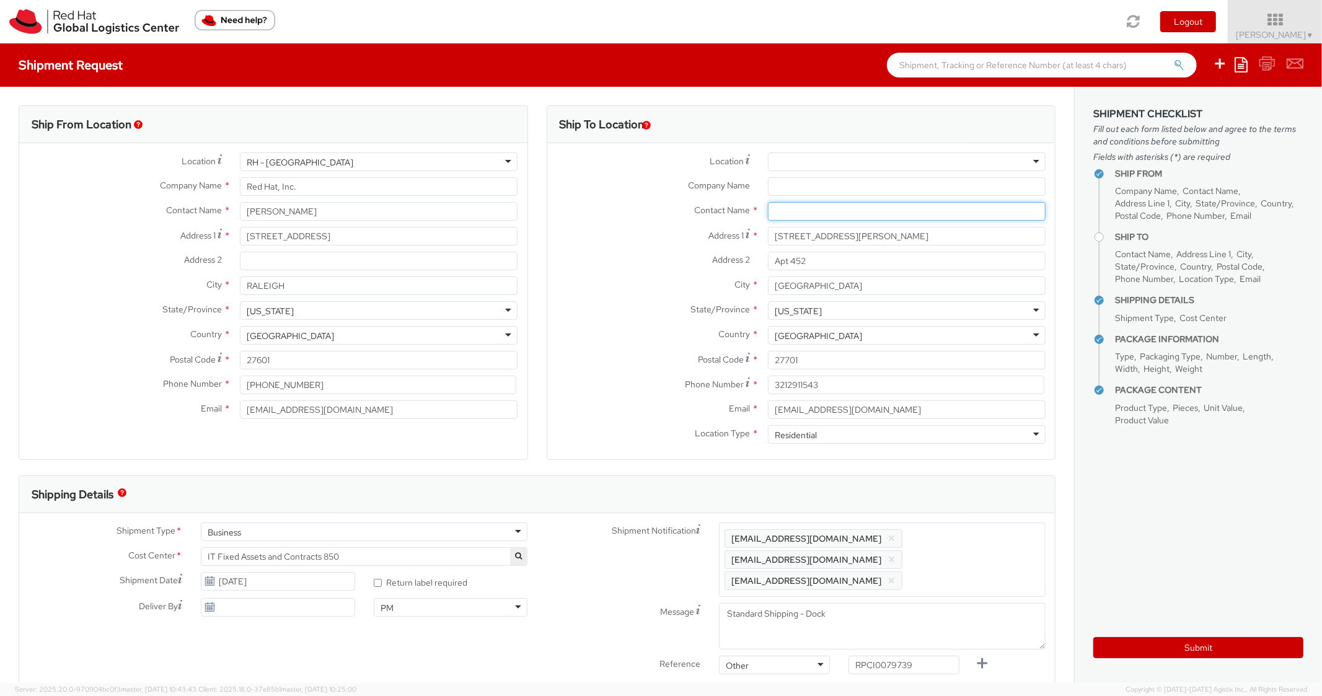
drag, startPoint x: 790, startPoint y: 218, endPoint x: 783, endPoint y: 219, distance: 7.5
click at [789, 218] on input "text" at bounding box center [907, 211] width 278 height 19
paste input "[PERSON_NAME]"
type input "[PERSON_NAME]"
click at [597, 257] on label "Address 2 *" at bounding box center [652, 260] width 211 height 16
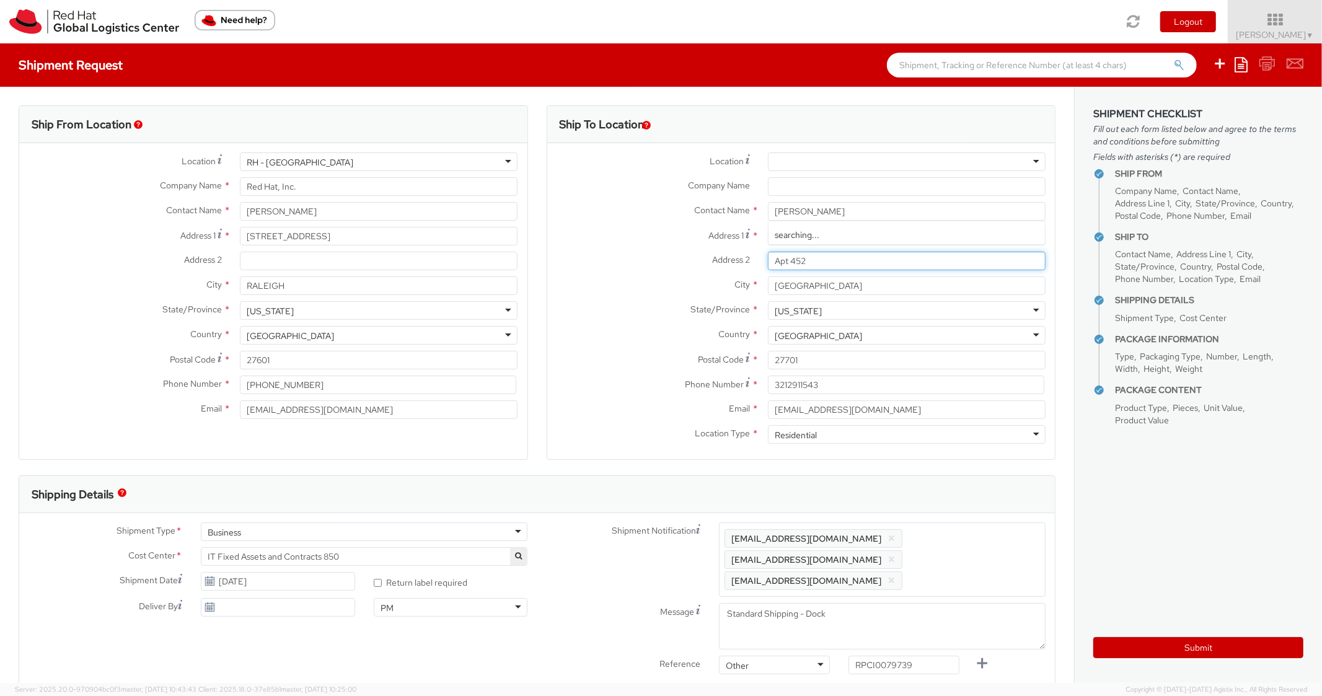
click at [768, 257] on input "Apt 452" at bounding box center [907, 261] width 278 height 19
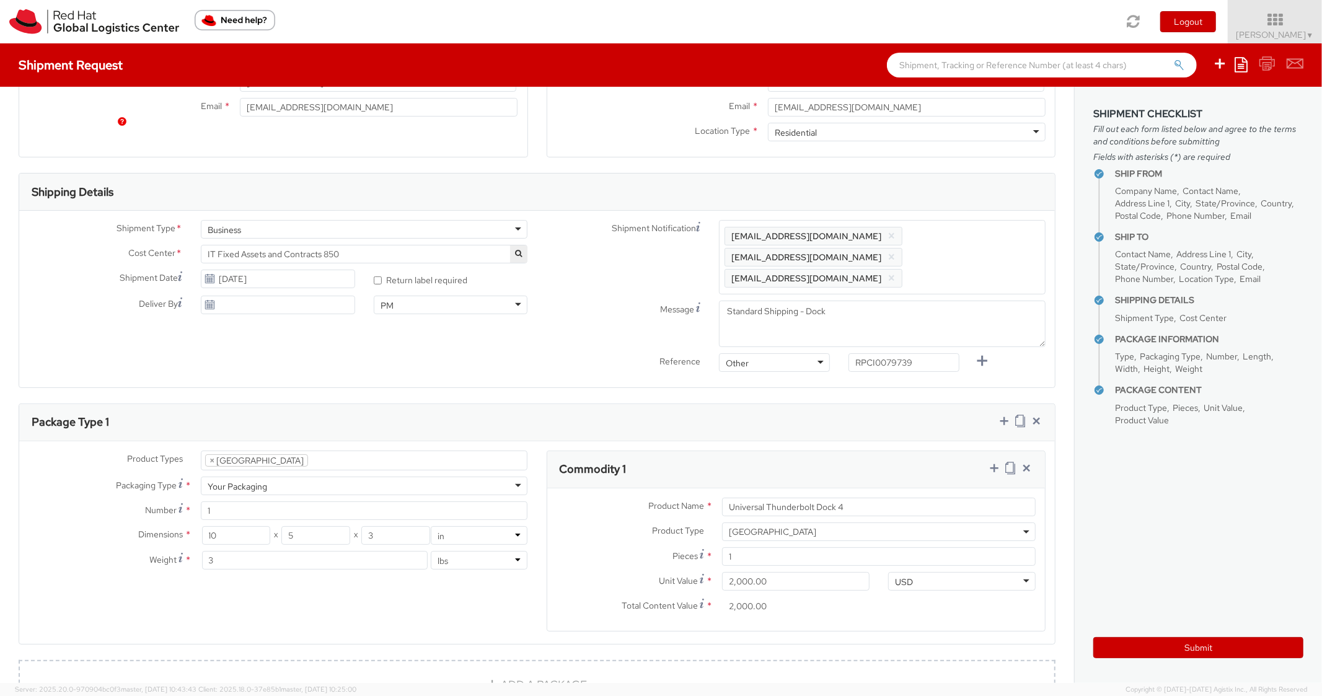
scroll to position [372, 0]
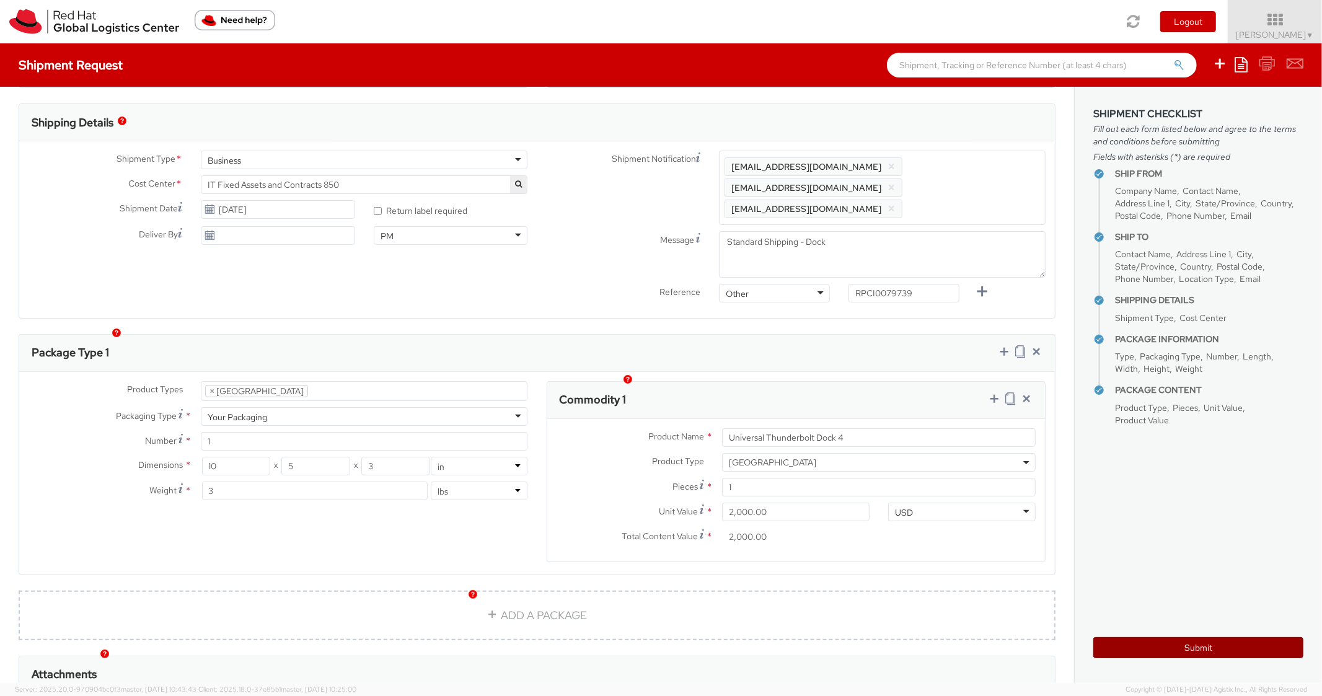
click at [1114, 638] on button "Submit" at bounding box center [1198, 647] width 210 height 21
type input "[PERSON_NAME]"
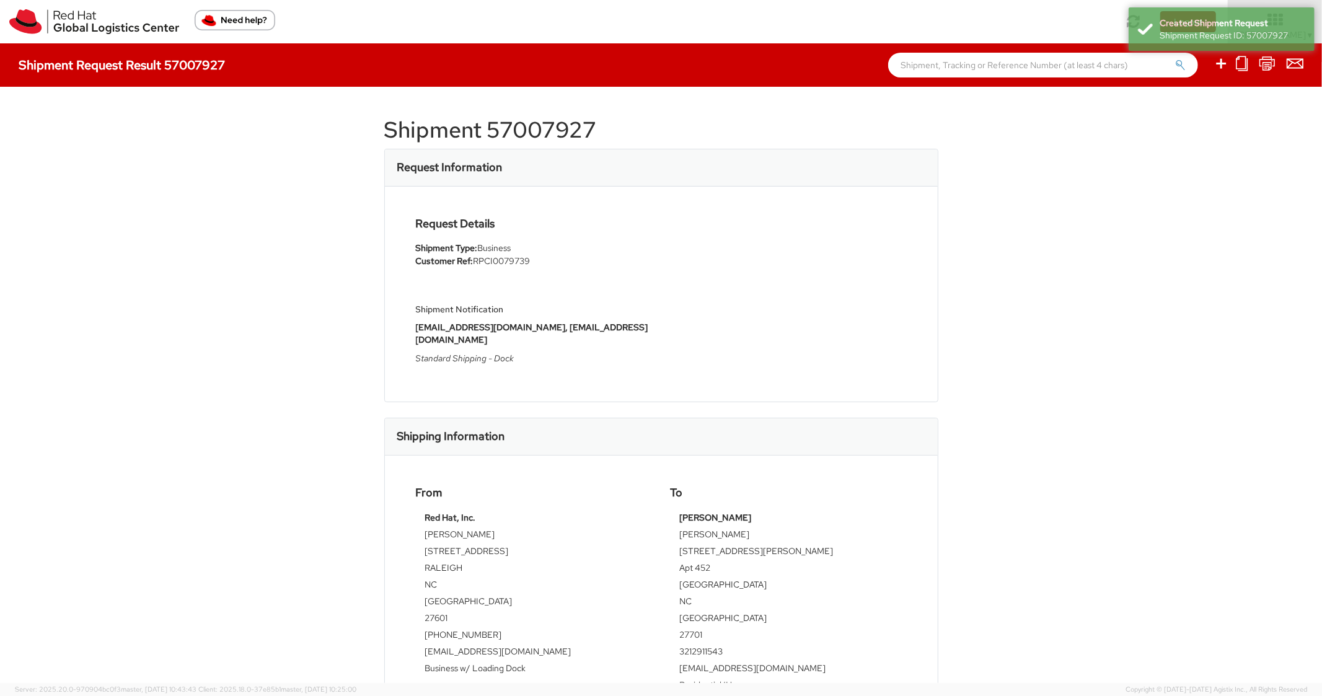
click at [545, 133] on h1 "Shipment 57007927" at bounding box center [661, 130] width 554 height 25
copy h1 "57007927"
click at [866, 80] on div "Shipment Request Result 57007927" at bounding box center [661, 64] width 1322 height 43
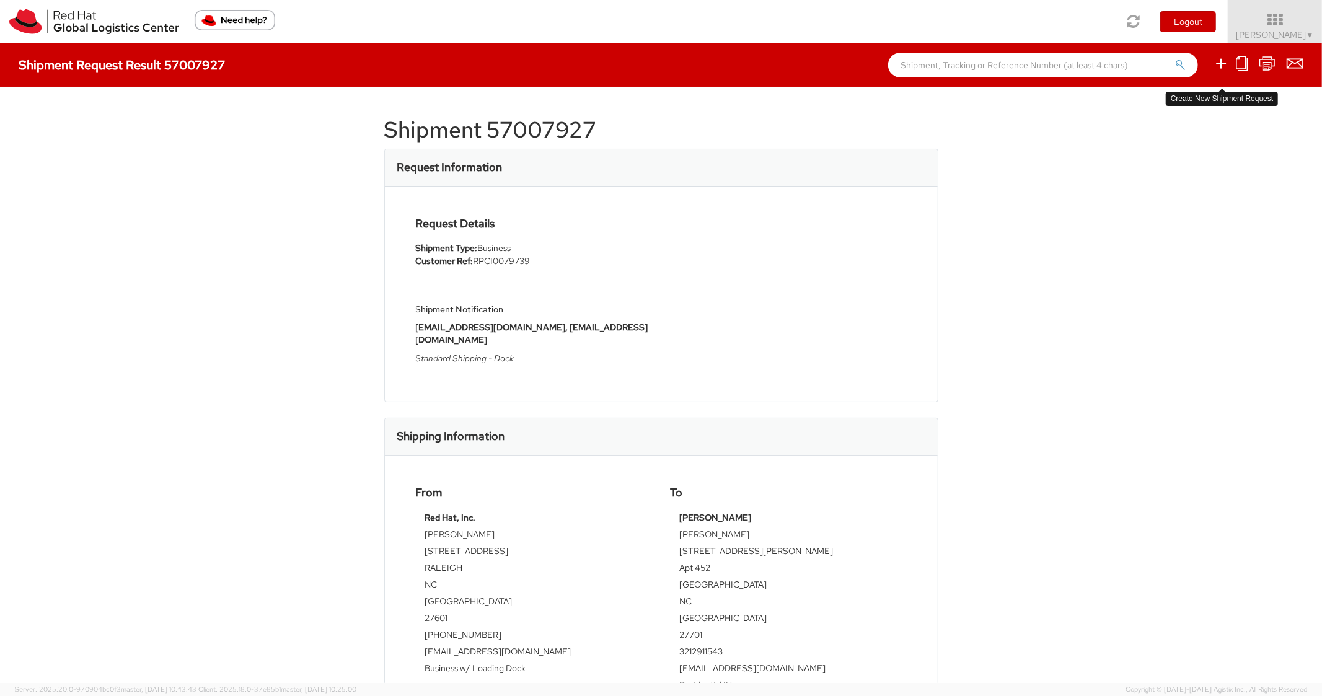
click at [1221, 65] on icon at bounding box center [1221, 63] width 15 height 15
select select
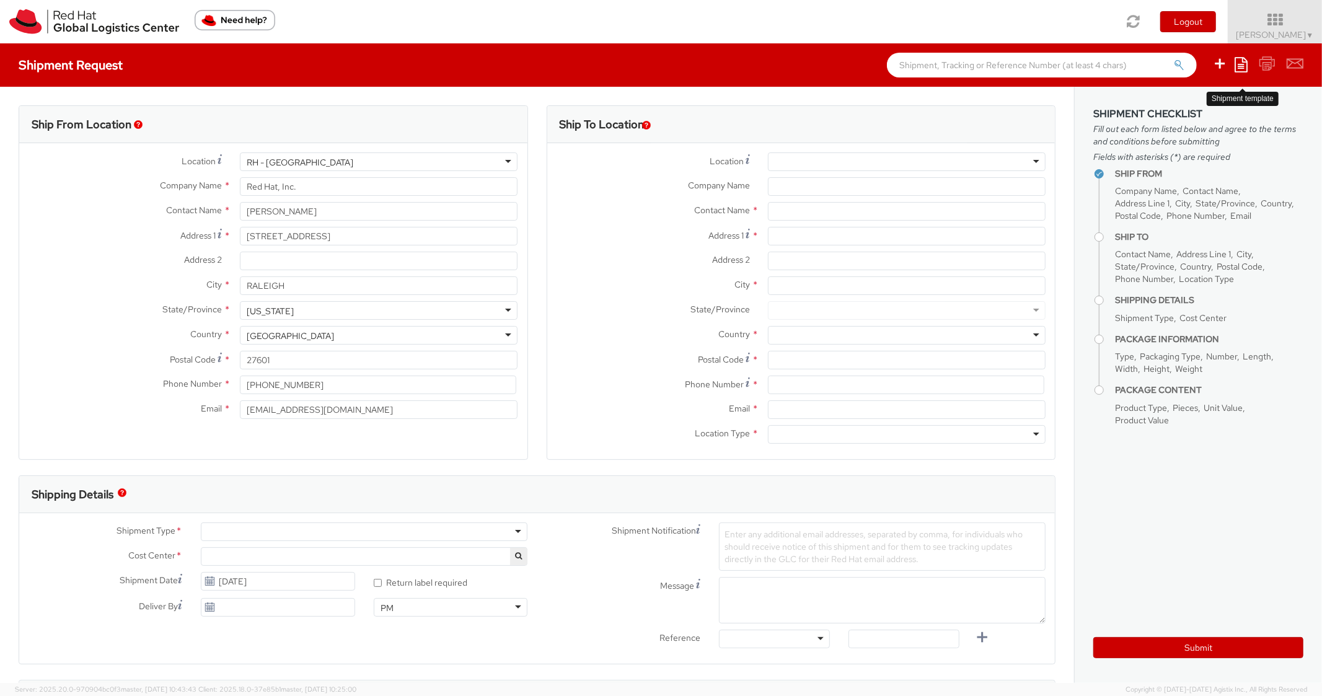
click at [1240, 64] on icon at bounding box center [1241, 64] width 13 height 15
select select "850"
click at [1181, 104] on link "Create from template" at bounding box center [1193, 103] width 108 height 16
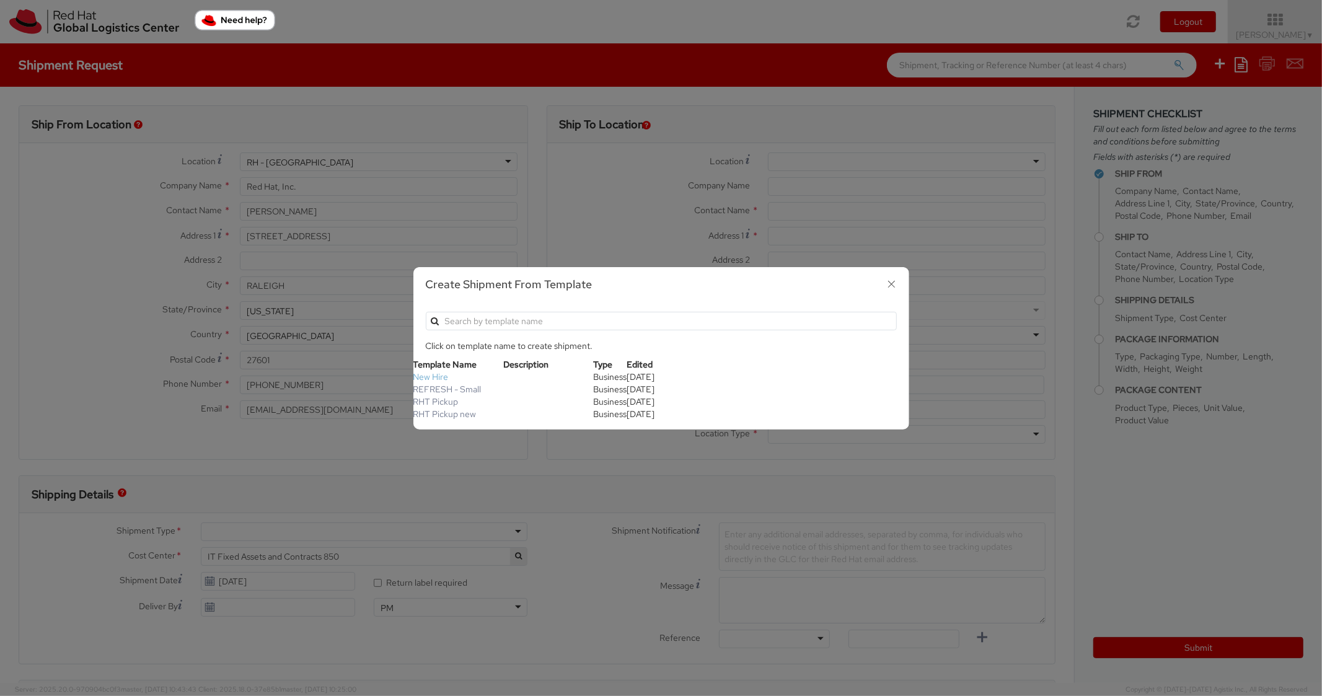
click at [435, 378] on link "New Hire" at bounding box center [430, 376] width 35 height 11
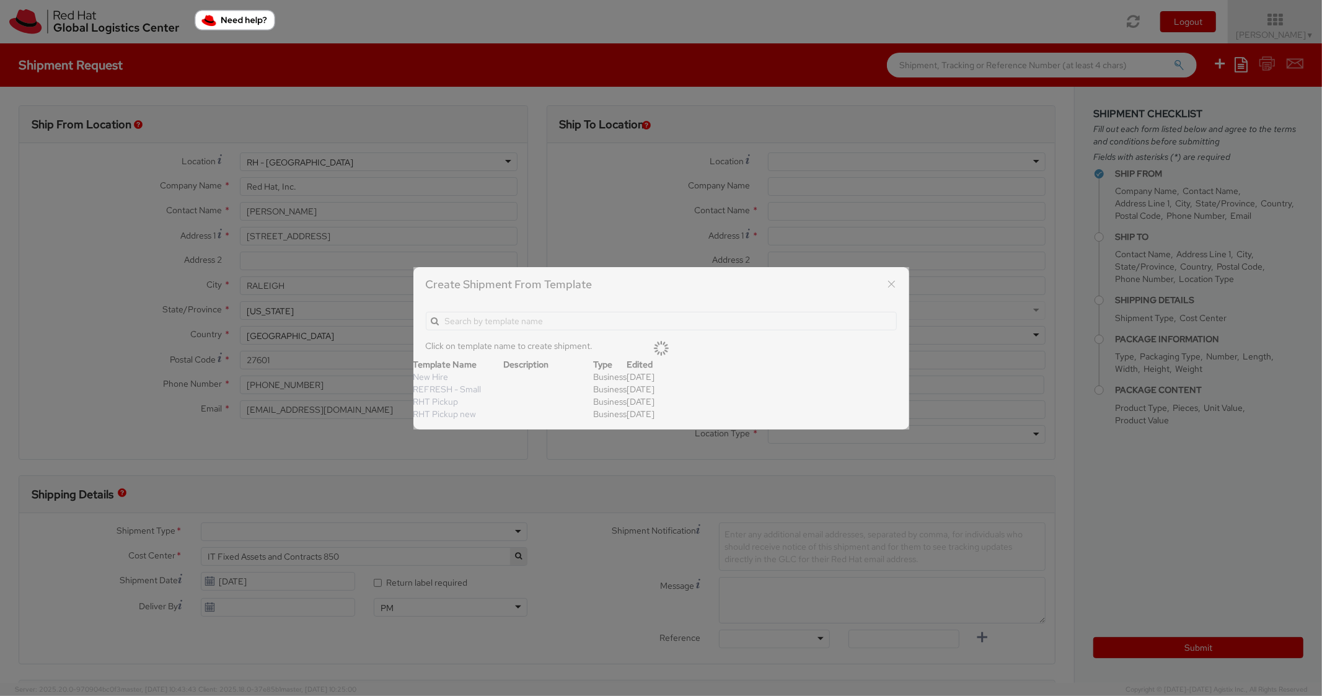
type textarea "Standard Shipping - New hire"
type input "*RPCI*"
select select "LAPTOP"
type input "1"
type input "22"
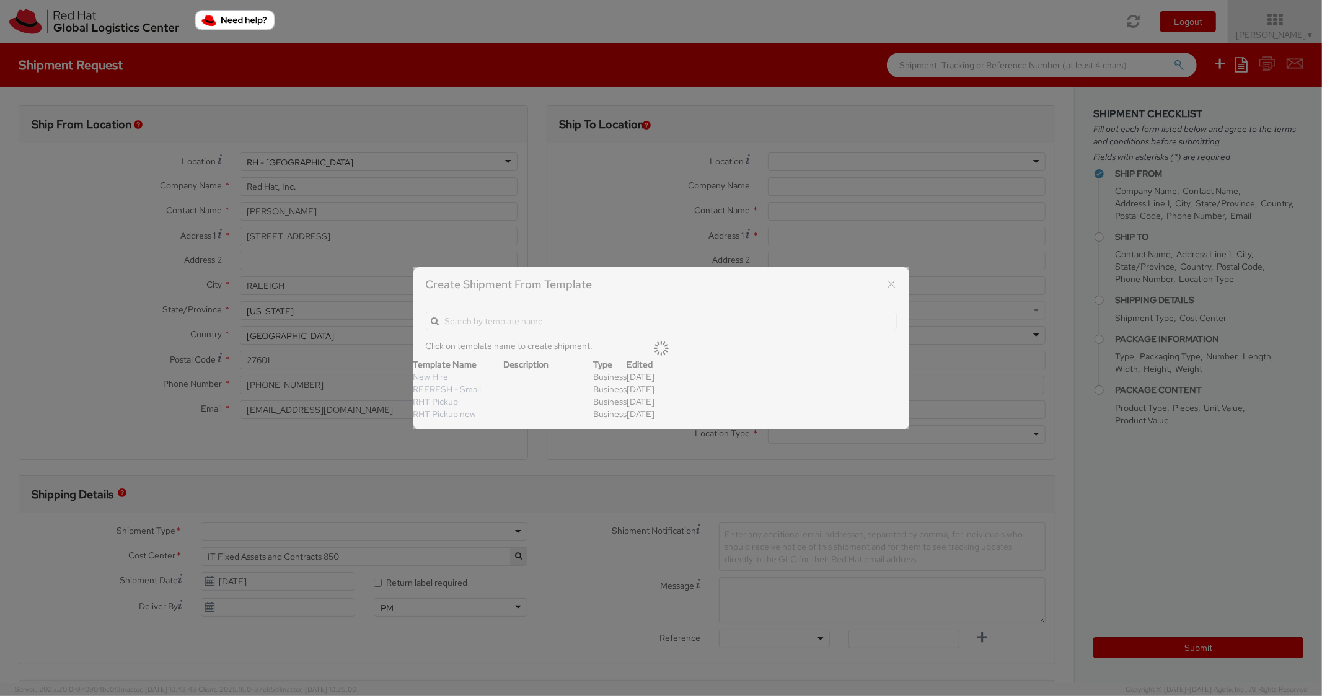
type input "14"
type input "6"
type input "8"
type input "*Laptop model*"
select select "LAPTOP"
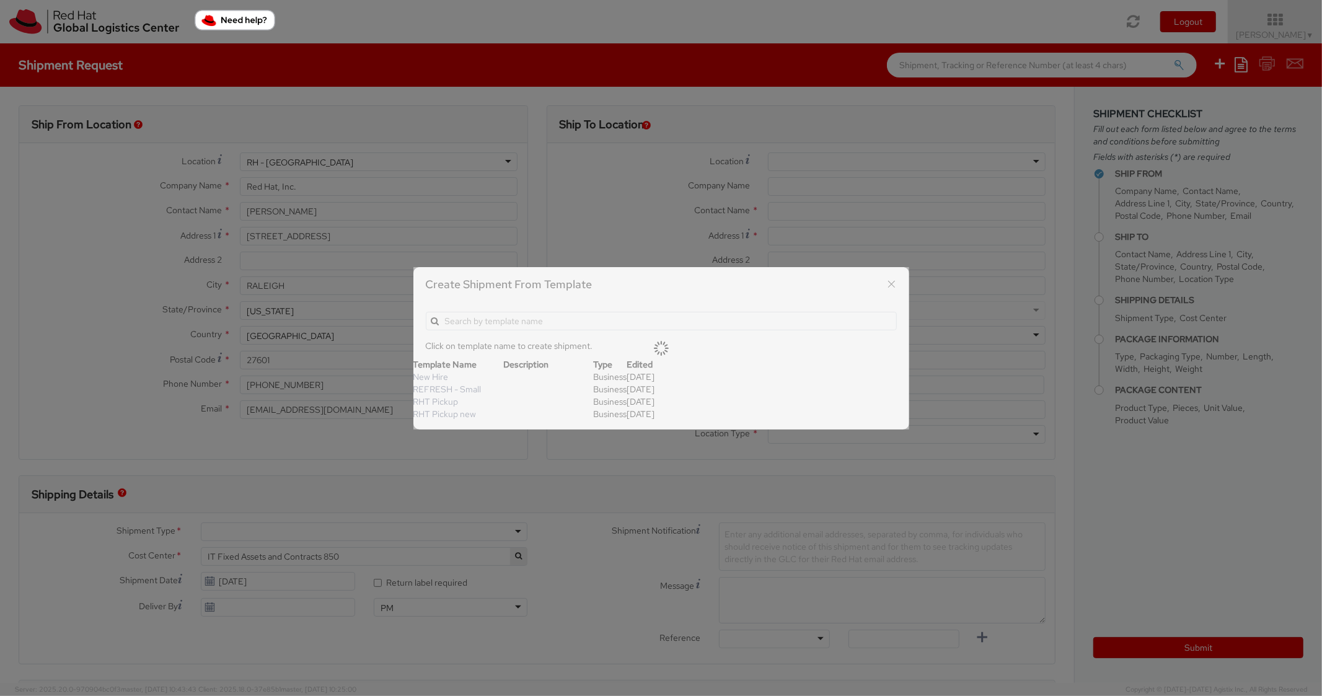
type input "2,000.00"
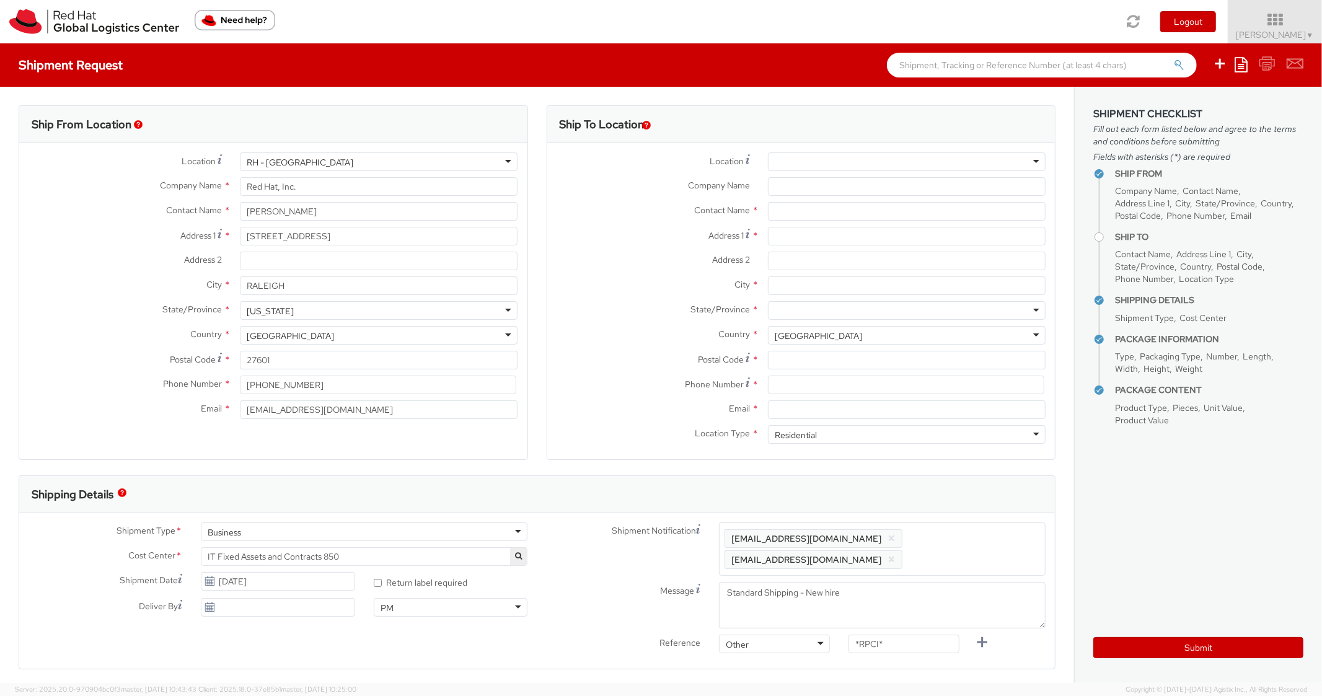
scroll to position [37, 0]
click at [835, 183] on input "Company Name *" at bounding box center [907, 186] width 278 height 19
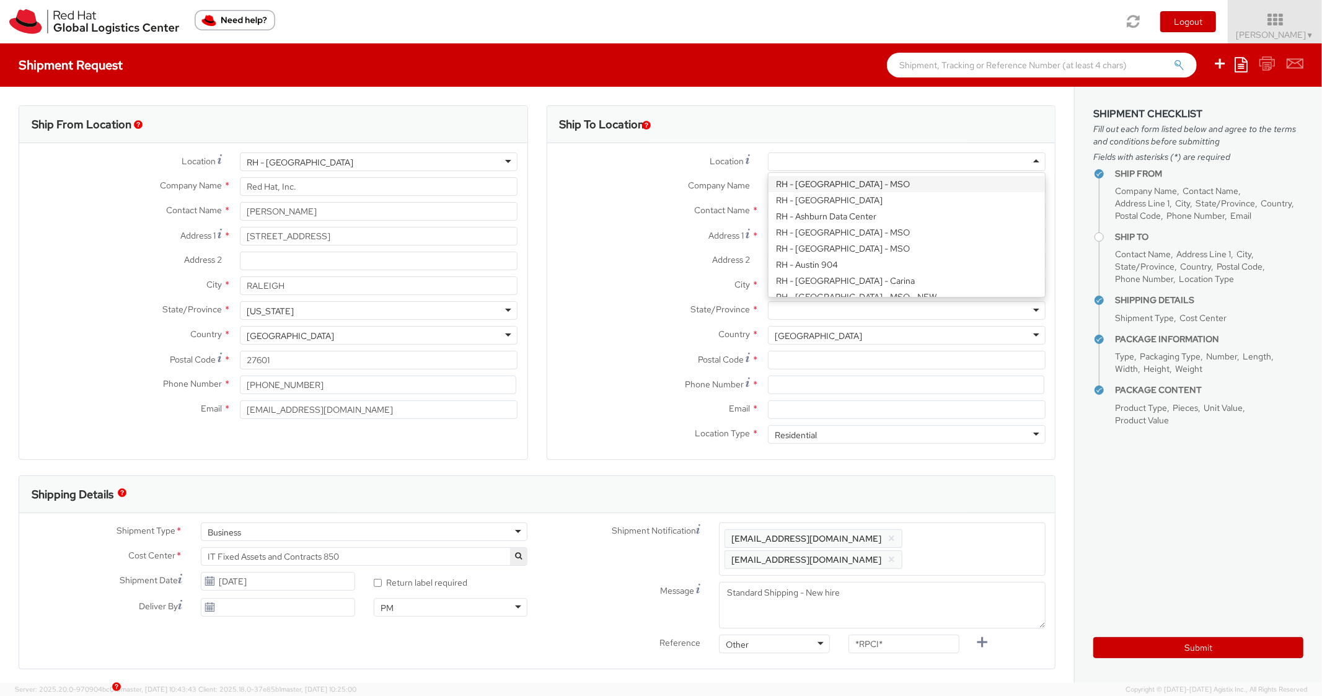
click at [816, 157] on div at bounding box center [907, 161] width 278 height 19
type input "bos"
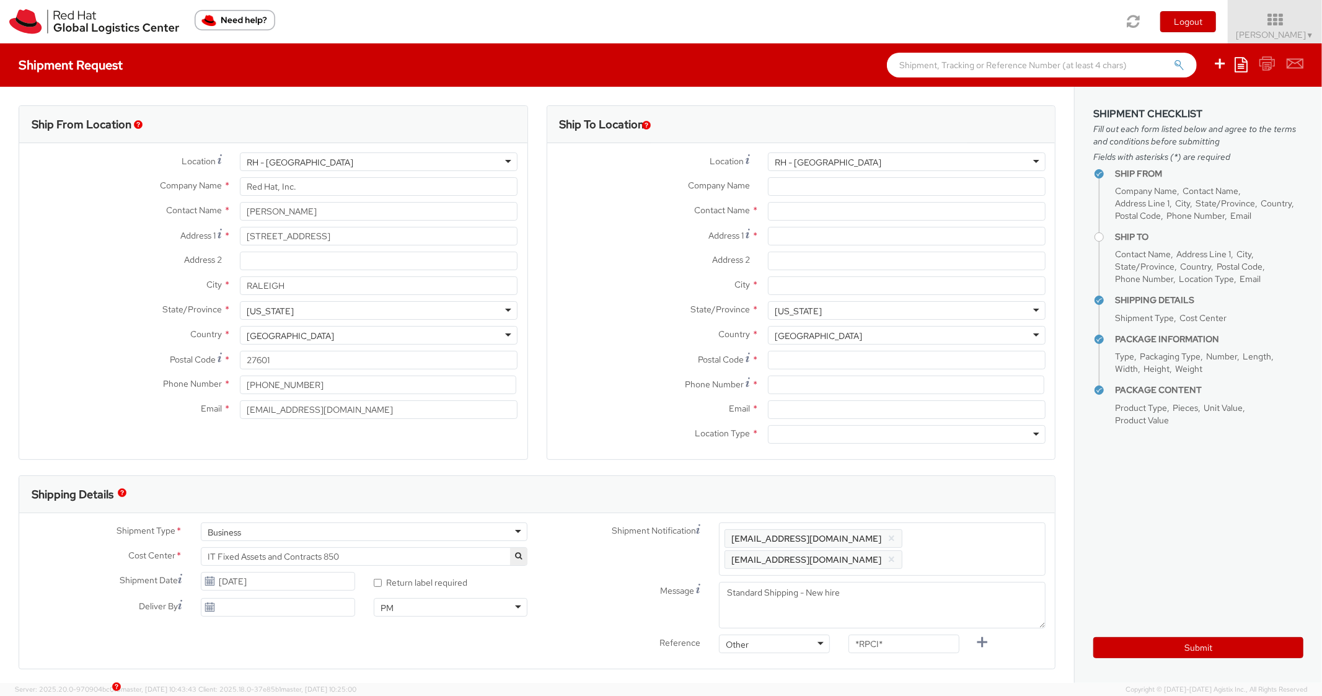
type input "Red Hat Inc."
type input "[STREET_ADDRESS]"
type input "4th Floor"
type input "[GEOGRAPHIC_DATA]"
type input "02210"
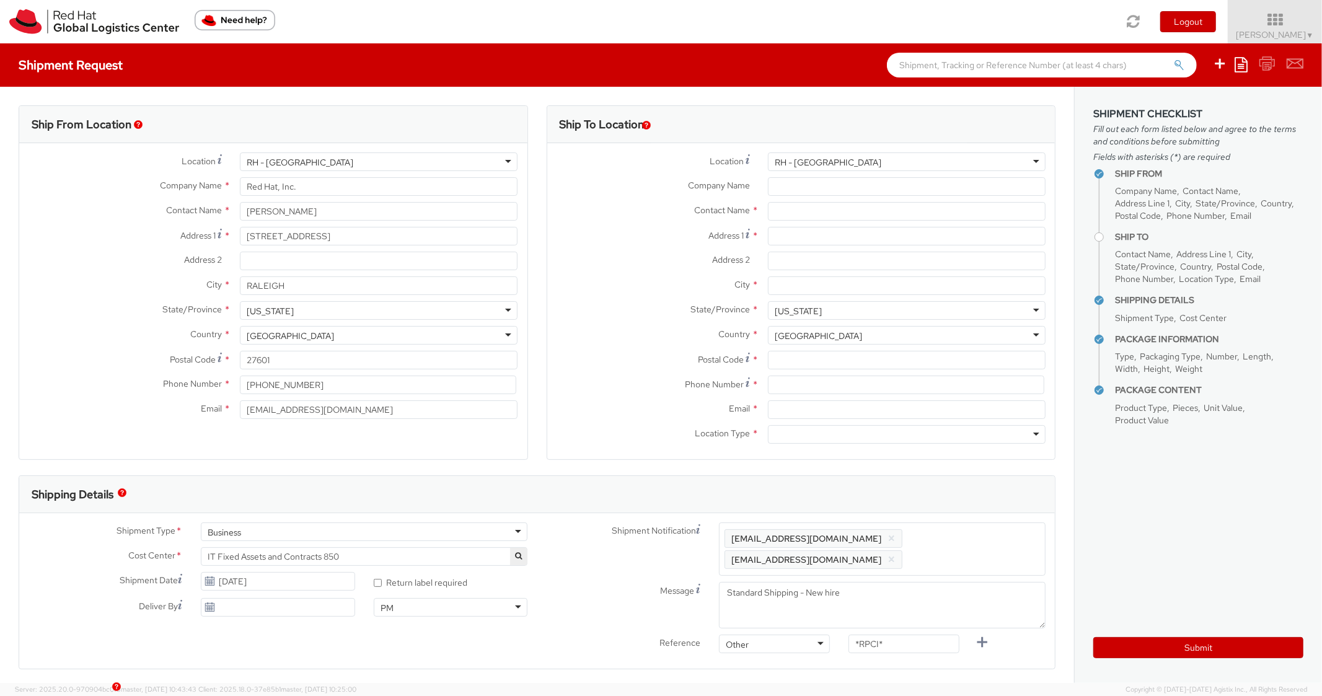
type input "[PHONE_NUMBER]"
click at [783, 410] on input "Email *" at bounding box center [907, 409] width 278 height 19
paste input "[EMAIL_ADDRESS][DOMAIN_NAME]"
type input "[EMAIL_ADDRESS][DOMAIN_NAME]"
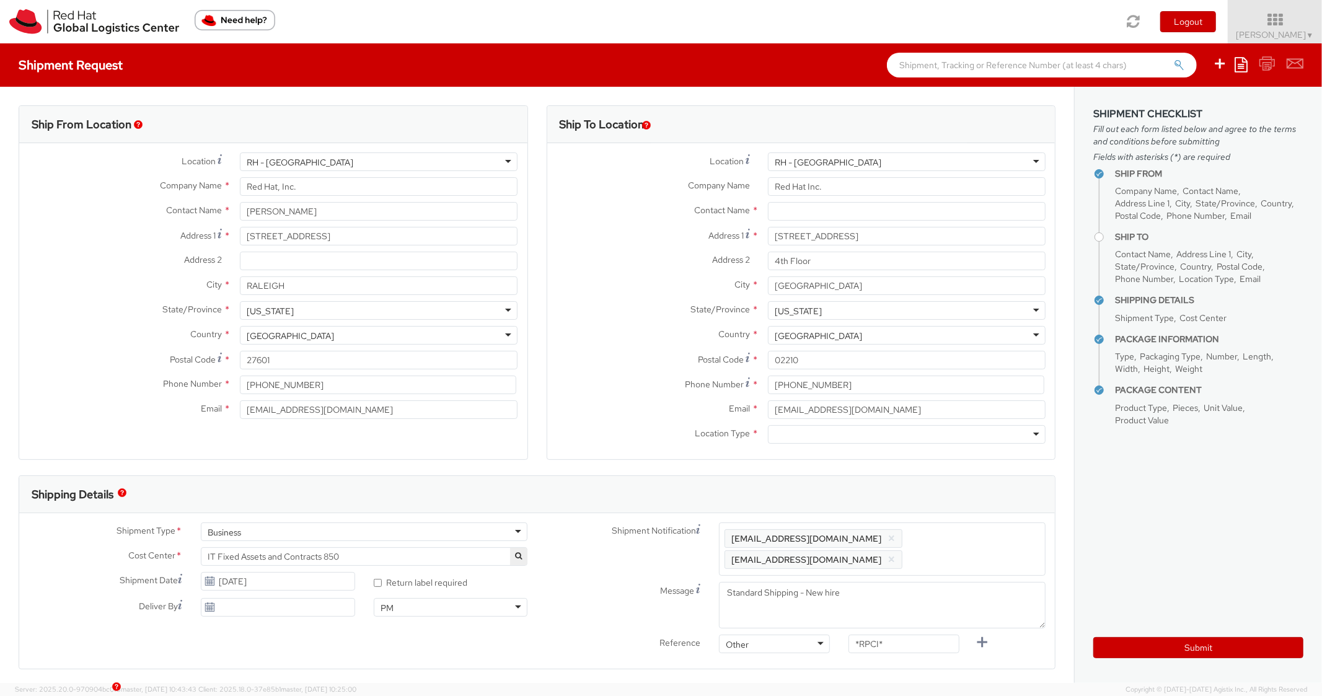
drag, startPoint x: 988, startPoint y: 536, endPoint x: 948, endPoint y: 503, distance: 51.5
click at [988, 536] on span "Enter any additional email addresses, separated by comma, for individuals who s…" at bounding box center [882, 549] width 315 height 37
paste input "[EMAIL_ADDRESS][DOMAIN_NAME]"
type input "[EMAIL_ADDRESS][DOMAIN_NAME]"
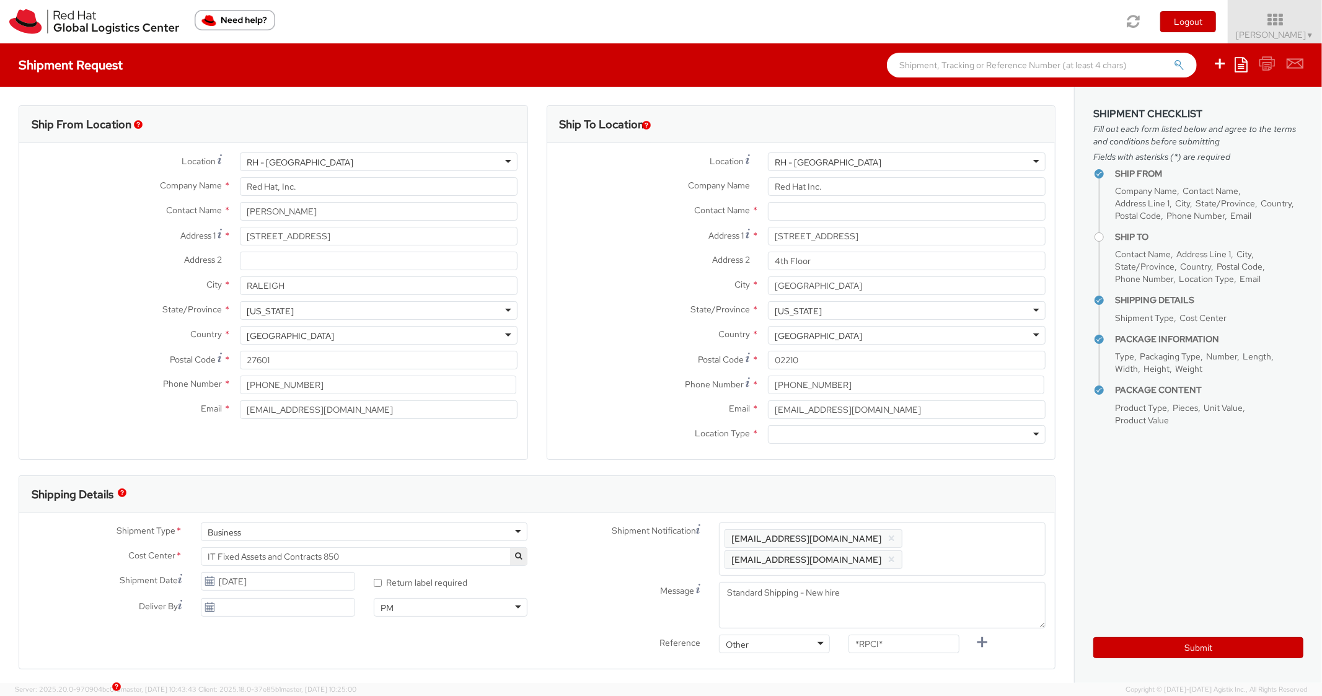
click at [923, 495] on div "Shipping Details" at bounding box center [537, 494] width 1036 height 37
drag, startPoint x: 907, startPoint y: 638, endPoint x: 919, endPoint y: 646, distance: 13.8
click at [919, 656] on input "*RPCI*" at bounding box center [904, 665] width 111 height 19
paste input "RPCI0081930"
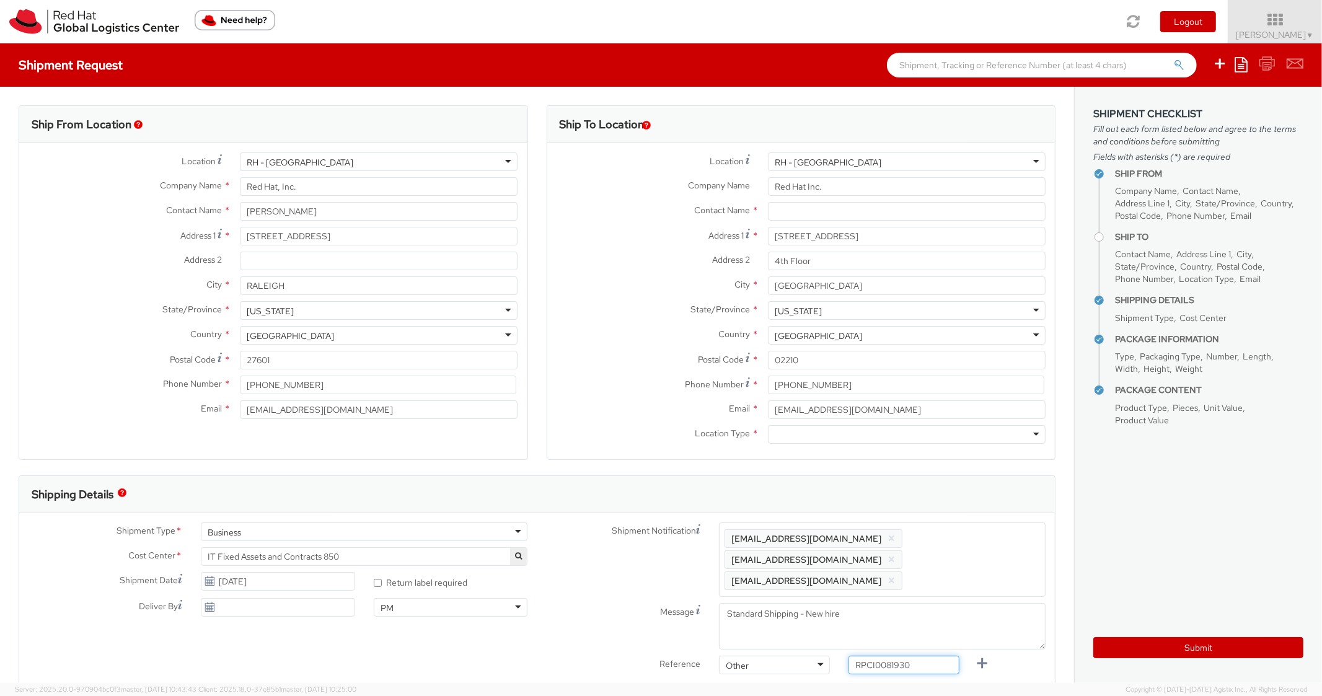
scroll to position [546, 0]
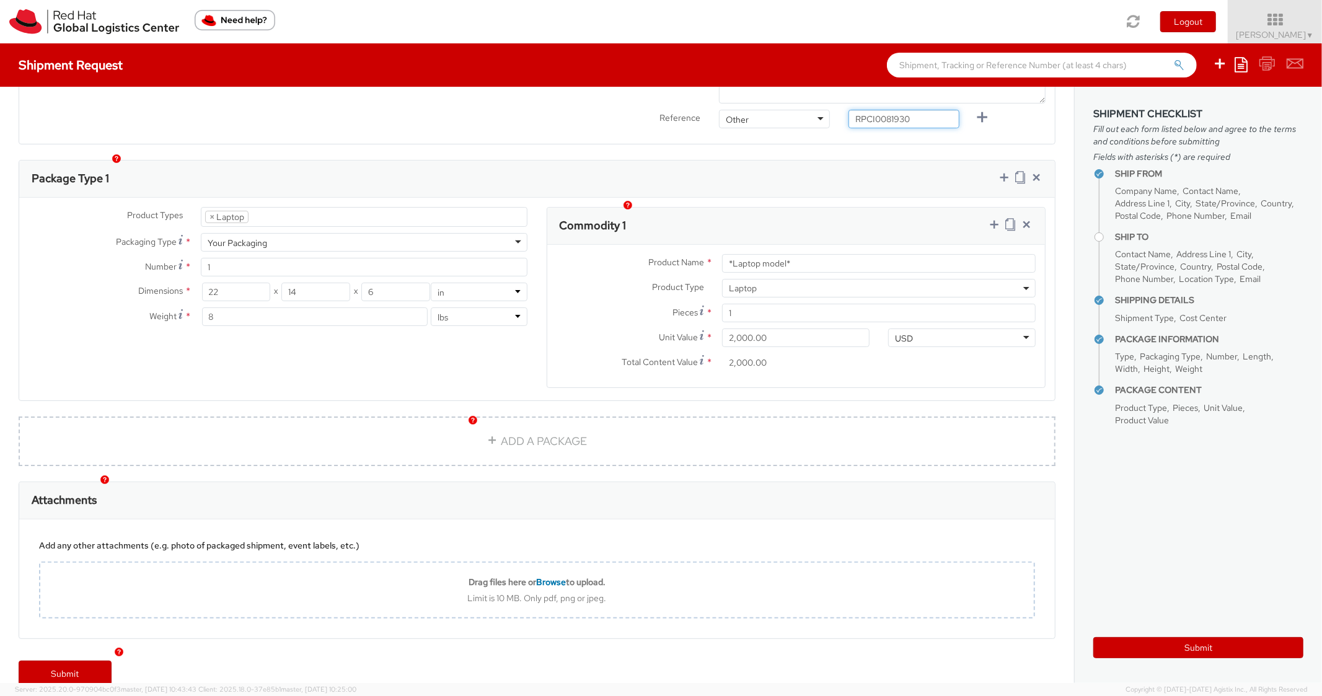
type input "RPCI0081930"
click at [703, 161] on div "Package Type 1" at bounding box center [537, 179] width 1036 height 37
drag, startPoint x: 812, startPoint y: 232, endPoint x: 804, endPoint y: 236, distance: 9.2
click at [795, 245] on div "Product Name * *Laptop model* Product Type * Documents Docking Station Laptop M…" at bounding box center [796, 316] width 498 height 143
drag, startPoint x: 804, startPoint y: 236, endPoint x: 692, endPoint y: 227, distance: 112.0
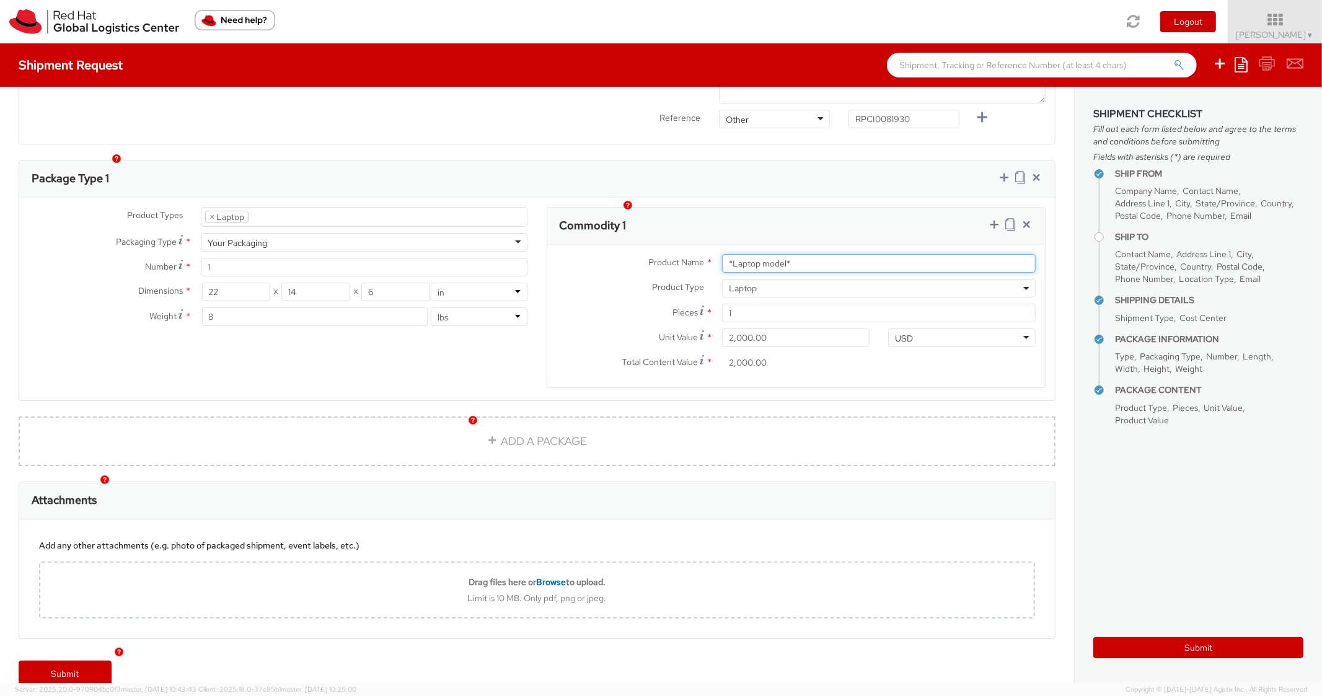
click at [694, 245] on div "Product Name * *Laptop model* Product Type * Documents Docking Station Laptop M…" at bounding box center [796, 316] width 498 height 143
drag, startPoint x: 813, startPoint y: 241, endPoint x: 642, endPoint y: 205, distance: 175.4
click at [649, 216] on div "Commodity 1 Product Name * *Laptop model* Product Type * Documents Docking Stat…" at bounding box center [797, 297] width 500 height 181
paste input "DEVELOPER/DESIGNER - Lenovo"
type input "DEVELOPER/DESIGNER - Lenovo"
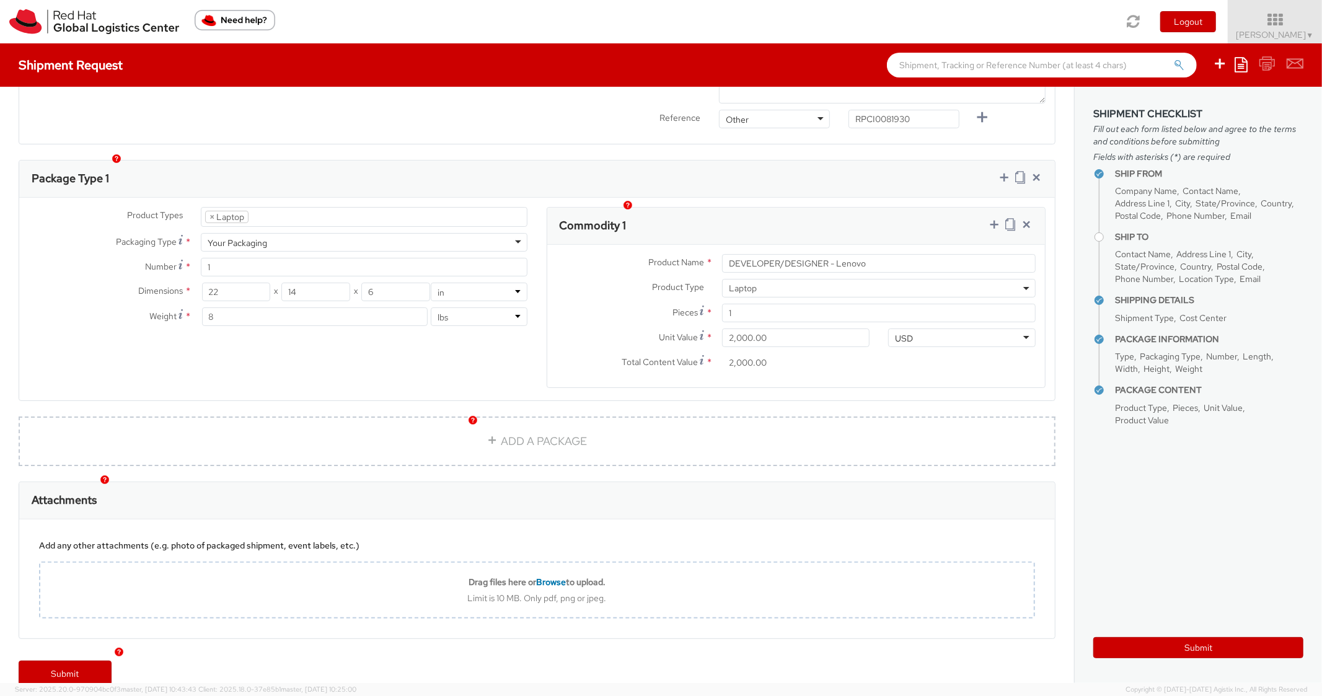
drag, startPoint x: 721, startPoint y: 191, endPoint x: 845, endPoint y: 194, distance: 124.6
click at [731, 208] on div "Commodity 1" at bounding box center [796, 226] width 498 height 37
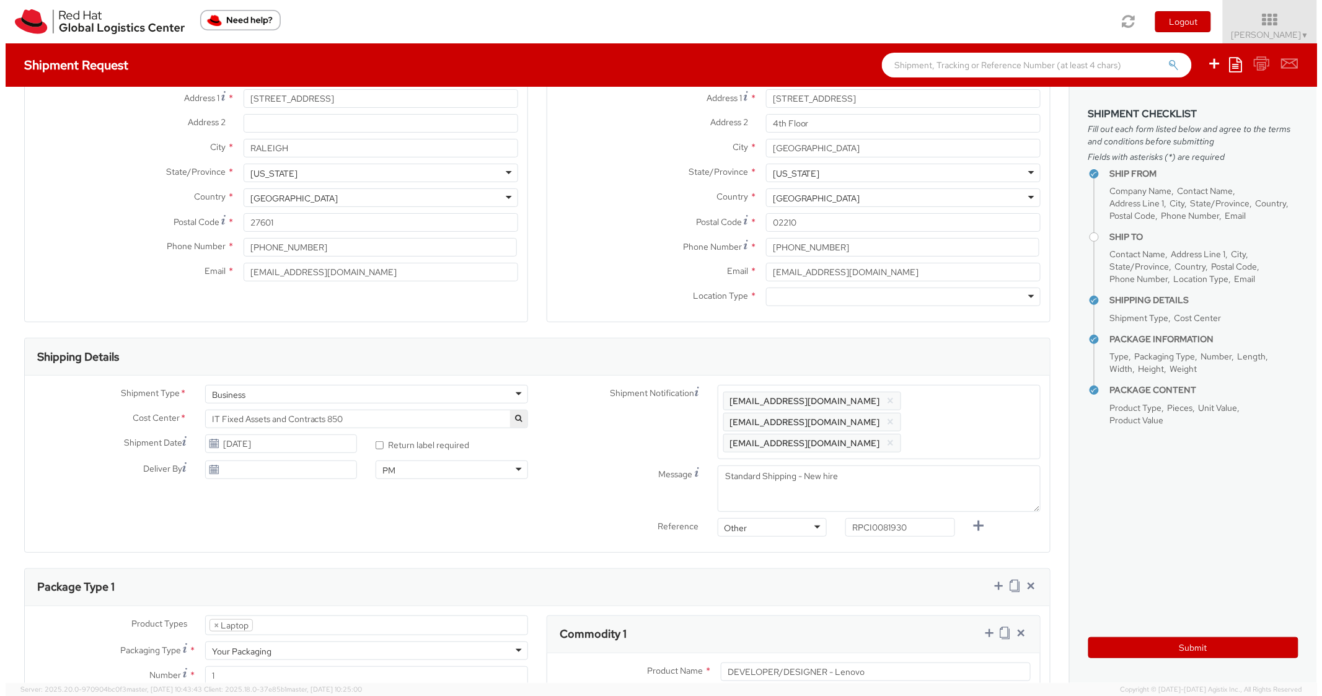
scroll to position [0, 0]
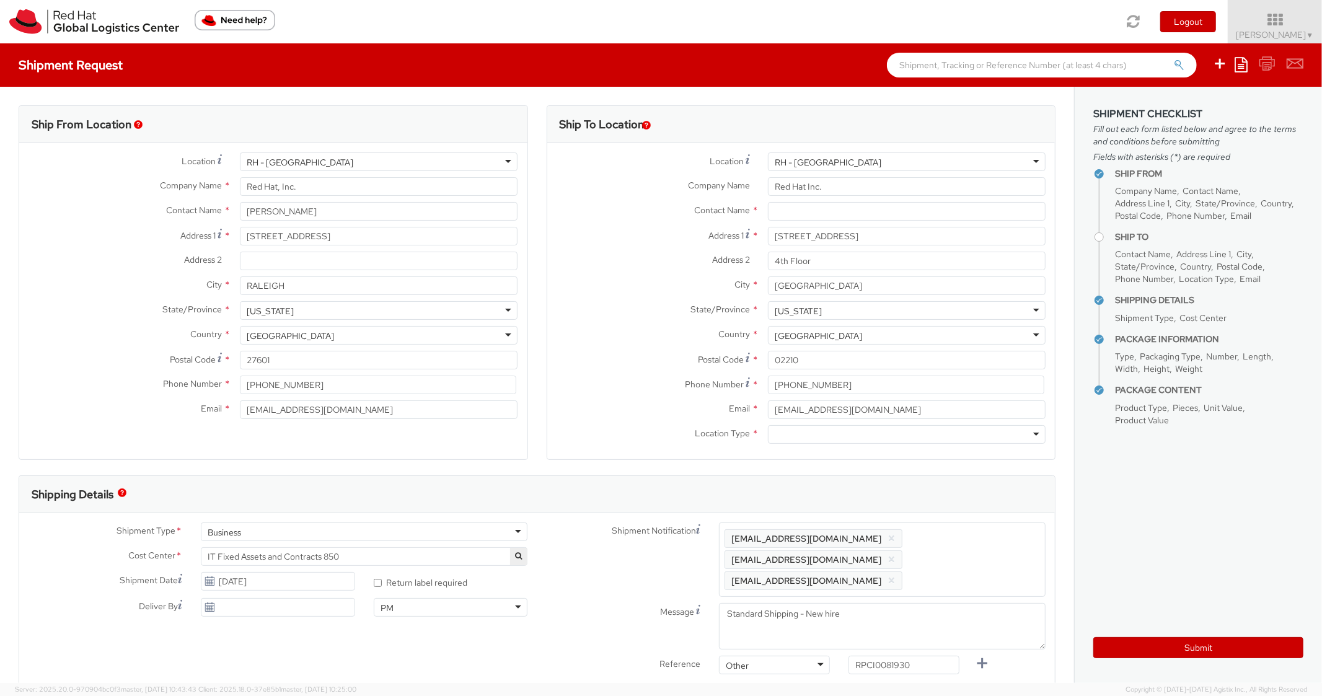
click at [880, 431] on div at bounding box center [907, 434] width 278 height 19
click at [836, 465] on div "Ship To Location Location * [GEOGRAPHIC_DATA] - [GEOGRAPHIC_DATA] [GEOGRAPHIC_D…" at bounding box center [801, 290] width 509 height 370
click at [788, 208] on input "text" at bounding box center [907, 211] width 278 height 19
paste input "[PERSON_NAME]"
type input "[PERSON_NAME]"
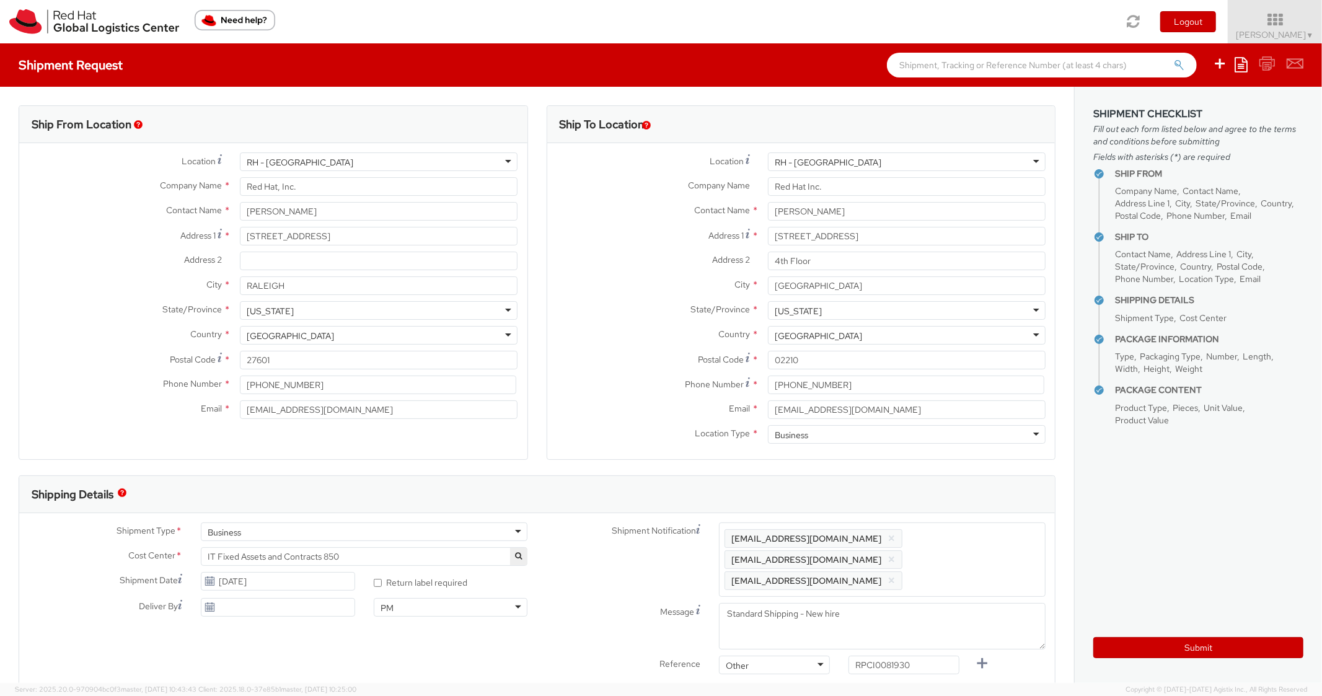
click at [636, 271] on div "Address 2 * 4th Floor" at bounding box center [801, 264] width 508 height 25
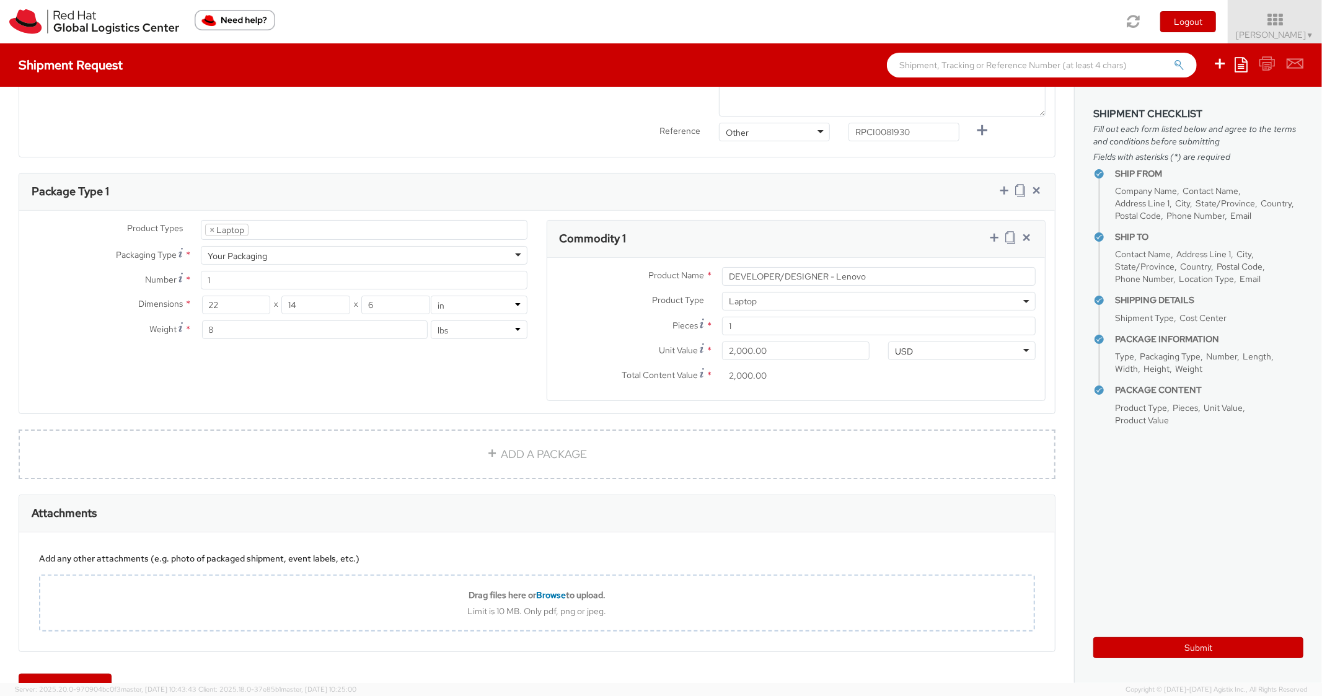
scroll to position [546, 0]
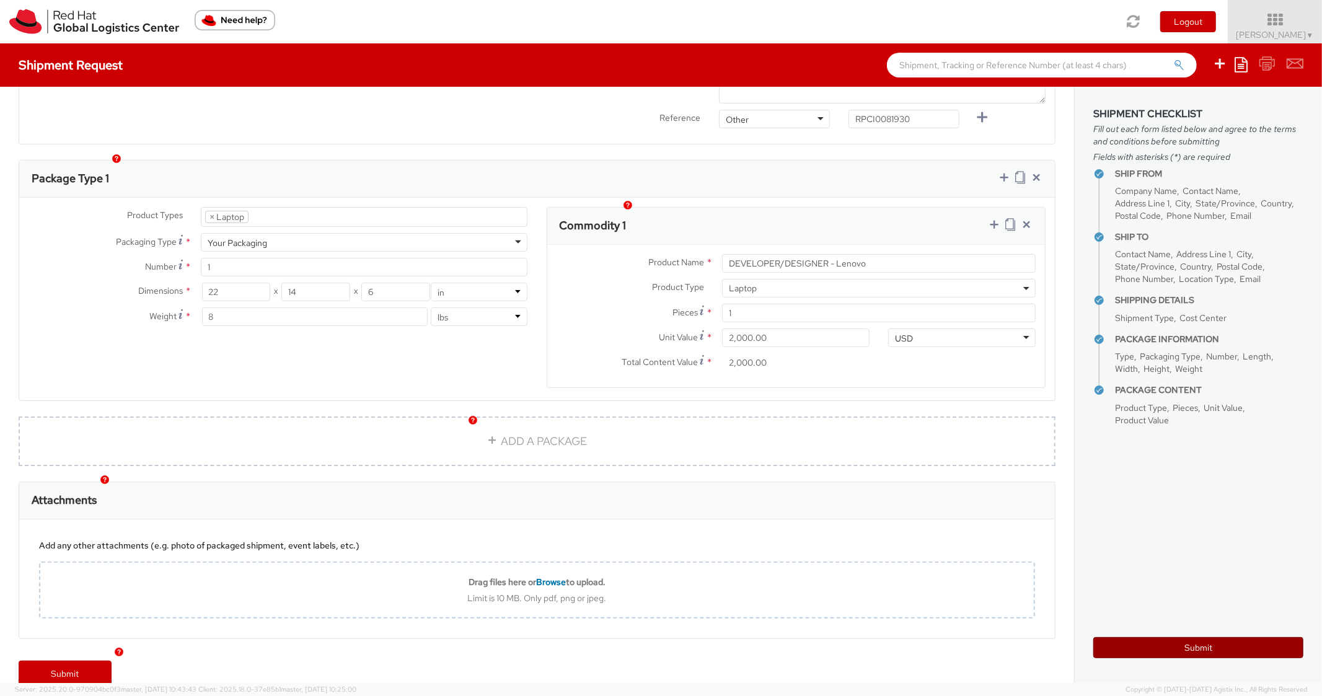
click at [1149, 643] on button "Submit" at bounding box center [1198, 647] width 210 height 21
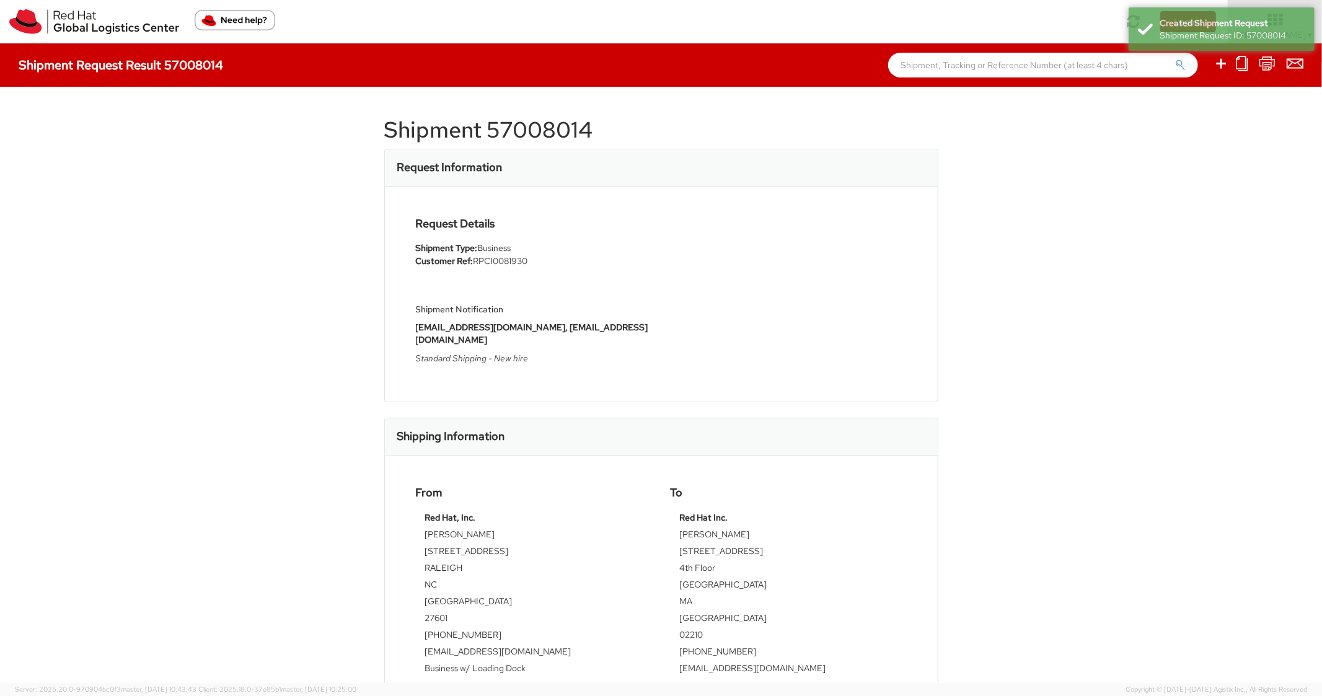
click at [542, 136] on h1 "Shipment 57008014" at bounding box center [661, 130] width 554 height 25
copy h1 "57008014"
click at [584, 189] on div "Request Details Shipment Type: Business Customer Ref: RPCI0081930 Shipment Noti…" at bounding box center [661, 294] width 553 height 215
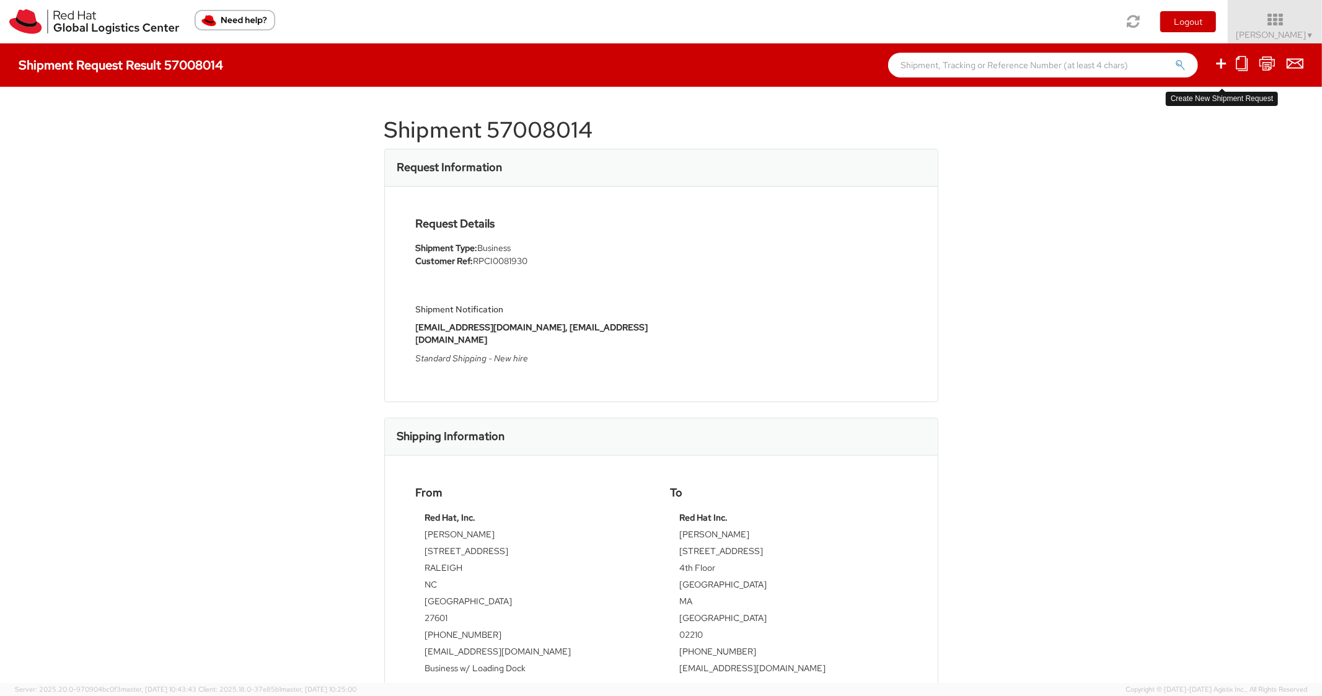
click at [1225, 72] on link at bounding box center [1221, 64] width 15 height 19
select select
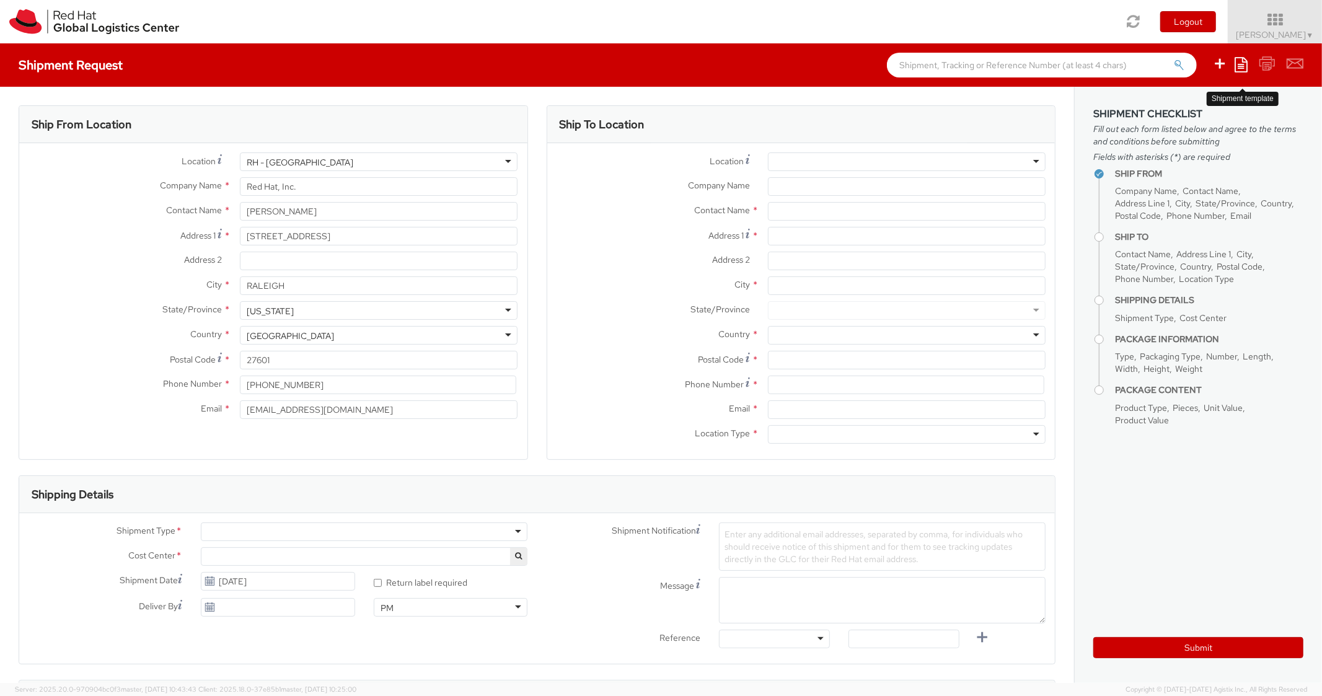
click at [1245, 63] on icon at bounding box center [1241, 64] width 13 height 15
select select "850"
click at [1184, 106] on link "Create from template" at bounding box center [1193, 103] width 108 height 16
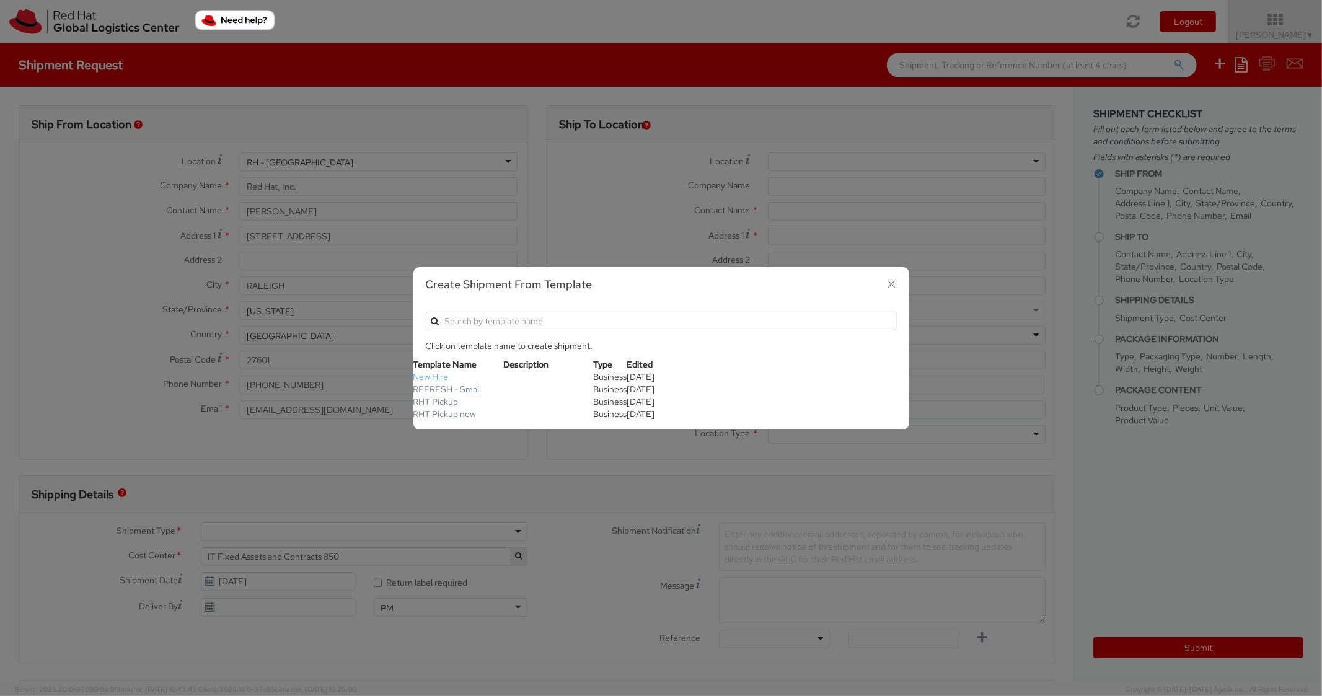
click at [434, 377] on link "New Hire" at bounding box center [430, 376] width 35 height 11
type textarea "Standard Shipping - New hire"
type input "*RPCI*"
select select "LAPTOP"
type input "1"
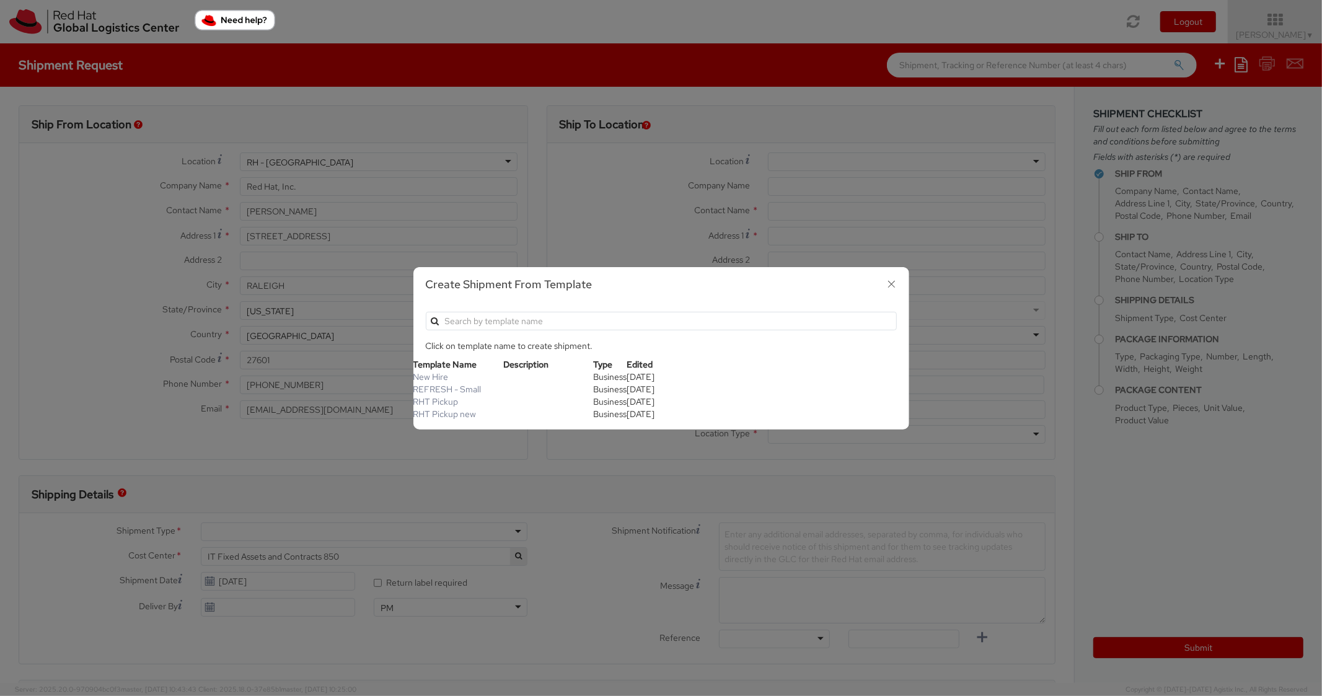
type input "22"
type input "14"
type input "6"
type input "8"
type input "*Laptop model*"
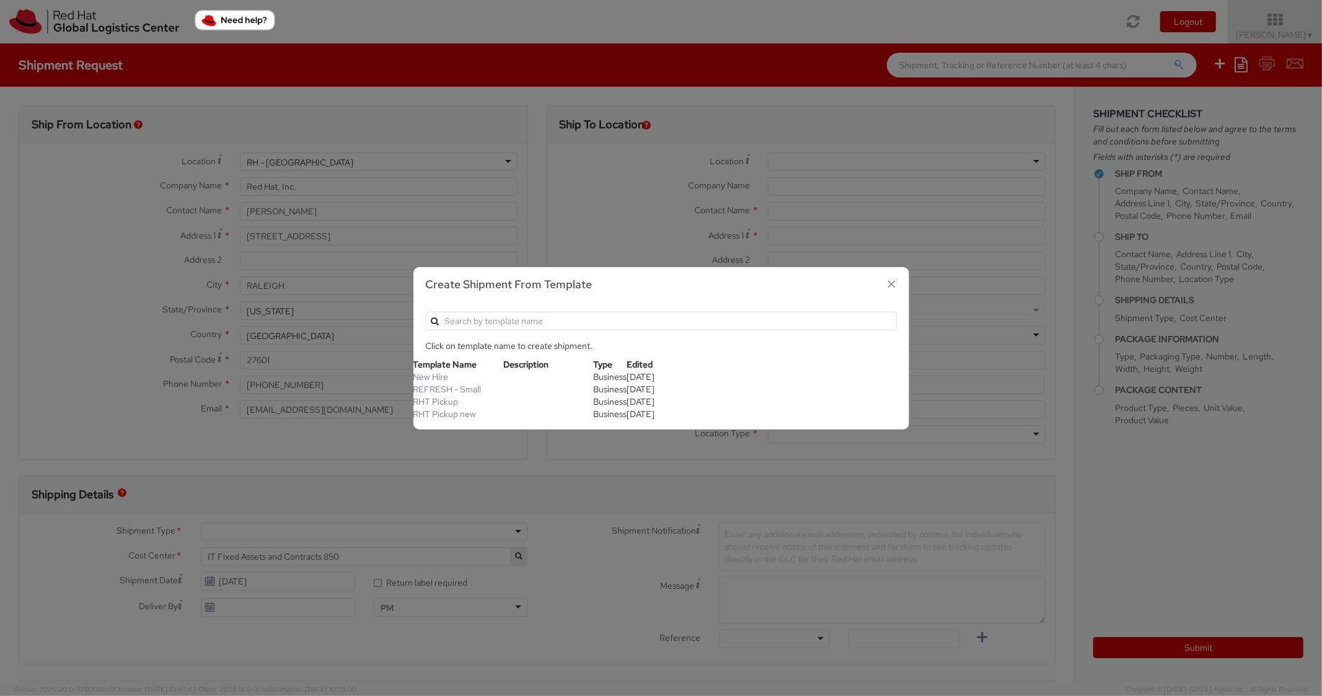
select select "LAPTOP"
type input "2,000.00"
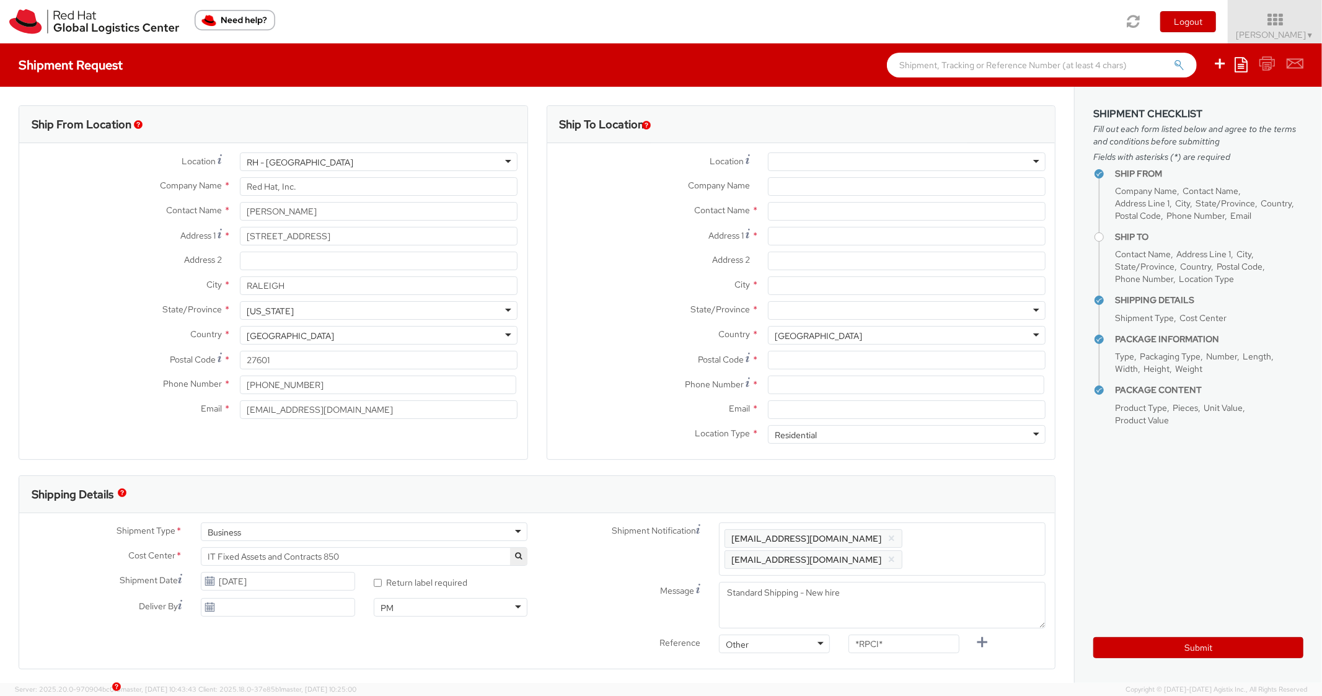
scroll to position [37, 0]
click at [819, 240] on input "Address 1 *" at bounding box center [907, 236] width 278 height 19
paste input "4887 Book End Bnd"
type input "4887 Book End Bnd"
click at [796, 284] on input "City *" at bounding box center [907, 285] width 278 height 19
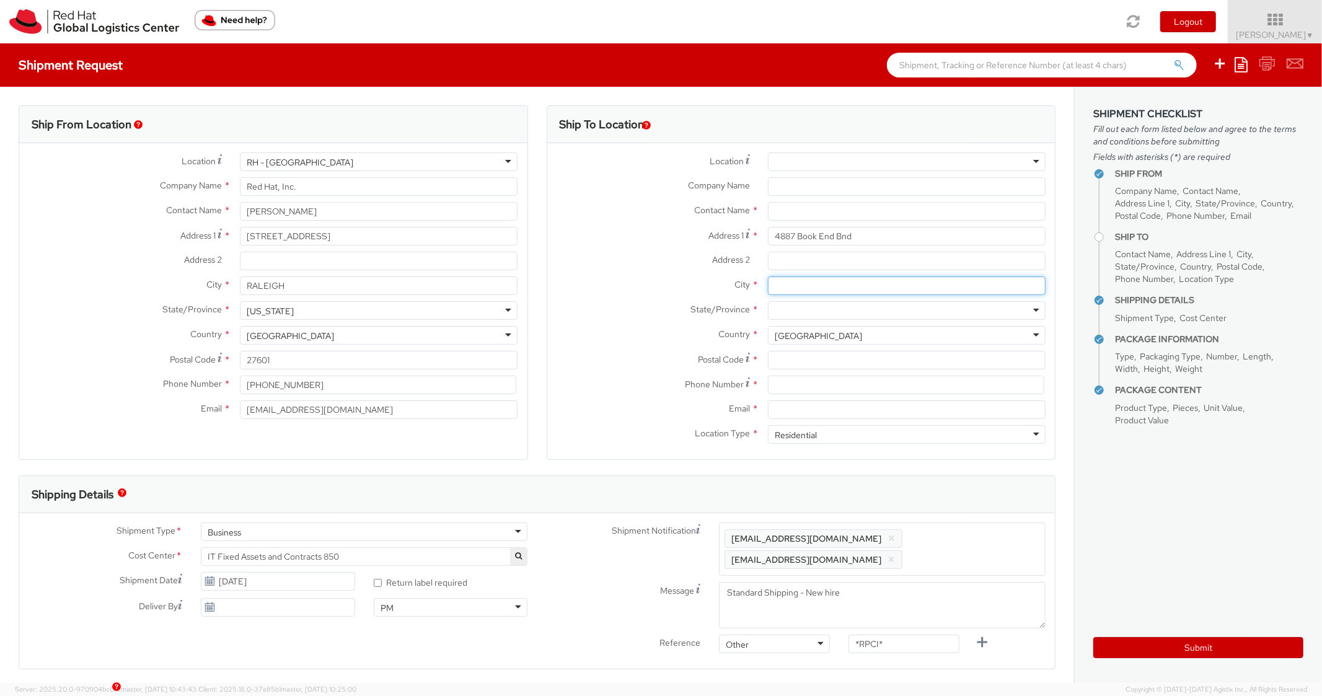
paste input "[GEOGRAPHIC_DATA]"
type input "[GEOGRAPHIC_DATA]"
click at [802, 312] on div at bounding box center [907, 310] width 278 height 19
type input "[US_STATE]"
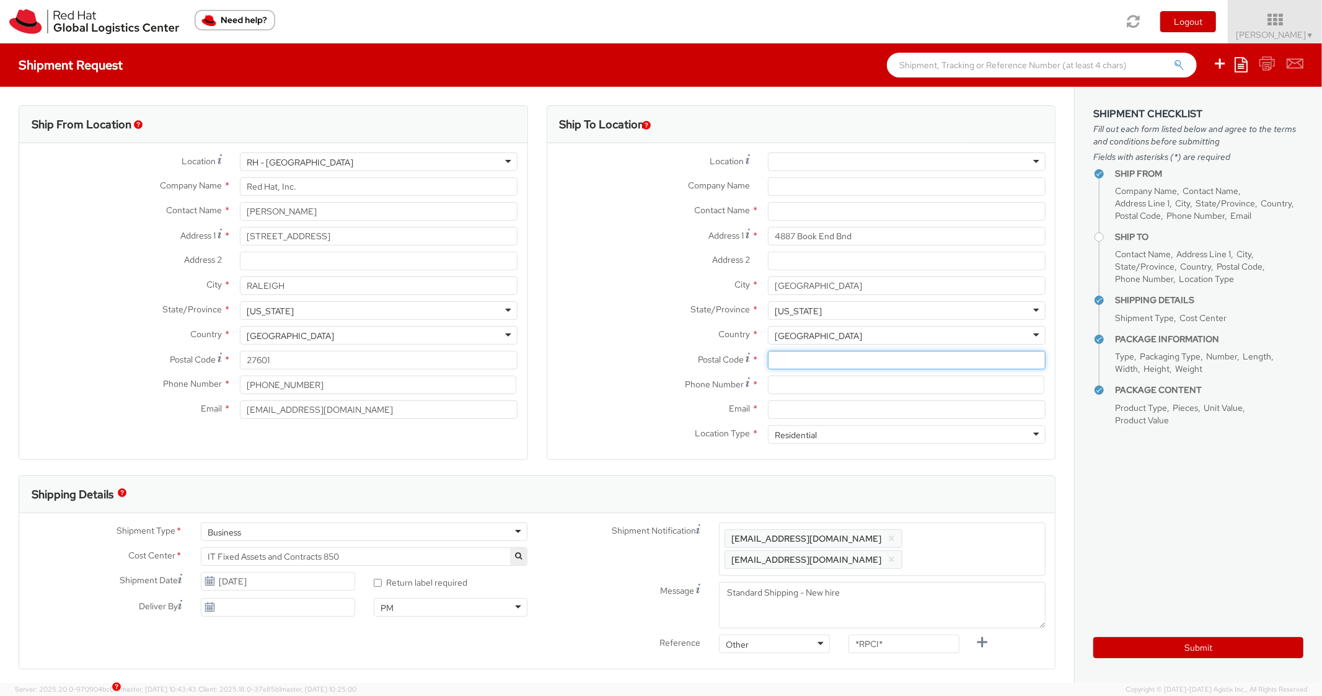
click at [800, 365] on input "Postal Code *" at bounding box center [907, 360] width 278 height 19
paste input "77845"
type input "77845"
click at [632, 345] on div "Country * [GEOGRAPHIC_DATA] [GEOGRAPHIC_DATA] [GEOGRAPHIC_DATA] [GEOGRAPHIC_DAT…" at bounding box center [801, 338] width 508 height 25
click at [790, 376] on input at bounding box center [906, 385] width 276 height 19
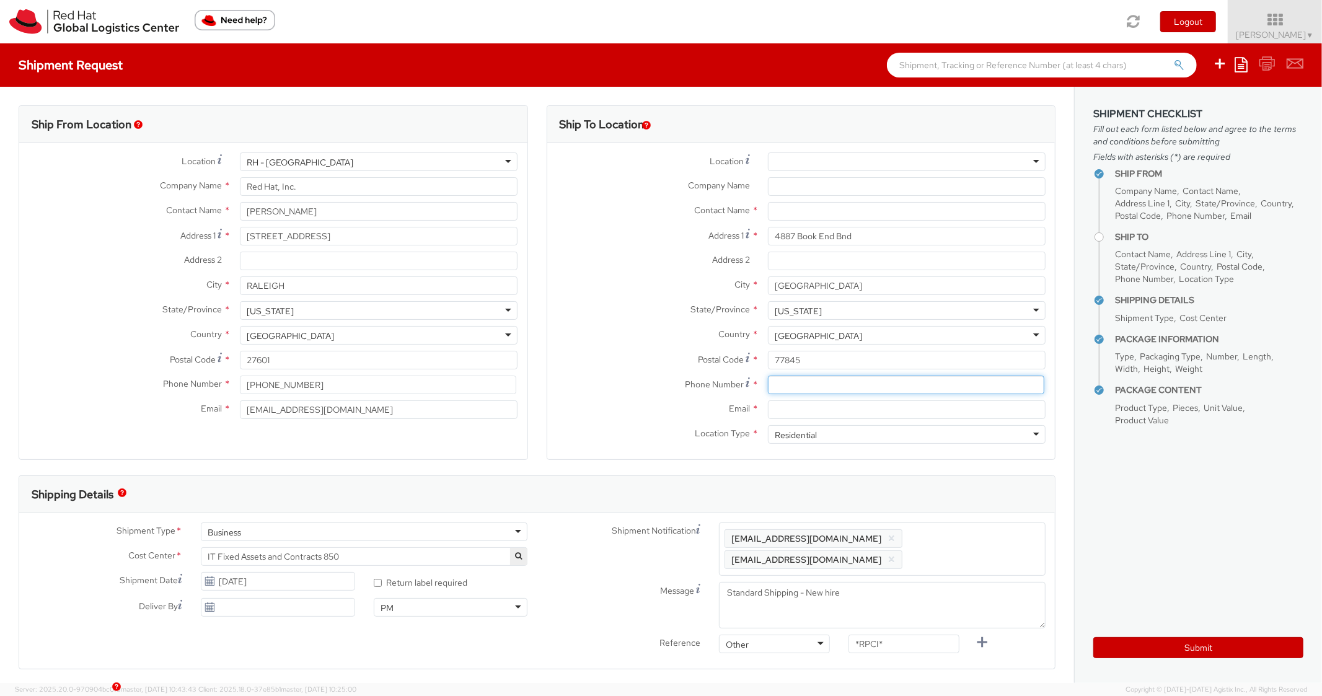
paste input "[PHONE_NUMBER]"
type input "[PHONE_NUMBER]"
click at [653, 333] on label "Country *" at bounding box center [652, 334] width 211 height 16
click at [836, 403] on input "Email *" at bounding box center [907, 409] width 278 height 19
paste input "[EMAIL_ADDRESS][DOMAIN_NAME]"
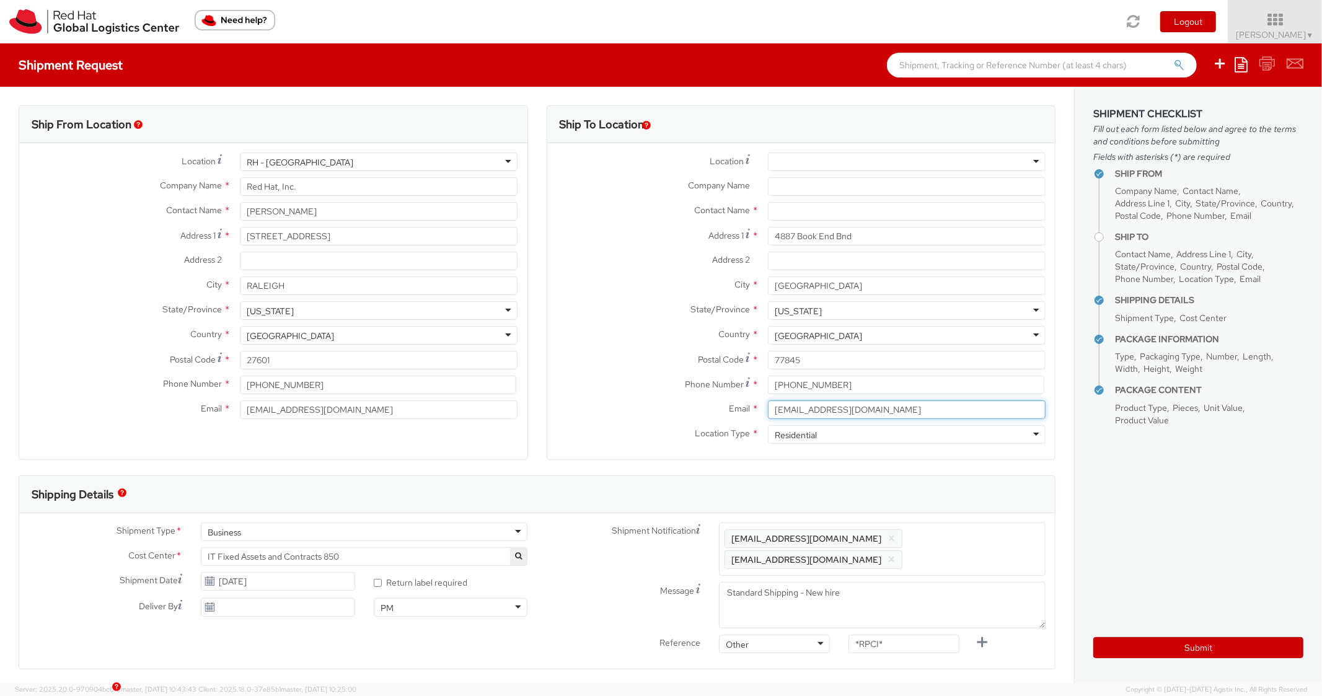
type input "[EMAIL_ADDRESS][DOMAIN_NAME]"
click at [972, 537] on span "Enter any additional email addresses, separated by comma, for individuals who s…" at bounding box center [882, 549] width 315 height 37
paste input "[EMAIL_ADDRESS][DOMAIN_NAME]"
type input "[EMAIL_ADDRESS][DOMAIN_NAME]"
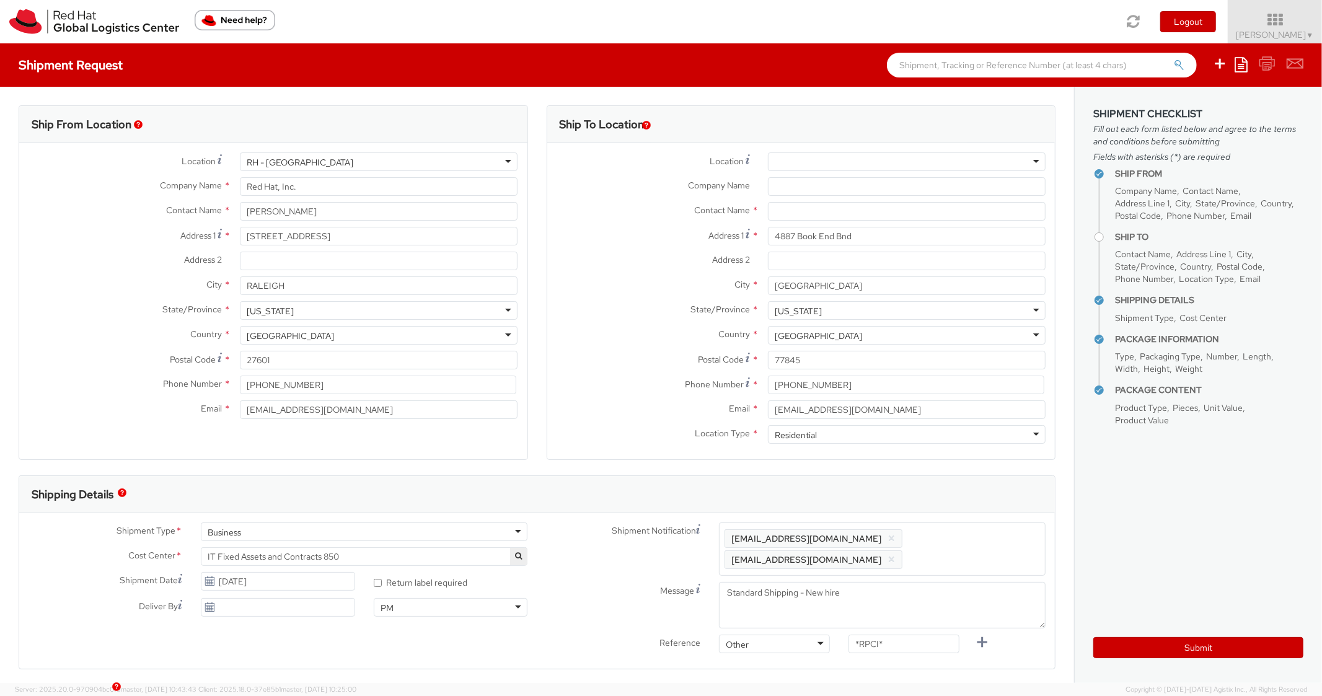
click at [959, 492] on div "Shipping Details" at bounding box center [537, 494] width 1036 height 37
drag, startPoint x: 859, startPoint y: 645, endPoint x: 815, endPoint y: 640, distance: 44.3
click at [815, 656] on div "Reference Other Other Other Purchase Order Number Reference Number *RPCI*" at bounding box center [796, 668] width 518 height 25
paste input "RPCI0081979"
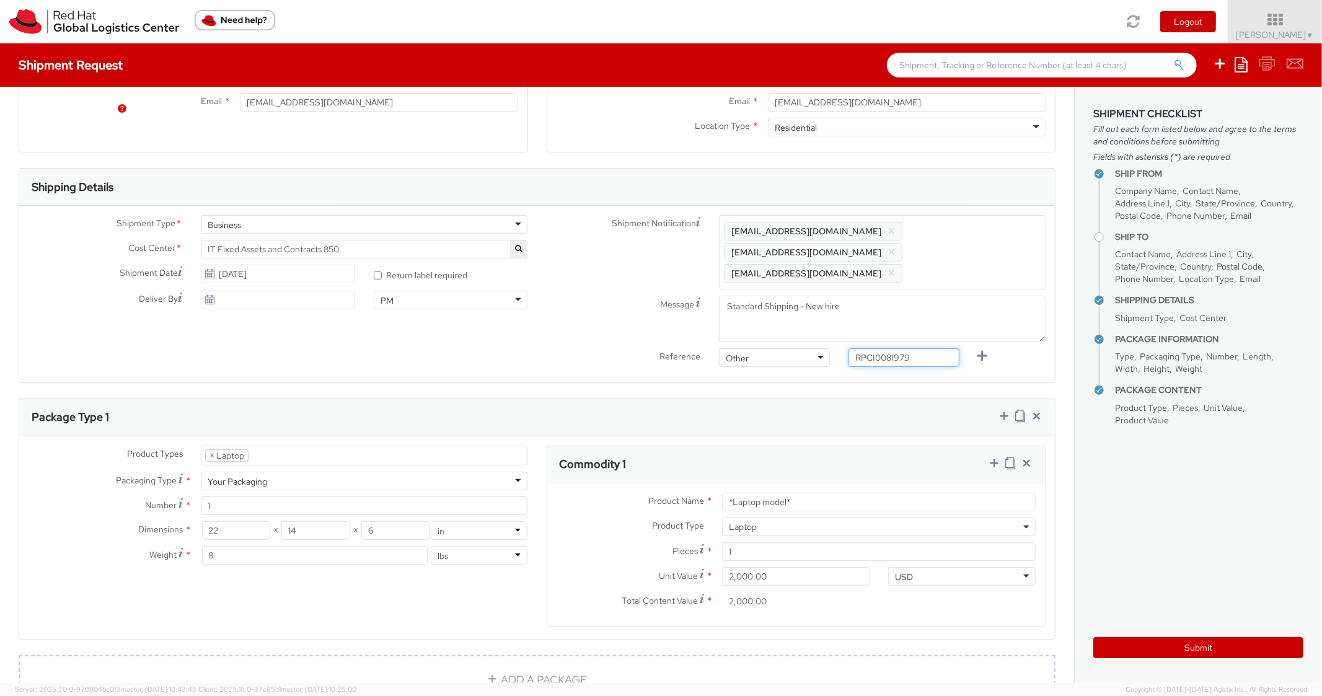
scroll to position [496, 0]
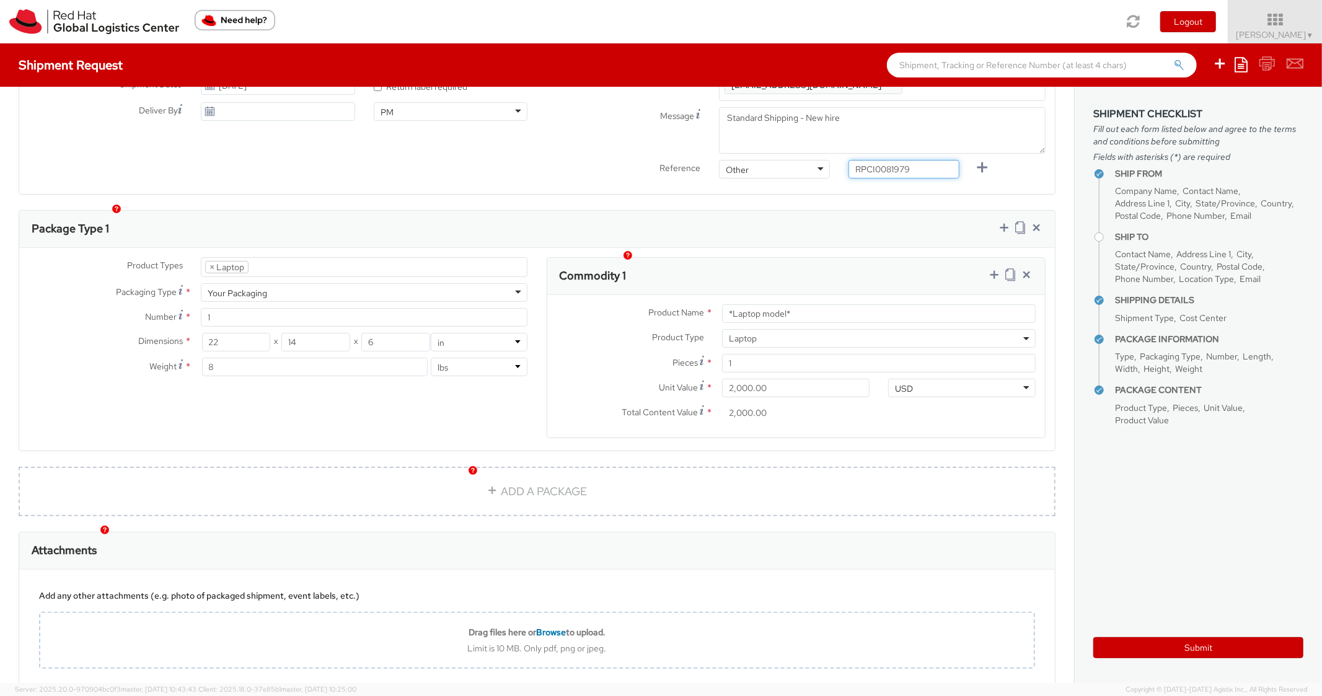
type input "RPCI0081979"
drag, startPoint x: 805, startPoint y: 297, endPoint x: 667, endPoint y: 270, distance: 140.3
click at [667, 304] on div "Product Name * *Laptop model*" at bounding box center [796, 313] width 498 height 19
paste input "DEVELOPER/DESIGNER - Lenovo"
type input "DEVELOPER/DESIGNER - Lenovo"
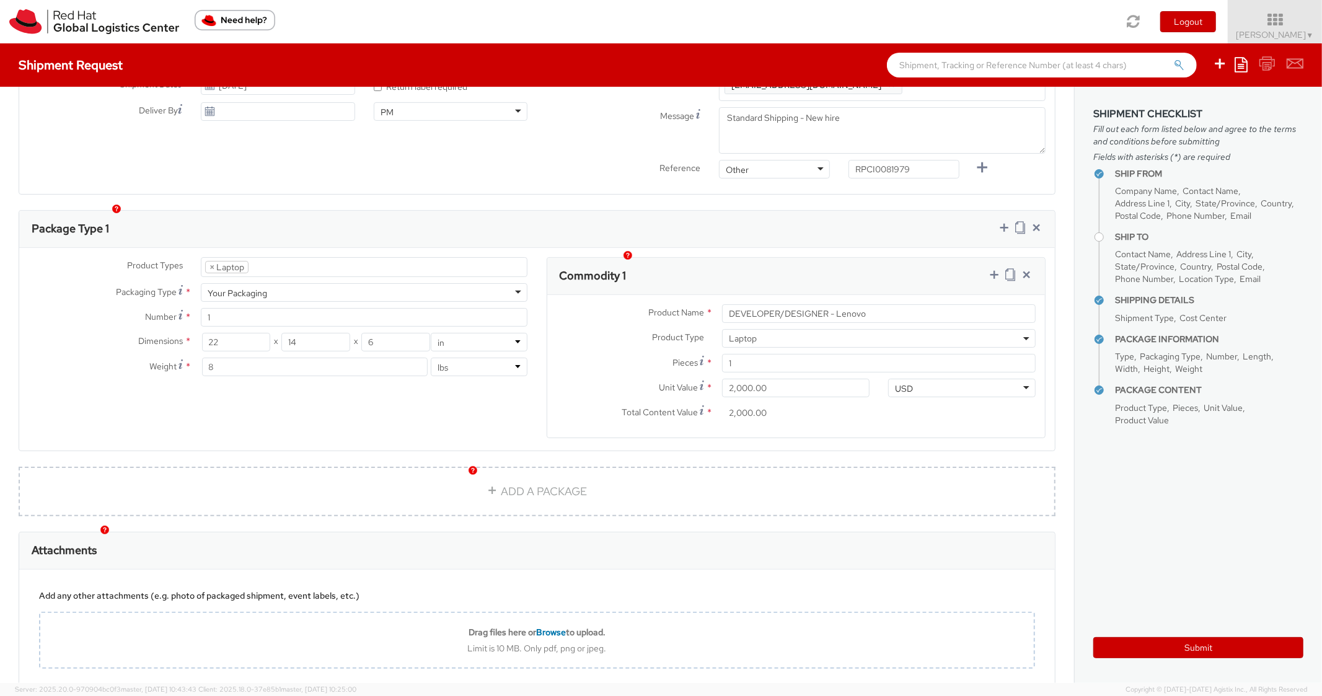
click at [804, 222] on div "Package Type 1" at bounding box center [537, 229] width 1036 height 37
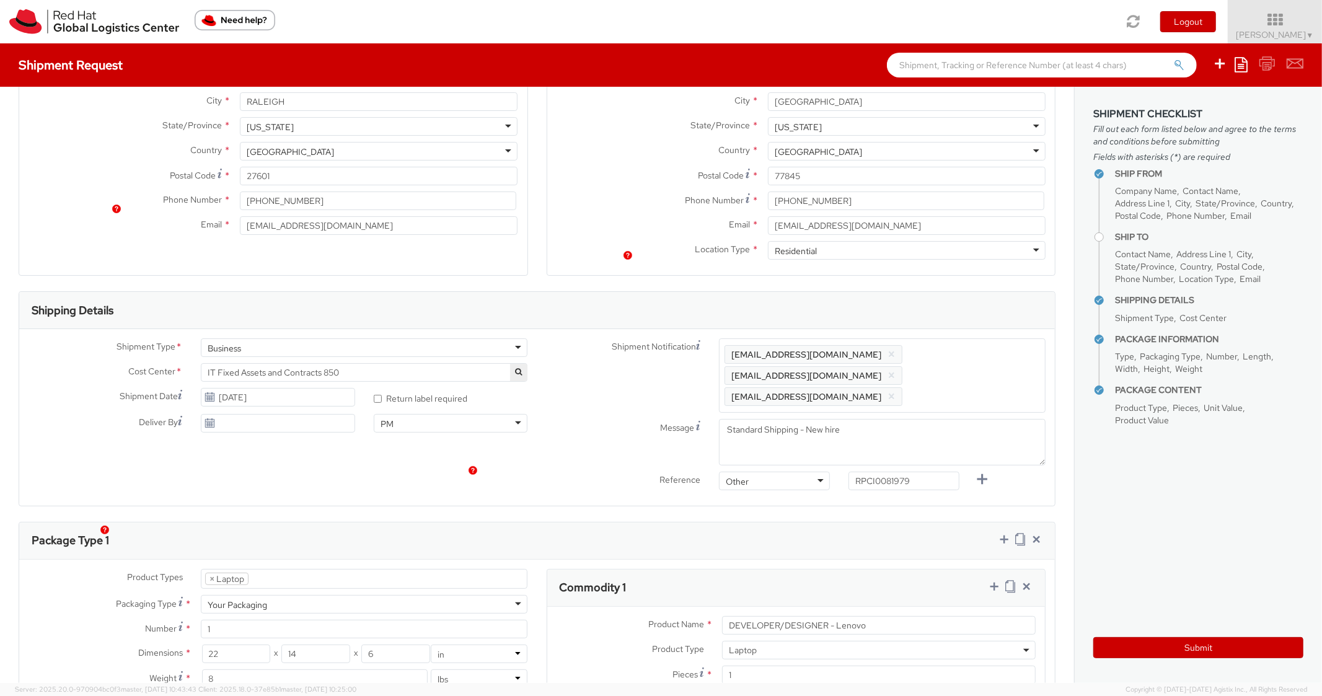
scroll to position [0, 0]
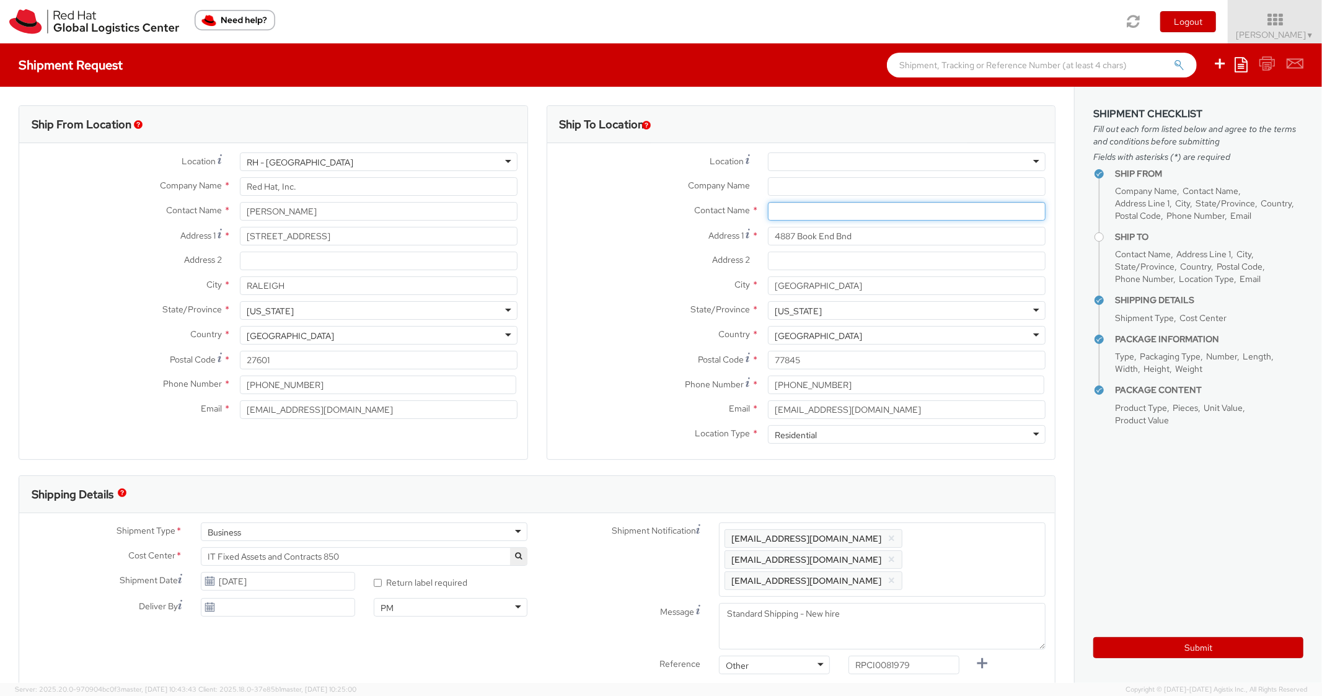
click at [787, 211] on input "text" at bounding box center [907, 211] width 278 height 19
paste input "[PERSON_NAME]"
type input "[PERSON_NAME]"
click at [651, 256] on label "Address 2 *" at bounding box center [652, 260] width 211 height 16
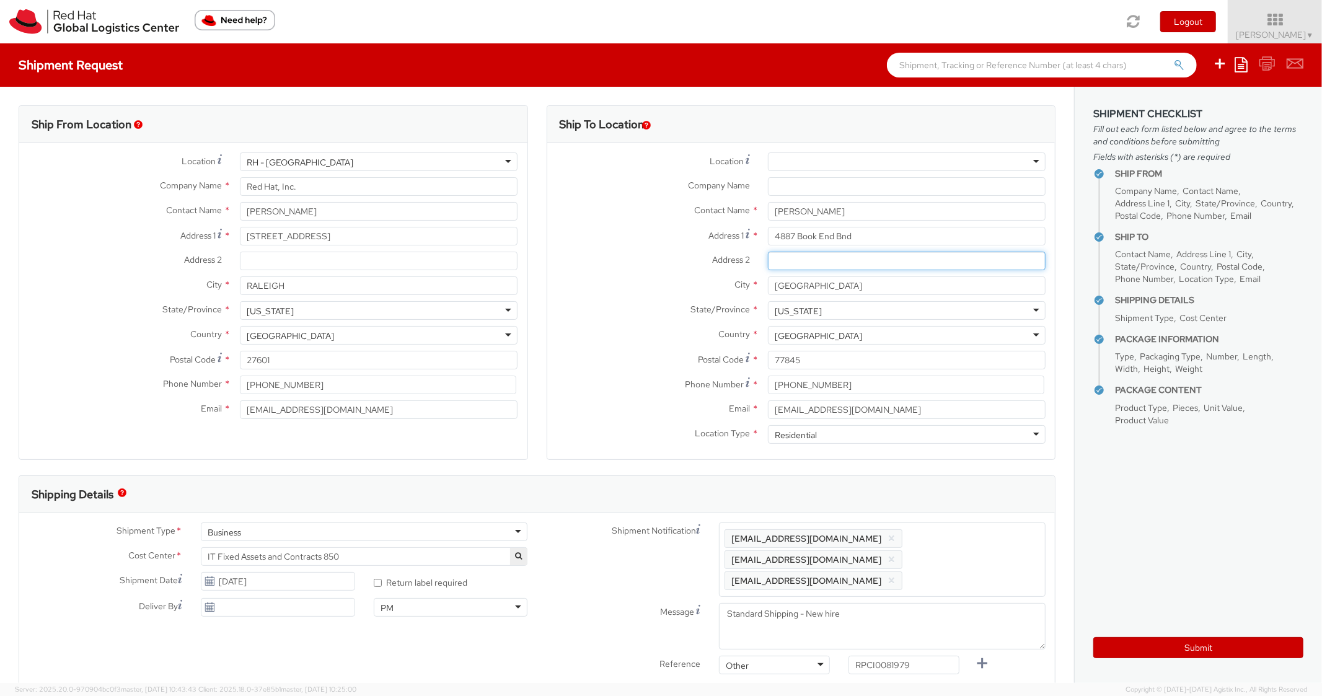
click at [768, 256] on input "Address 2 *" at bounding box center [907, 261] width 278 height 19
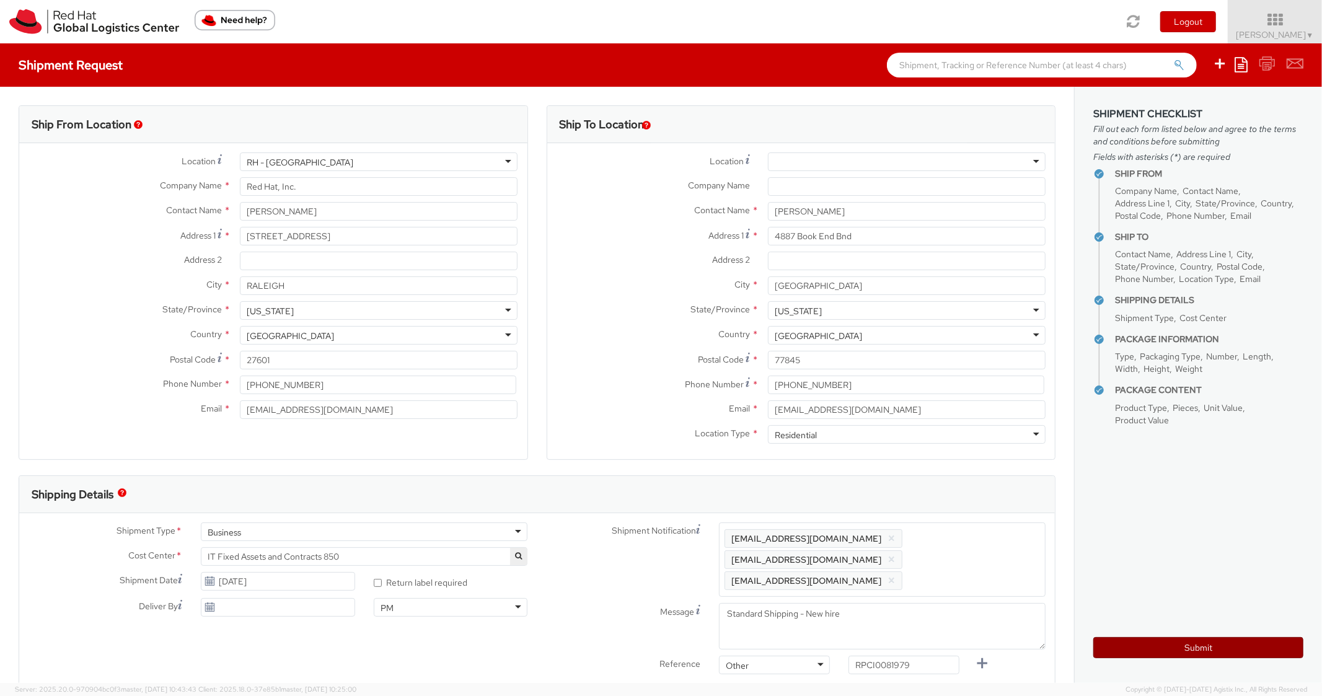
click at [1145, 653] on button "Submit" at bounding box center [1198, 647] width 210 height 21
type input "[PERSON_NAME]"
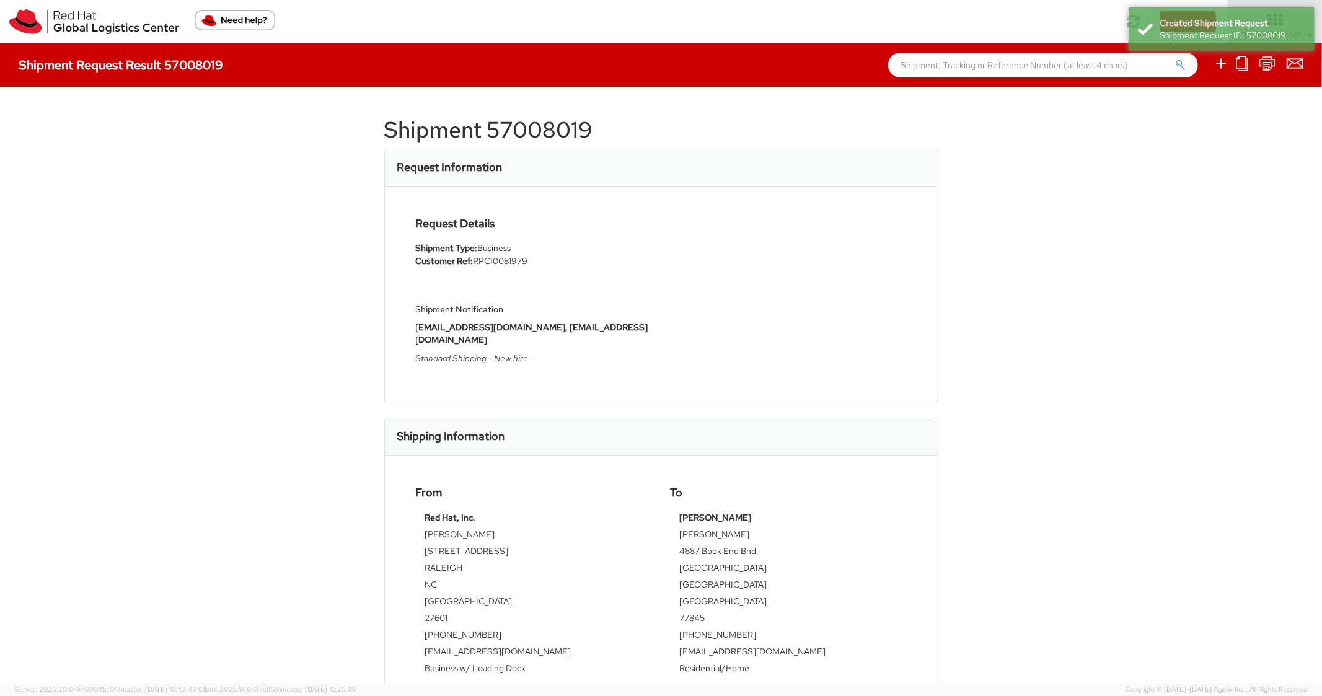
click at [558, 131] on h1 "Shipment 57008019" at bounding box center [661, 130] width 554 height 25
copy h1 "57008019"
click at [827, 177] on div "Request Information" at bounding box center [661, 167] width 553 height 37
click at [614, 170] on div "Request Information" at bounding box center [661, 167] width 553 height 37
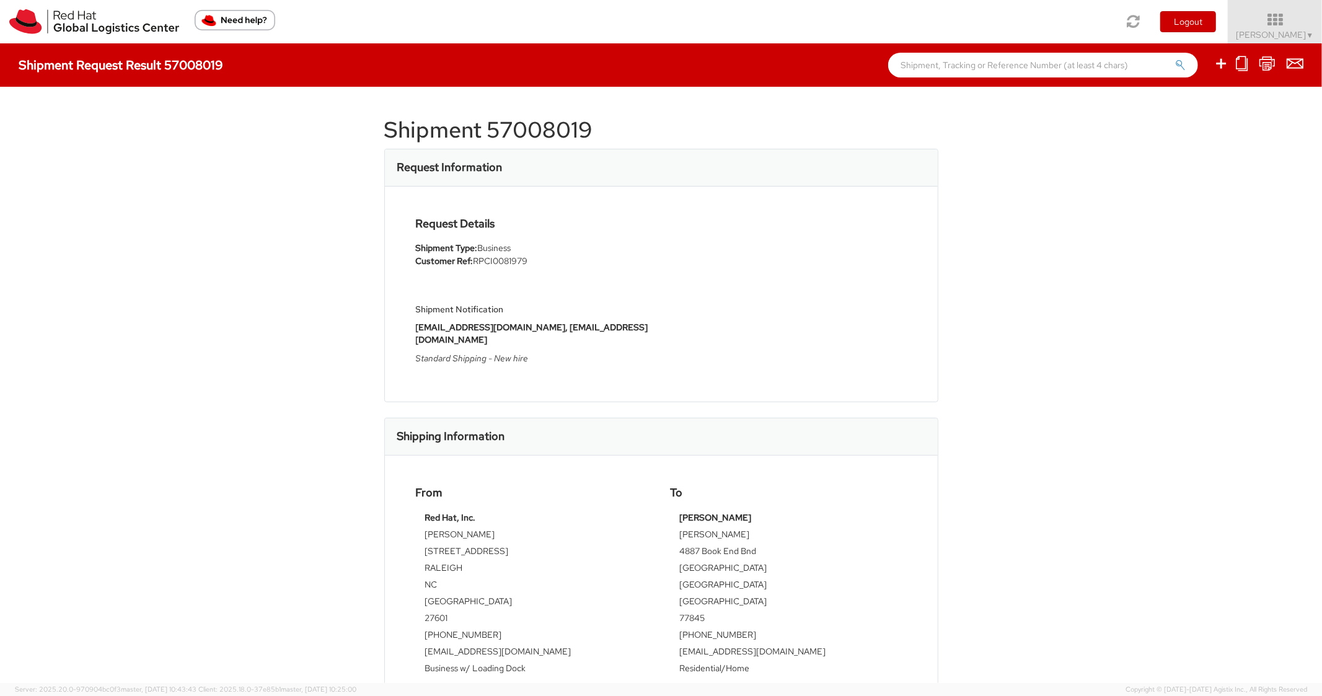
click at [632, 129] on h1 "Shipment 57008019" at bounding box center [661, 130] width 554 height 25
click at [1220, 68] on icon at bounding box center [1221, 63] width 15 height 15
select select
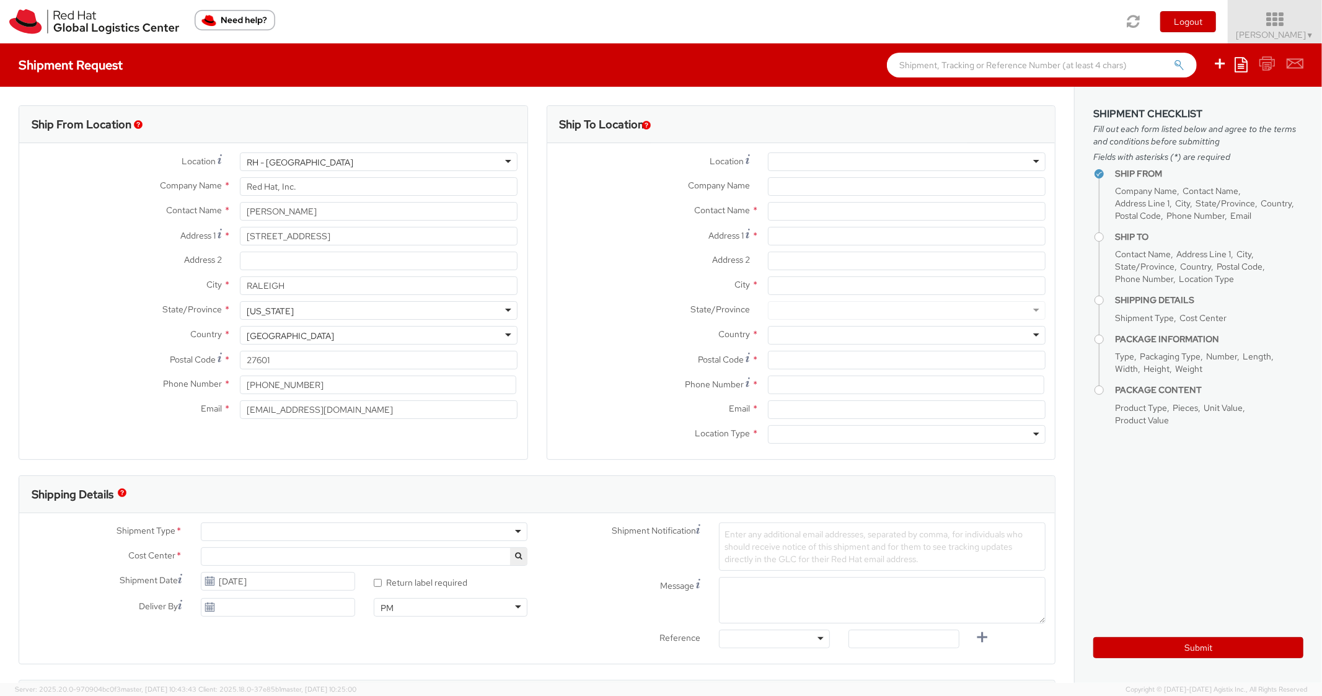
select select "850"
click at [1248, 61] on icon at bounding box center [1241, 64] width 13 height 15
click at [1193, 107] on link "Create from template" at bounding box center [1193, 103] width 108 height 16
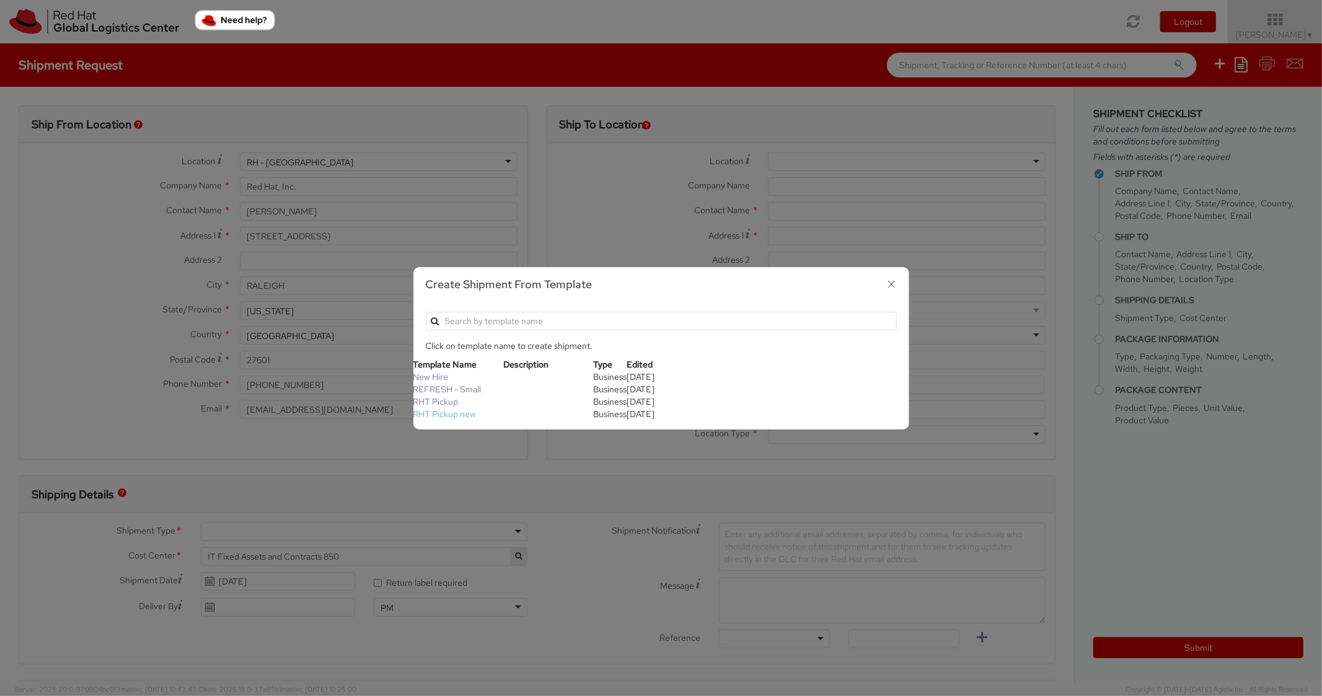
click at [457, 413] on link "RHT Pickup new" at bounding box center [444, 413] width 63 height 11
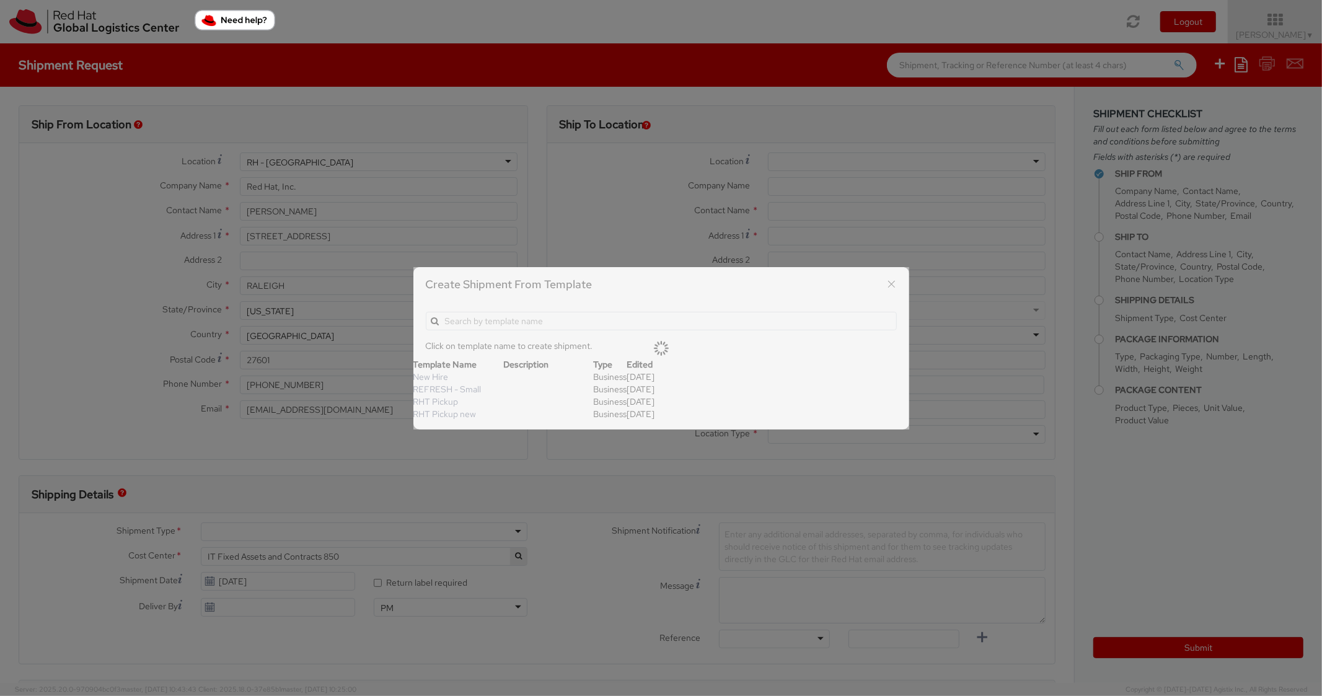
type input "Red Hat, Inc."
type input "[STREET_ADDRESS]"
type input "RALEIGH"
type input "27601"
type textarea "RHT Pickup. Thanks"
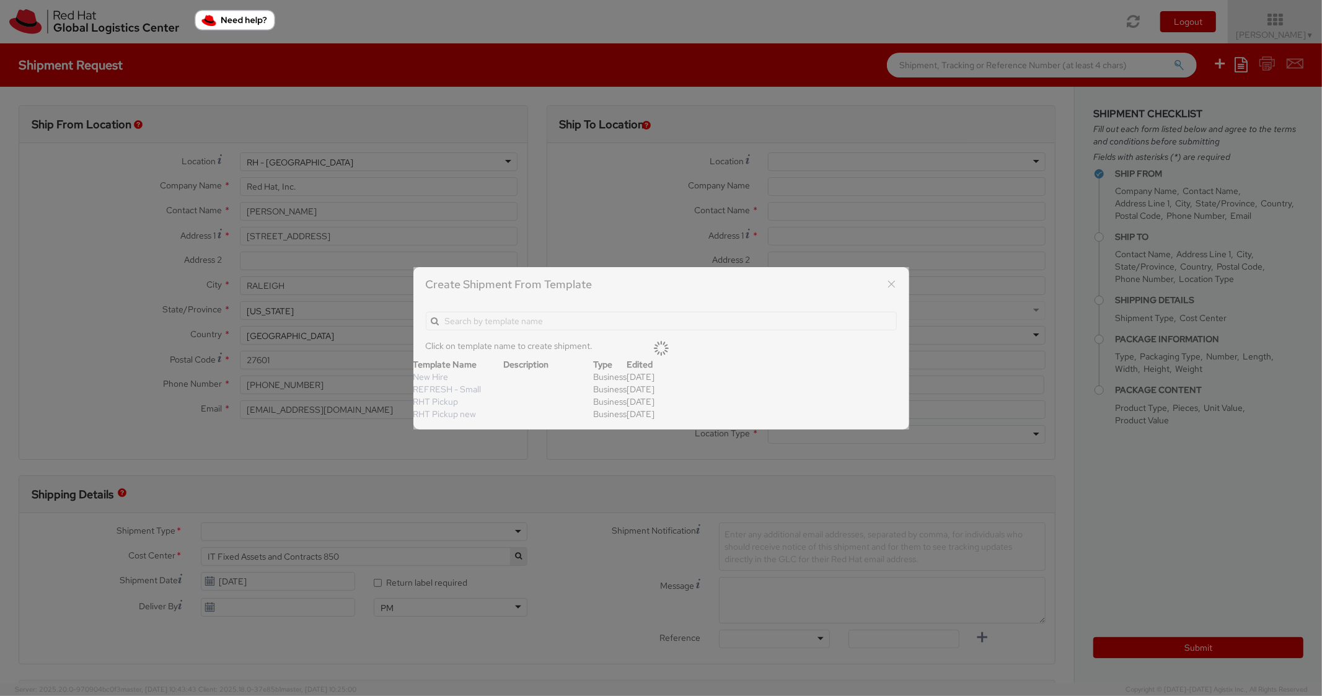
type input "*RPCI*"
select select "LAPTOP"
type input "1"
type input "6"
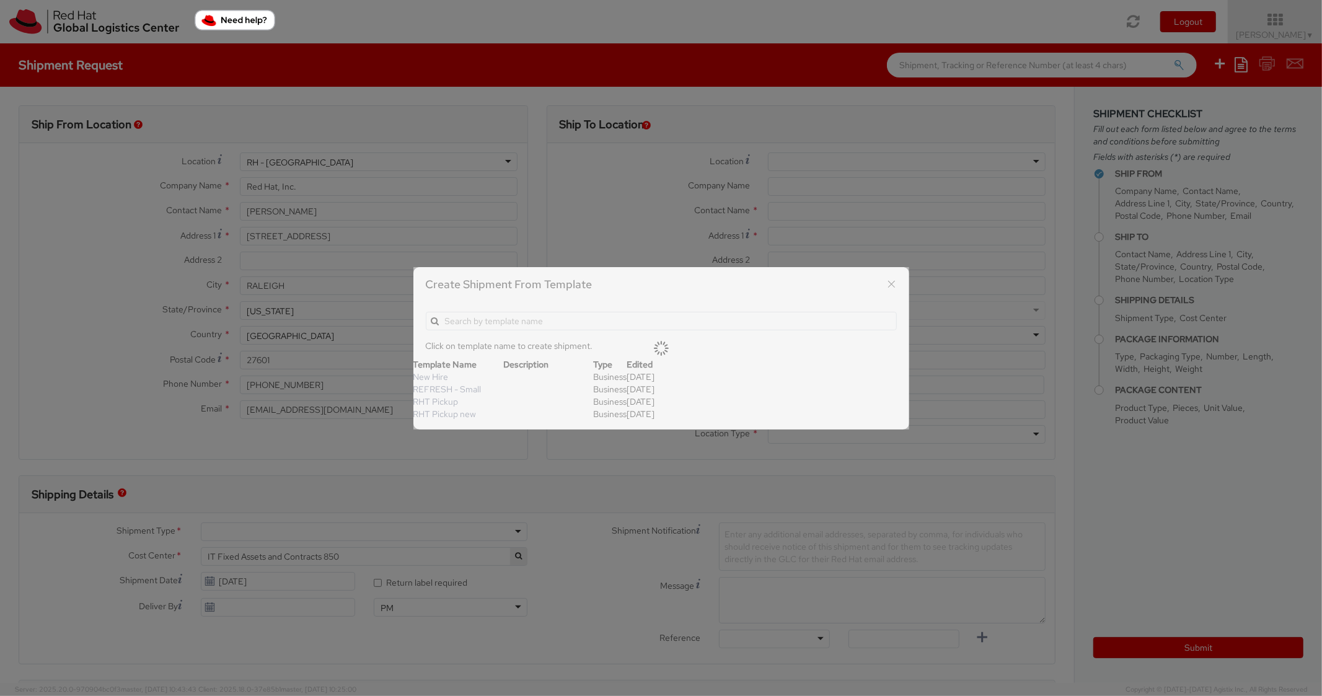
type input "7"
type input "*Laptop Model*"
select select "LAPTOP"
type input "2,000.00"
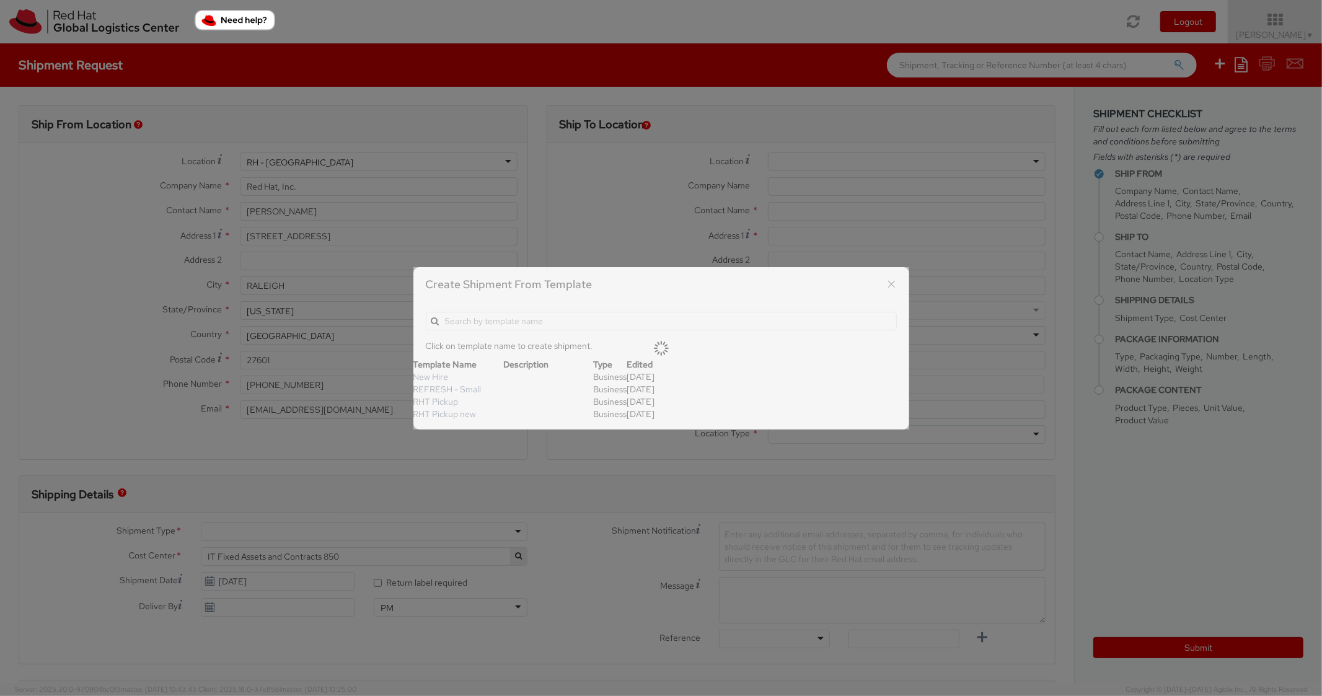
type input "2,000.00"
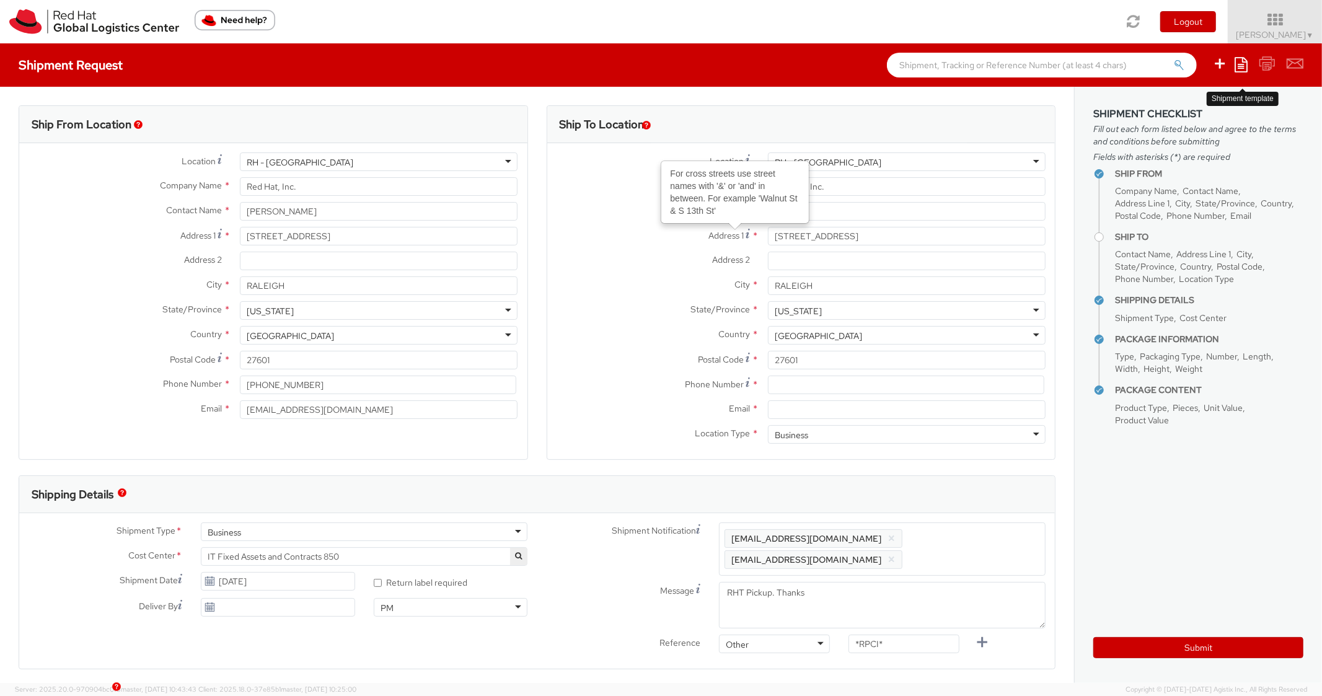
click at [1248, 57] on icon at bounding box center [1241, 64] width 13 height 15
click at [1175, 101] on link "Create from template" at bounding box center [1193, 103] width 108 height 16
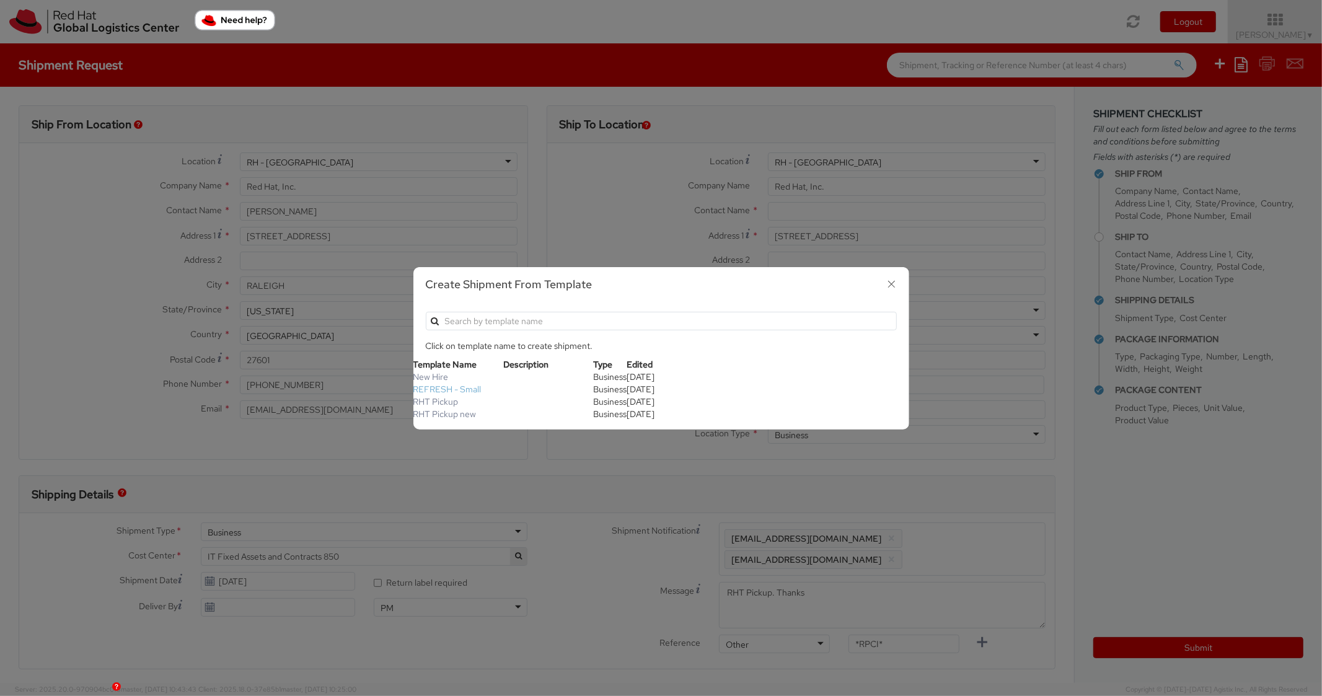
click at [468, 387] on link "REFRESH - Small" at bounding box center [447, 389] width 68 height 11
type textarea "Please include return label."
type input "18"
type input "14"
type input "4"
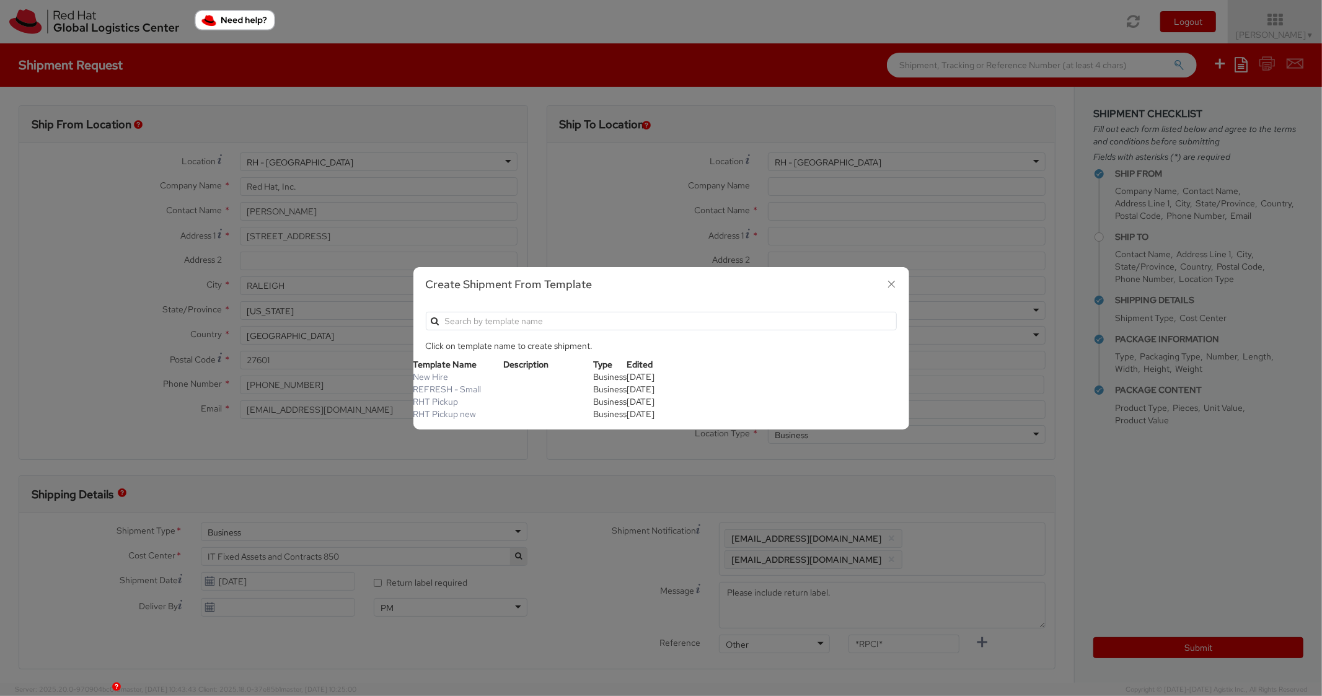
select select "854"
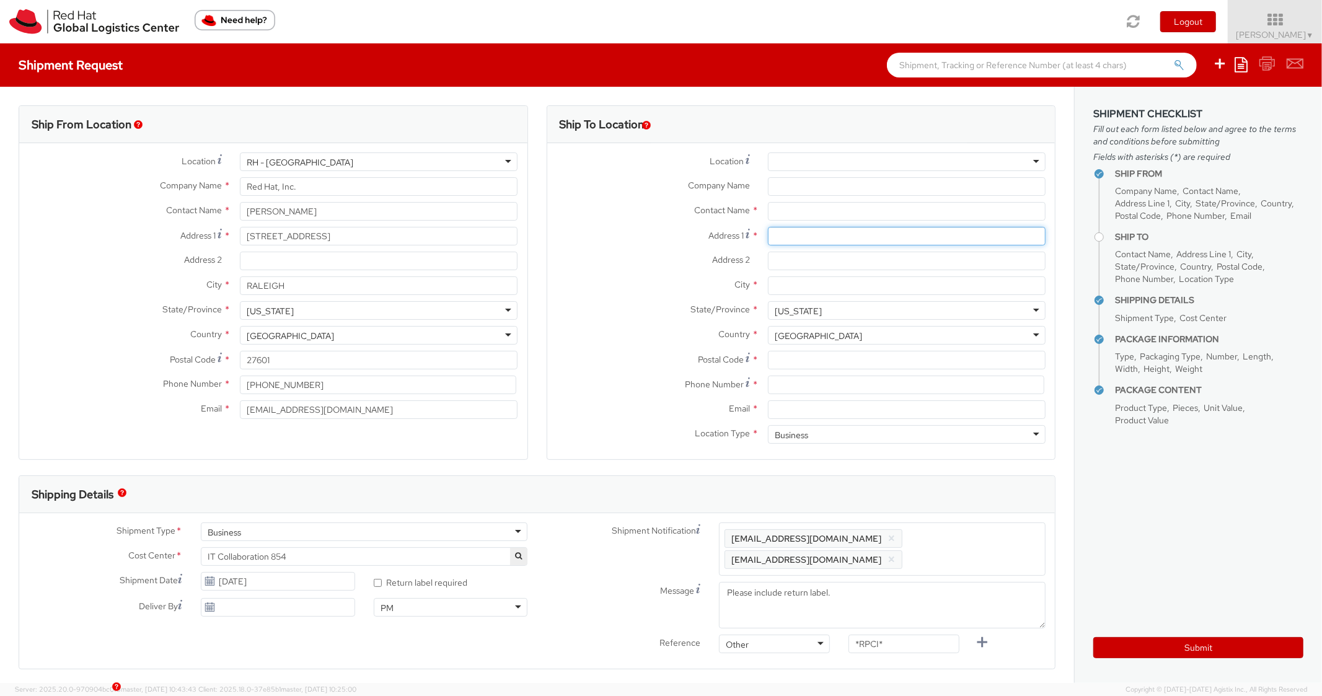
click at [808, 244] on input "Address 1 *" at bounding box center [907, 236] width 278 height 19
paste input "[STREET_ADDRESS][PERSON_NAME]"
type input "[STREET_ADDRESS][PERSON_NAME]"
click at [795, 285] on input "City *" at bounding box center [907, 285] width 278 height 19
paste input "[PERSON_NAME]"
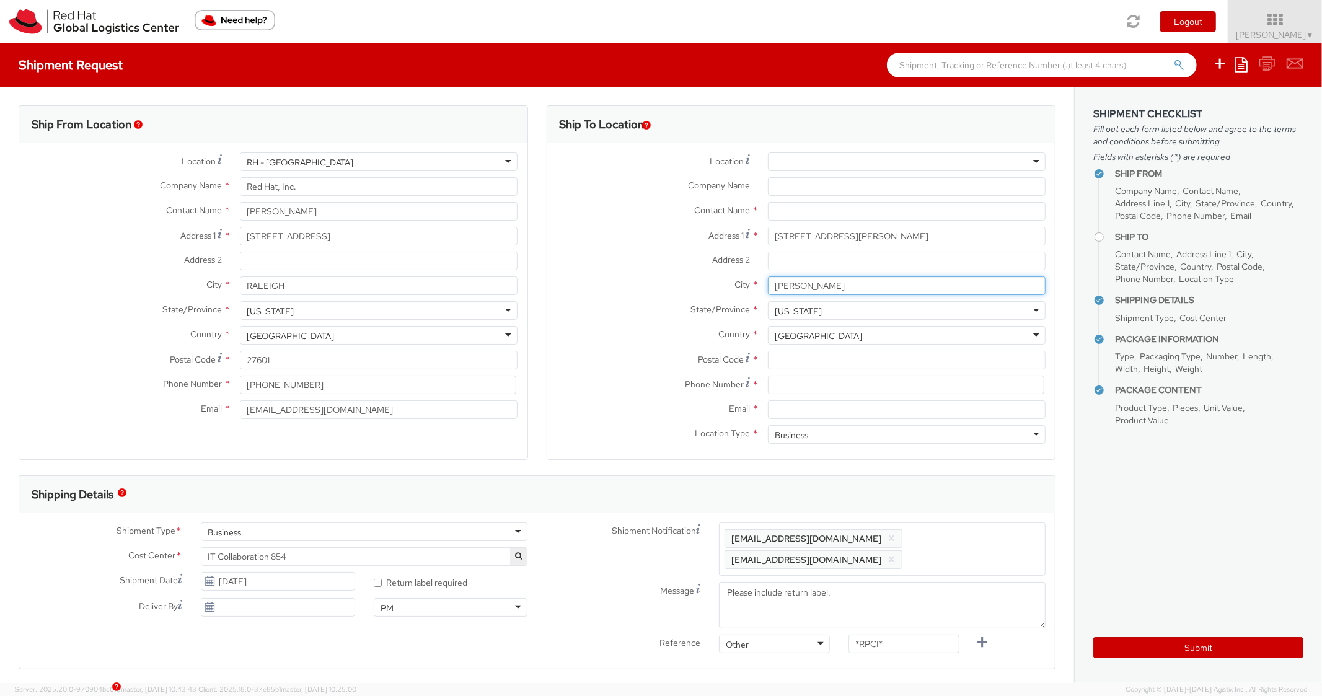
type input "[PERSON_NAME]"
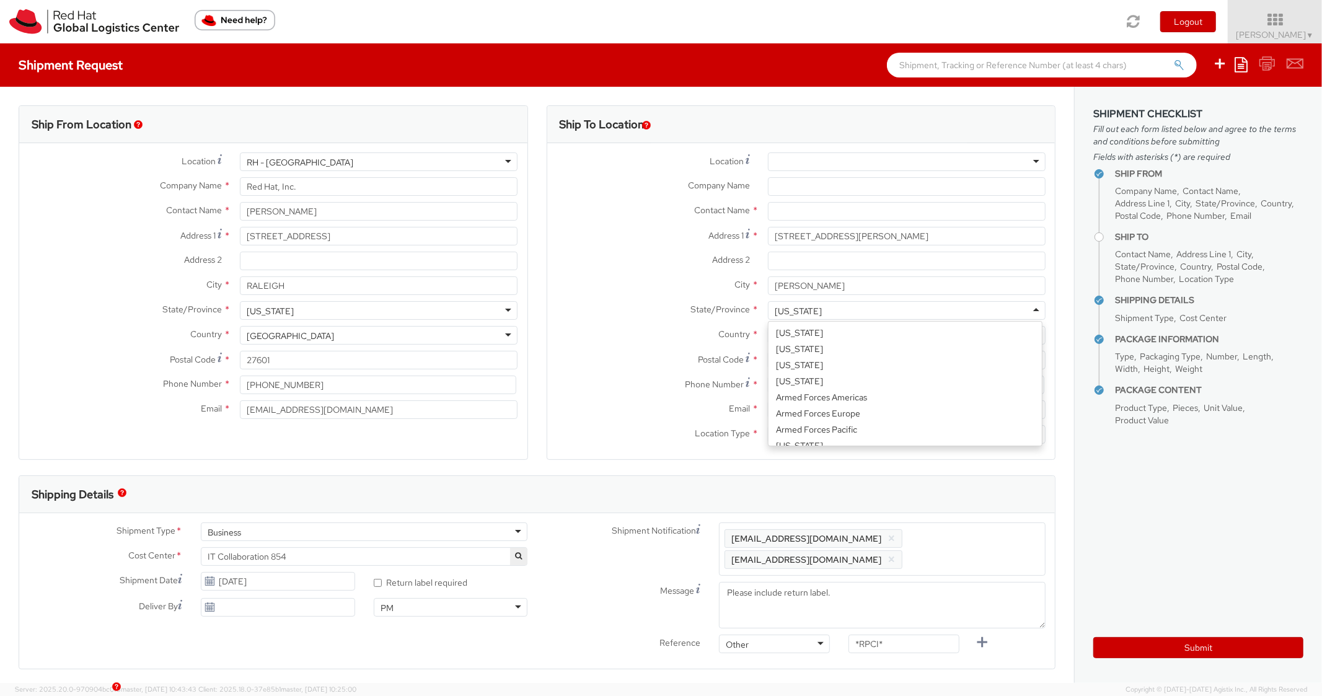
scroll to position [480, 0]
drag, startPoint x: 839, startPoint y: 310, endPoint x: 827, endPoint y: 310, distance: 11.8
click at [827, 310] on div "[US_STATE]" at bounding box center [907, 310] width 278 height 19
type input "te"
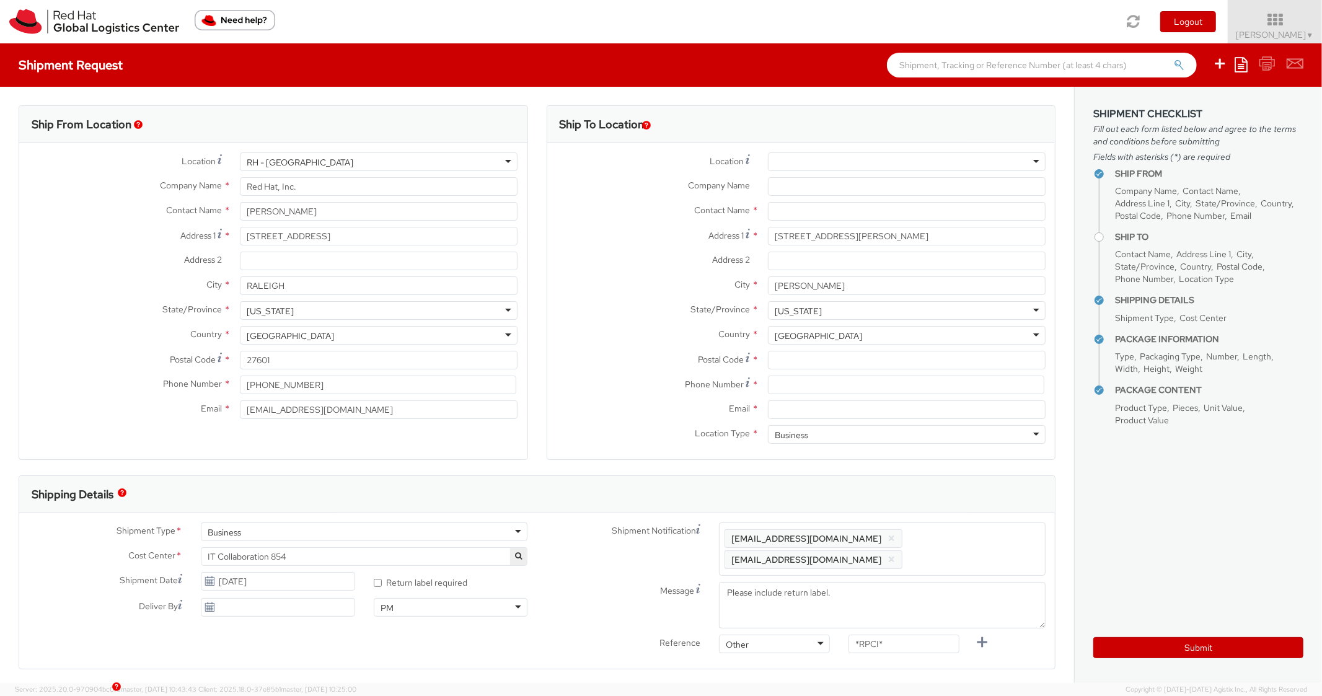
scroll to position [0, 0]
click at [788, 369] on input "Postal Code *" at bounding box center [907, 360] width 278 height 19
paste input "75070"
type input "75070"
click at [691, 327] on label "Country *" at bounding box center [652, 334] width 211 height 16
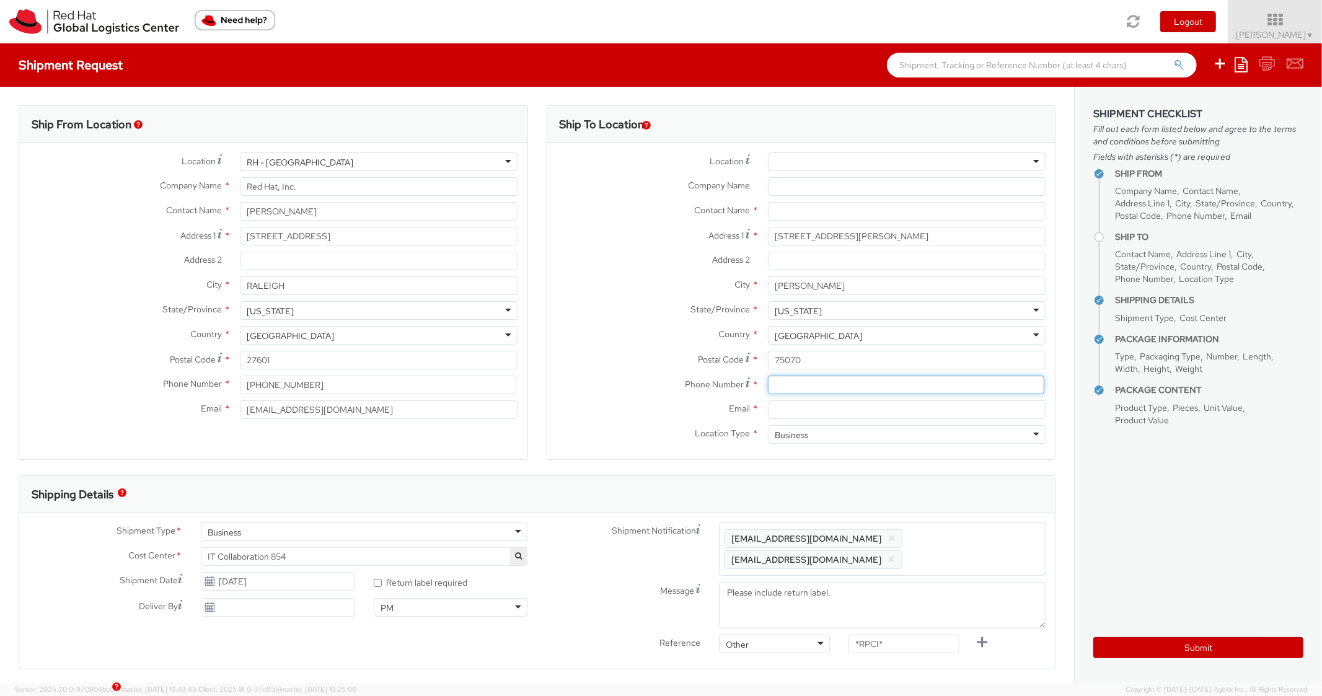
click at [851, 381] on input at bounding box center [906, 385] width 276 height 19
paste input "2817257773"
type input "2817257773"
click at [600, 349] on div "Country * [GEOGRAPHIC_DATA] [GEOGRAPHIC_DATA] [GEOGRAPHIC_DATA] [GEOGRAPHIC_DAT…" at bounding box center [801, 338] width 508 height 25
click at [841, 400] on div "Location * [GEOGRAPHIC_DATA] - [GEOGRAPHIC_DATA] - [GEOGRAPHIC_DATA] [GEOGRAPHI…" at bounding box center [801, 301] width 508 height 298
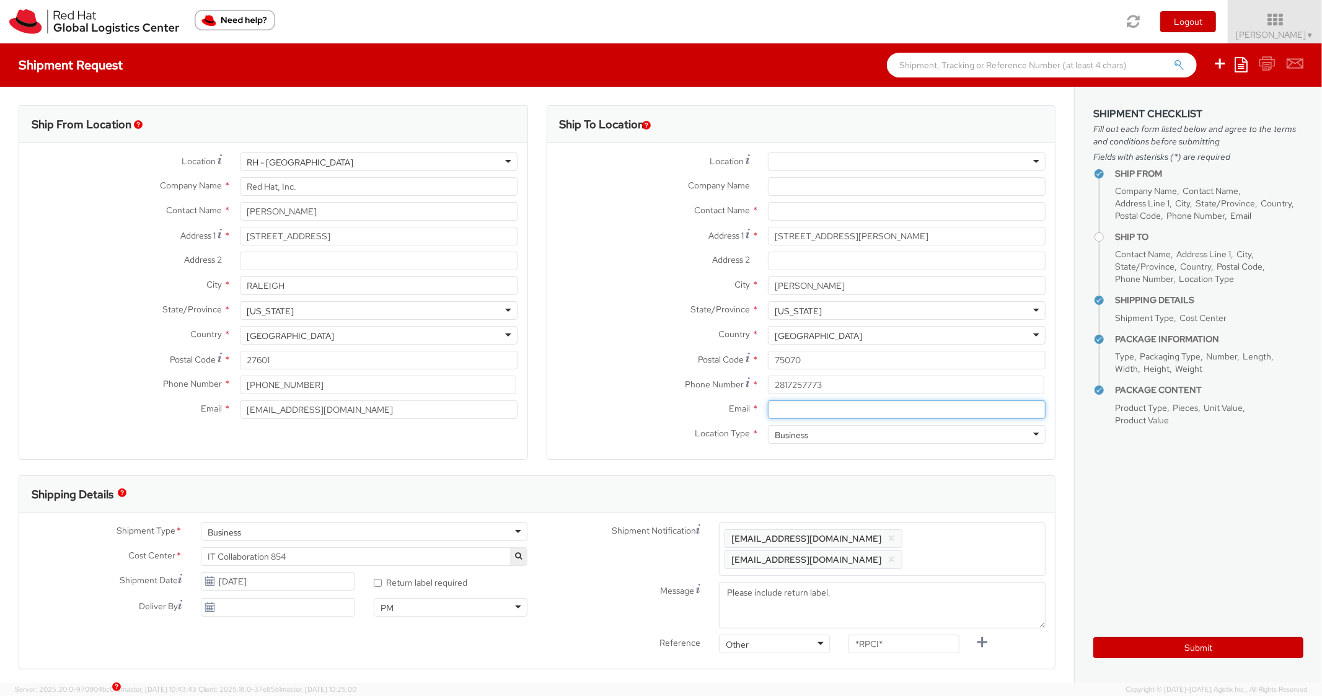
click at [838, 413] on input "Email *" at bounding box center [907, 409] width 278 height 19
paste input "[EMAIL_ADDRESS][DOMAIN_NAME]"
type input "[EMAIL_ADDRESS][DOMAIN_NAME]"
click at [948, 543] on span "Enter any additional email addresses, separated by comma, for individuals who s…" at bounding box center [882, 549] width 315 height 37
paste input "[EMAIL_ADDRESS][DOMAIN_NAME]"
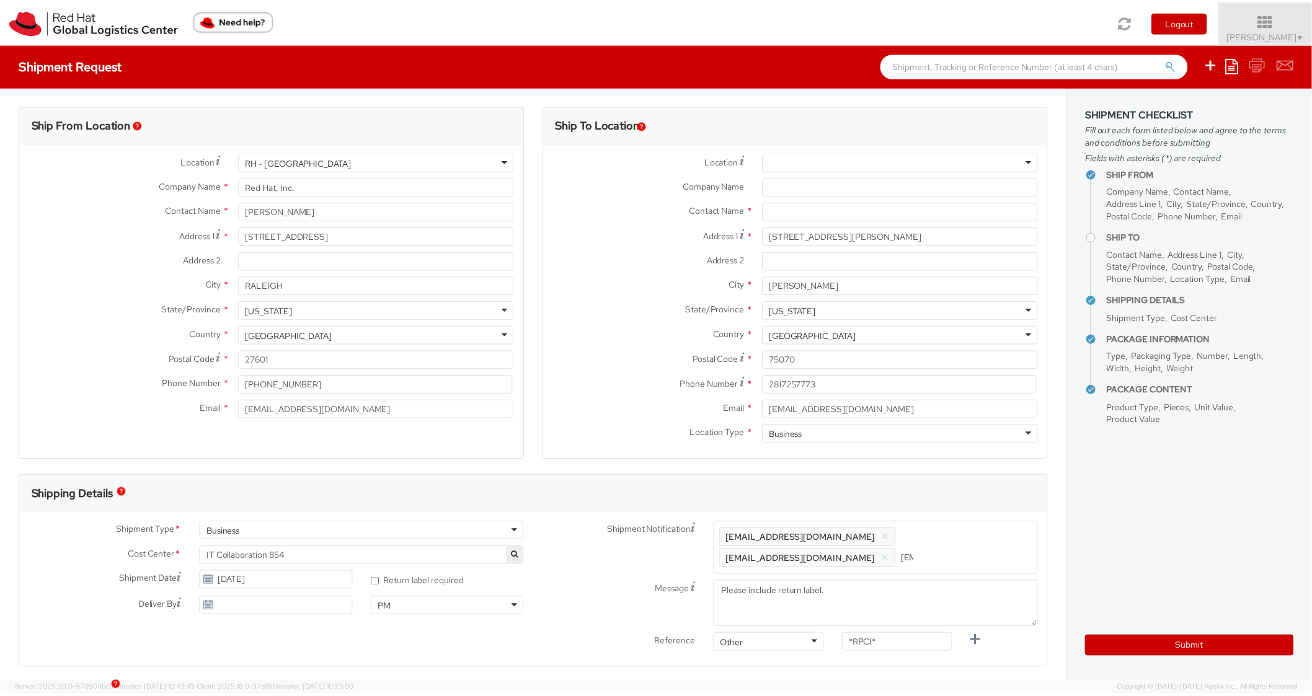
scroll to position [0, 58]
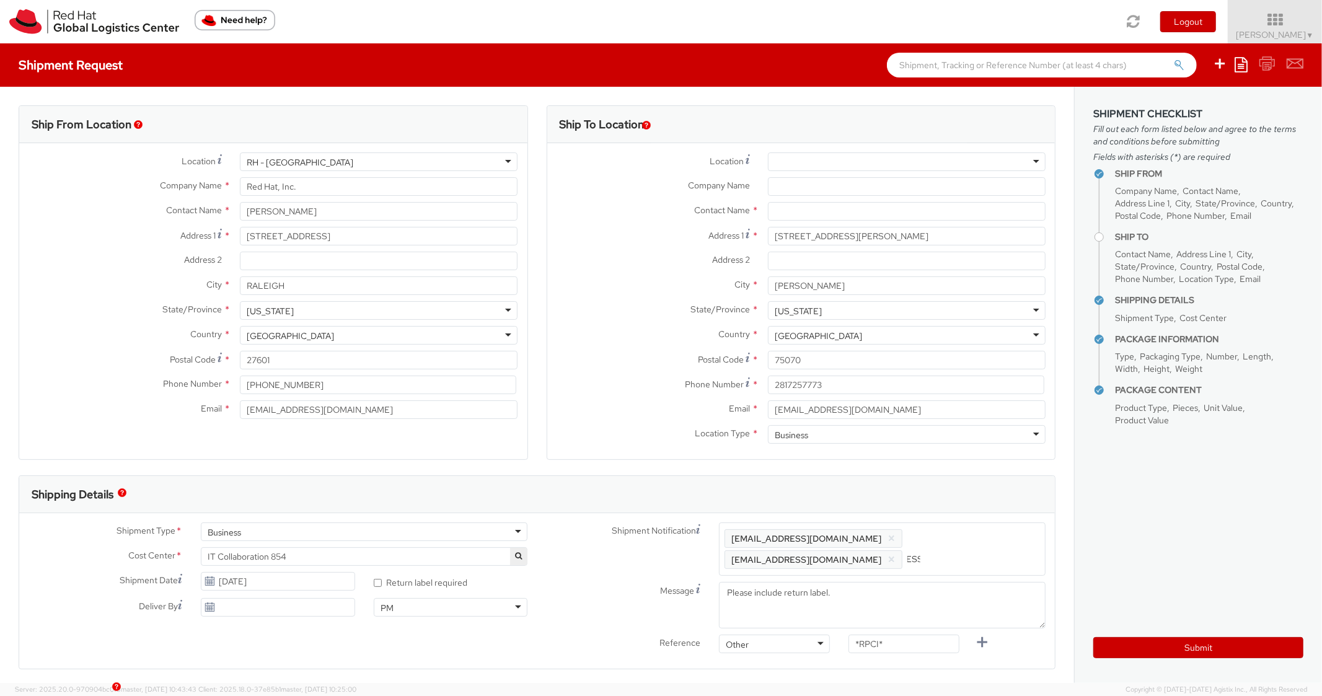
type input "[EMAIL_ADDRESS][DOMAIN_NAME]"
click at [979, 509] on div "Shipping Details" at bounding box center [531, 494] width 1025 height 37
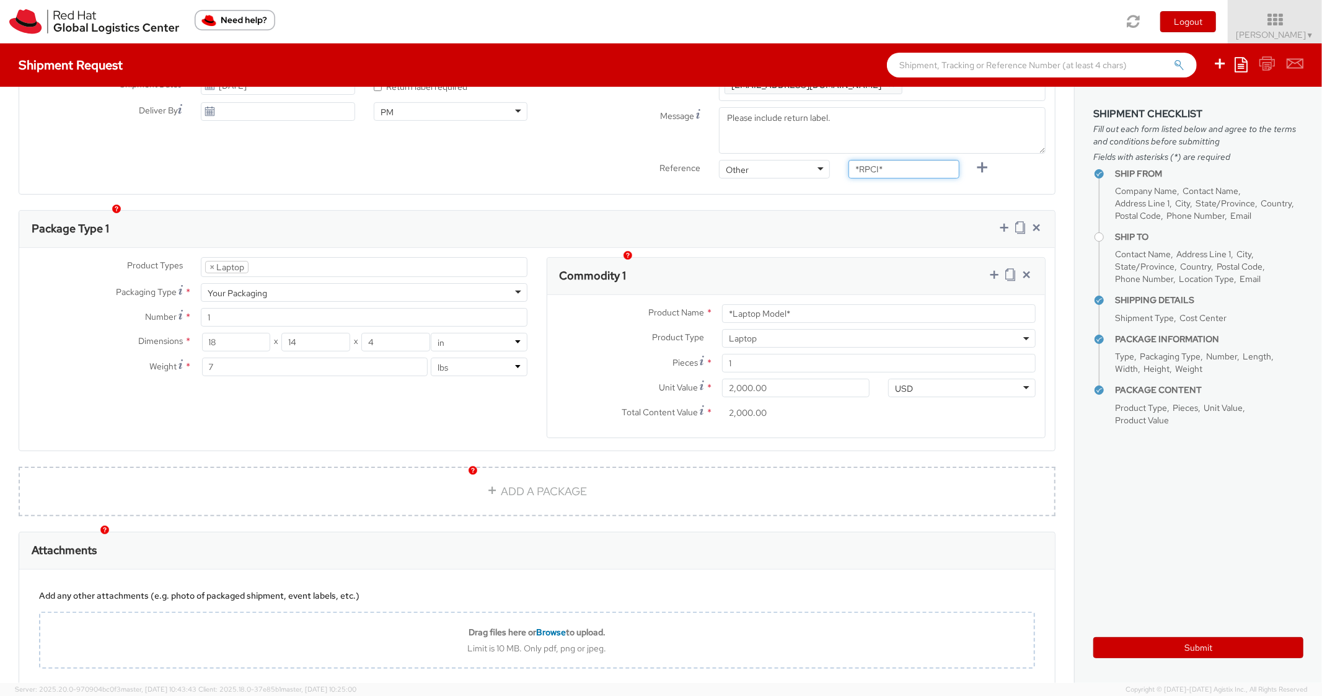
drag, startPoint x: 896, startPoint y: 148, endPoint x: 826, endPoint y: 153, distance: 69.6
click at [827, 160] on div "Reference Other Other Other Purchase Order Number Reference Number *RPCI*" at bounding box center [796, 172] width 518 height 25
paste input "RPCI0081957"
type input "RPCI0081957"
click at [855, 211] on div "Package Type 1" at bounding box center [537, 229] width 1036 height 37
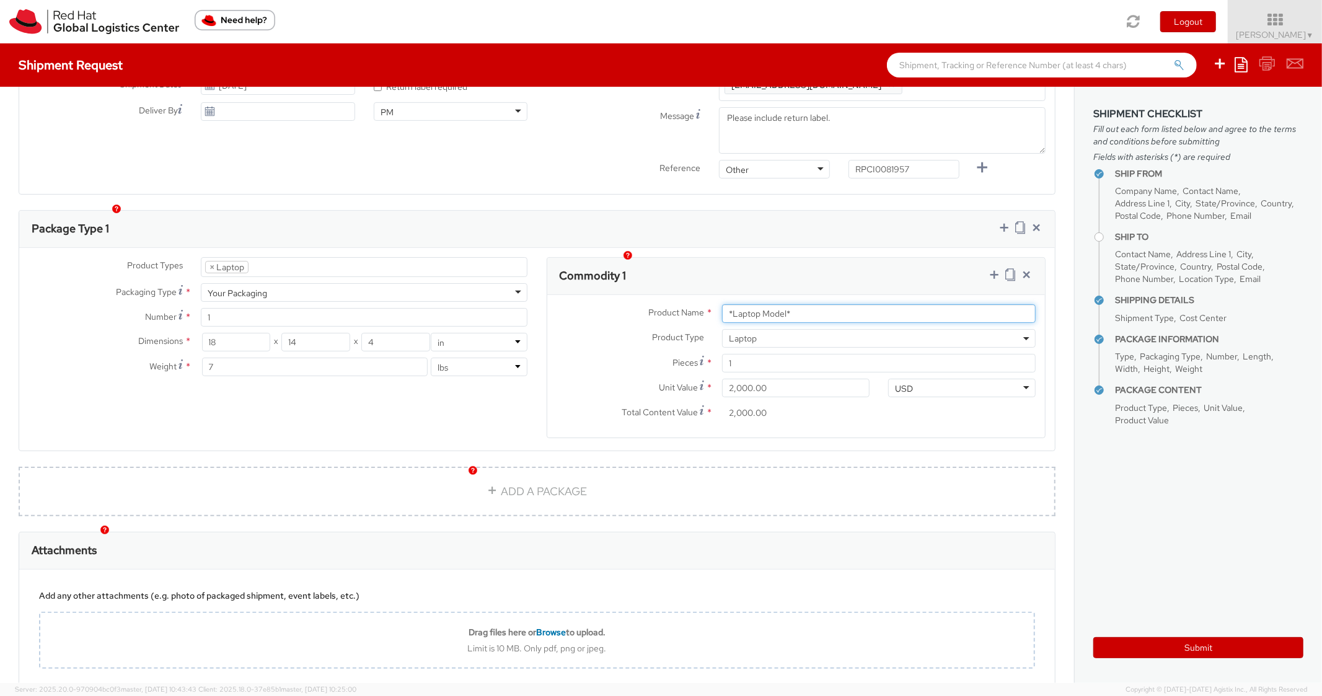
drag, startPoint x: 805, startPoint y: 296, endPoint x: 764, endPoint y: 282, distance: 43.3
click at [747, 304] on input "*Laptop Model*" at bounding box center [879, 313] width 314 height 19
paste input "DEVELOPER/DESIGNER - Apple"
drag, startPoint x: 895, startPoint y: 293, endPoint x: 672, endPoint y: 276, distance: 223.8
click at [672, 295] on div "Product Name * *LaptoDEVELOPER/DESIGNER - Apple Product Type * Documents Dockin…" at bounding box center [796, 366] width 498 height 143
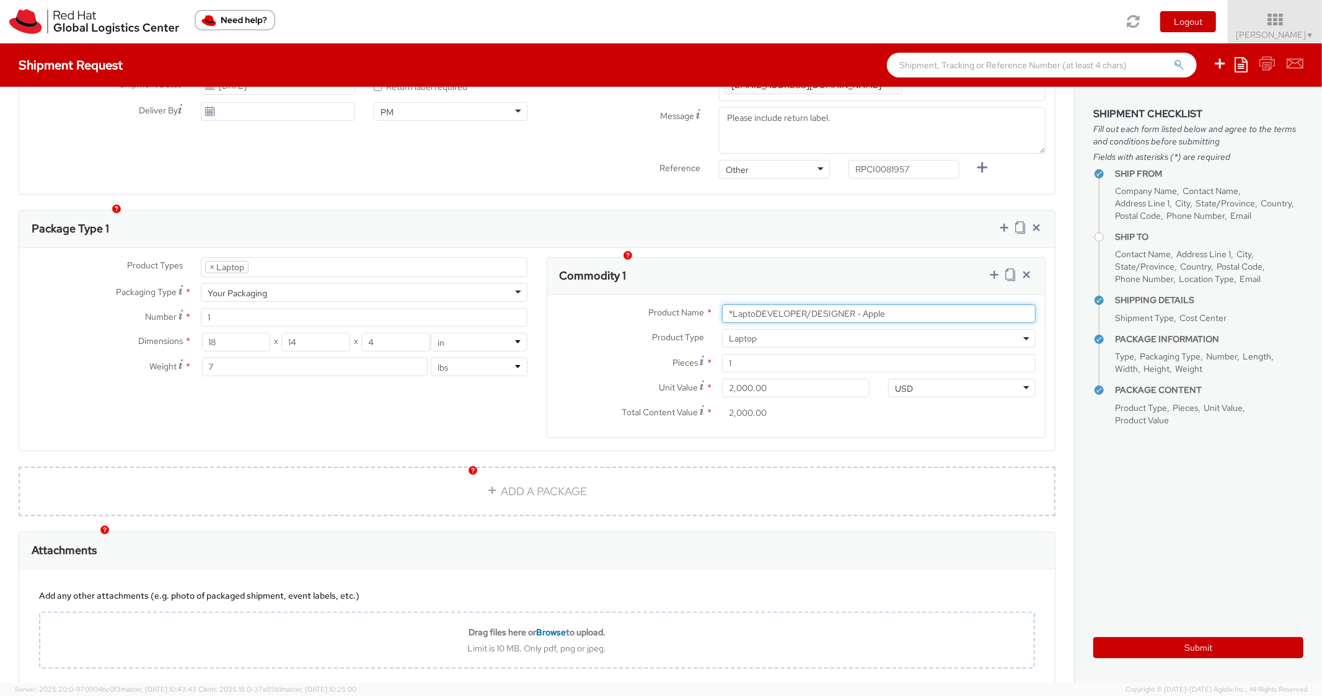
paste input "text"
type input "DEVELOPER/DESIGNER - Apple"
click at [812, 258] on div "Commodity 1" at bounding box center [796, 276] width 498 height 37
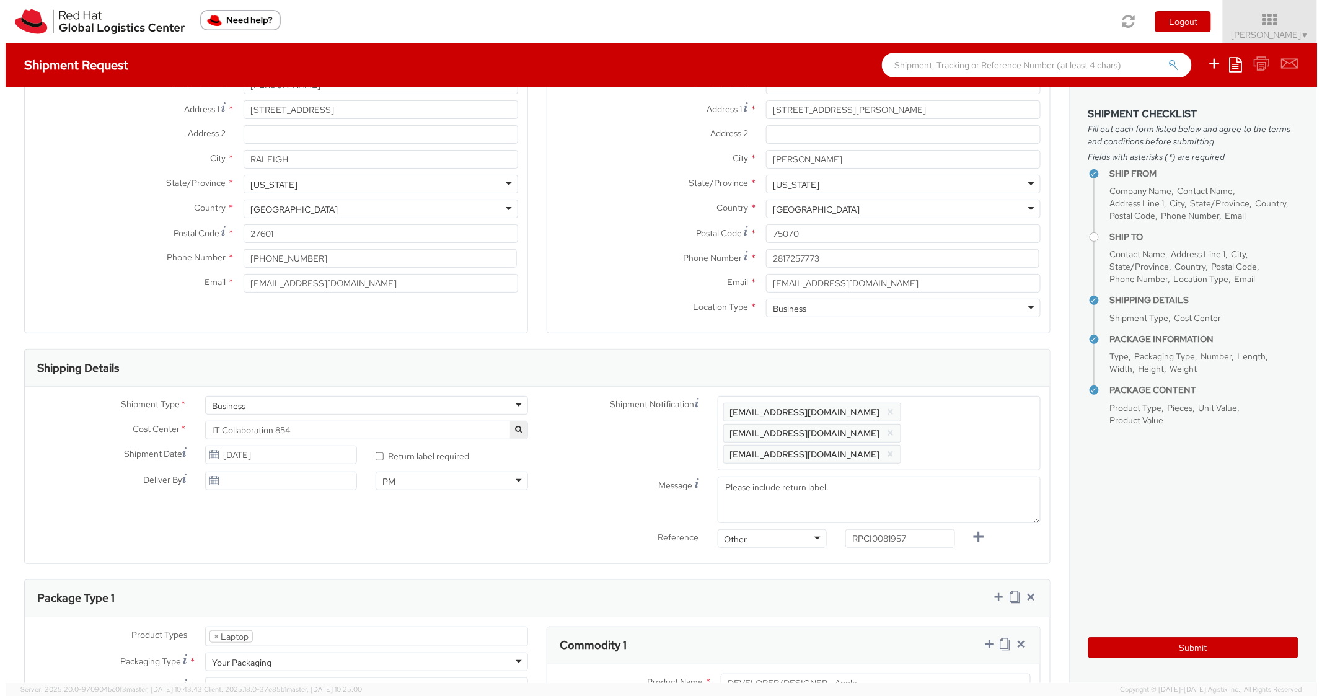
scroll to position [0, 0]
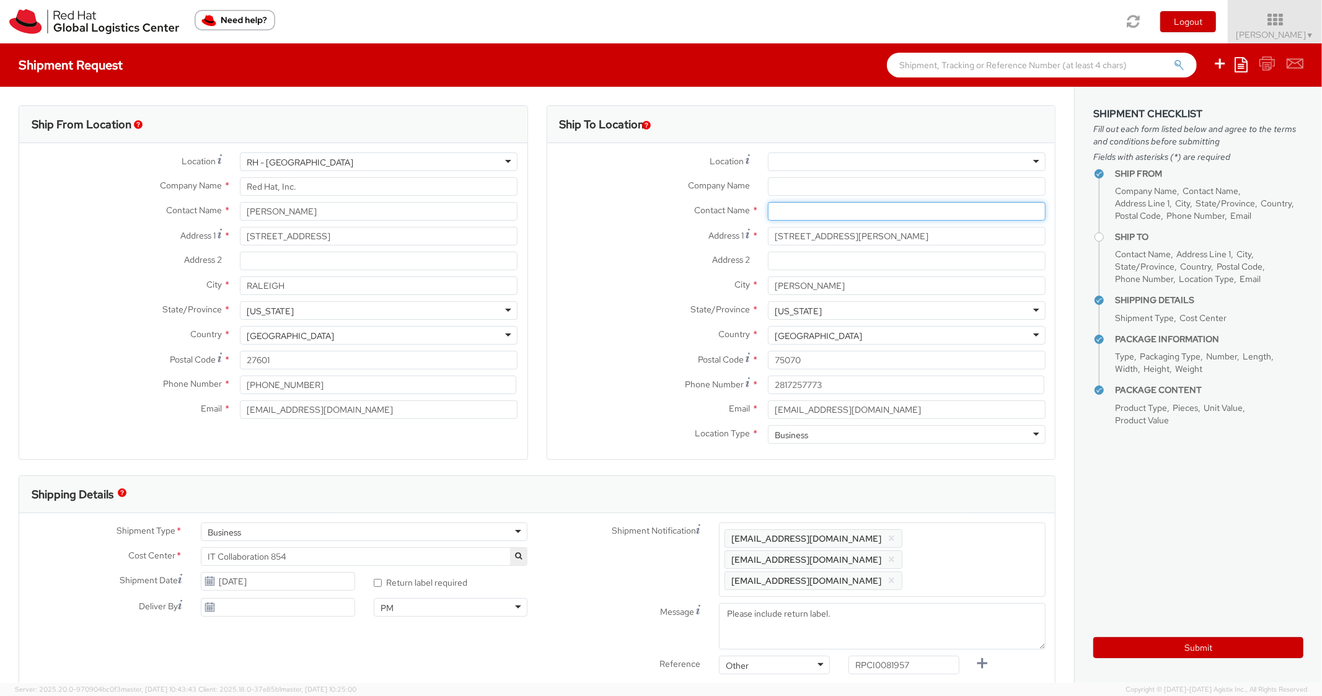
click at [800, 208] on input "text" at bounding box center [907, 211] width 278 height 19
paste input "[PERSON_NAME]"
type input "[PERSON_NAME]"
click at [599, 252] on label "Address 2 *" at bounding box center [652, 260] width 211 height 16
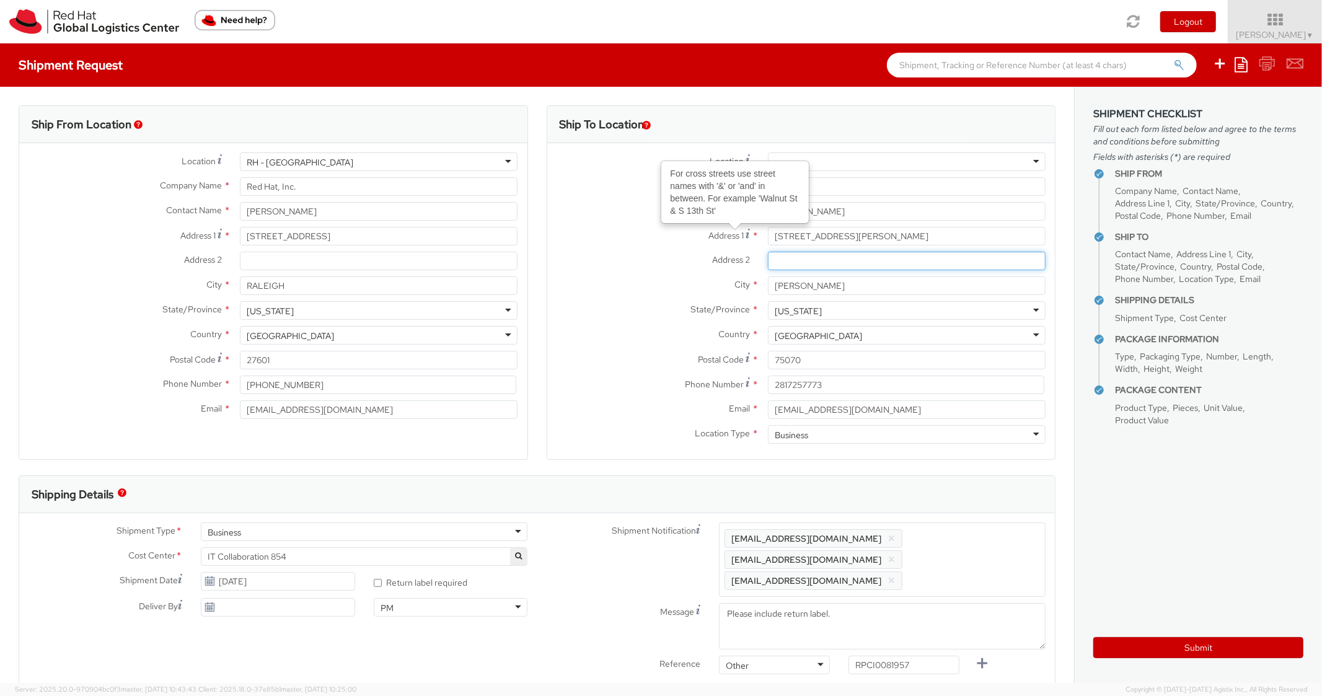
click at [768, 252] on input "Address 2 *" at bounding box center [907, 261] width 278 height 19
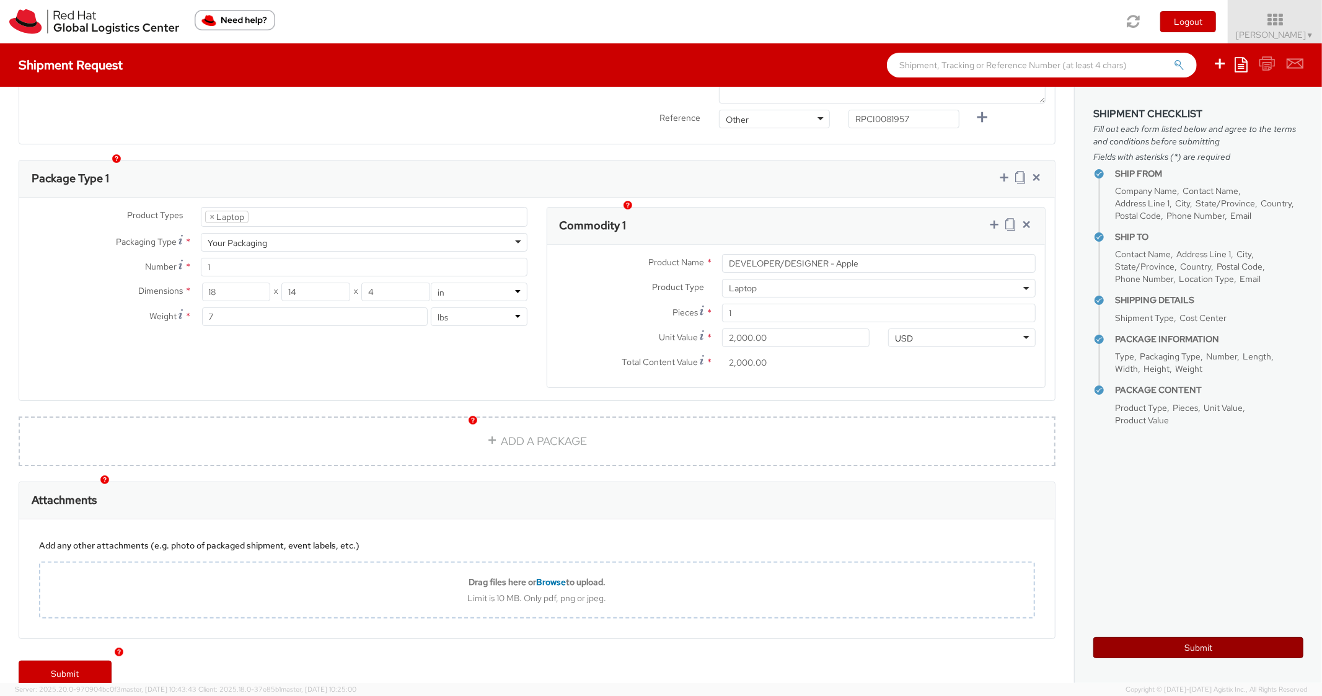
click at [1129, 640] on button "Submit" at bounding box center [1198, 647] width 210 height 21
type input "[PERSON_NAME]"
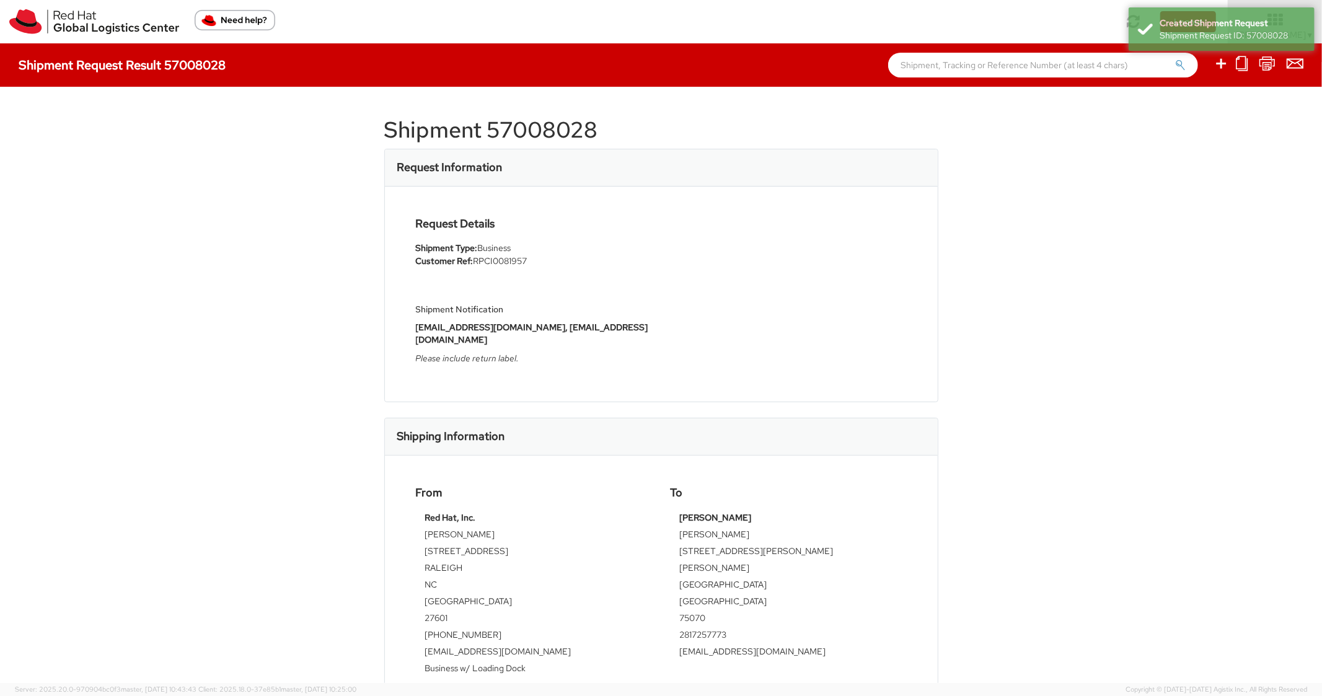
click at [557, 131] on h1 "Shipment 57008028" at bounding box center [661, 130] width 554 height 25
copy h1 "57008028"
